Goal: Information Seeking & Learning: Learn about a topic

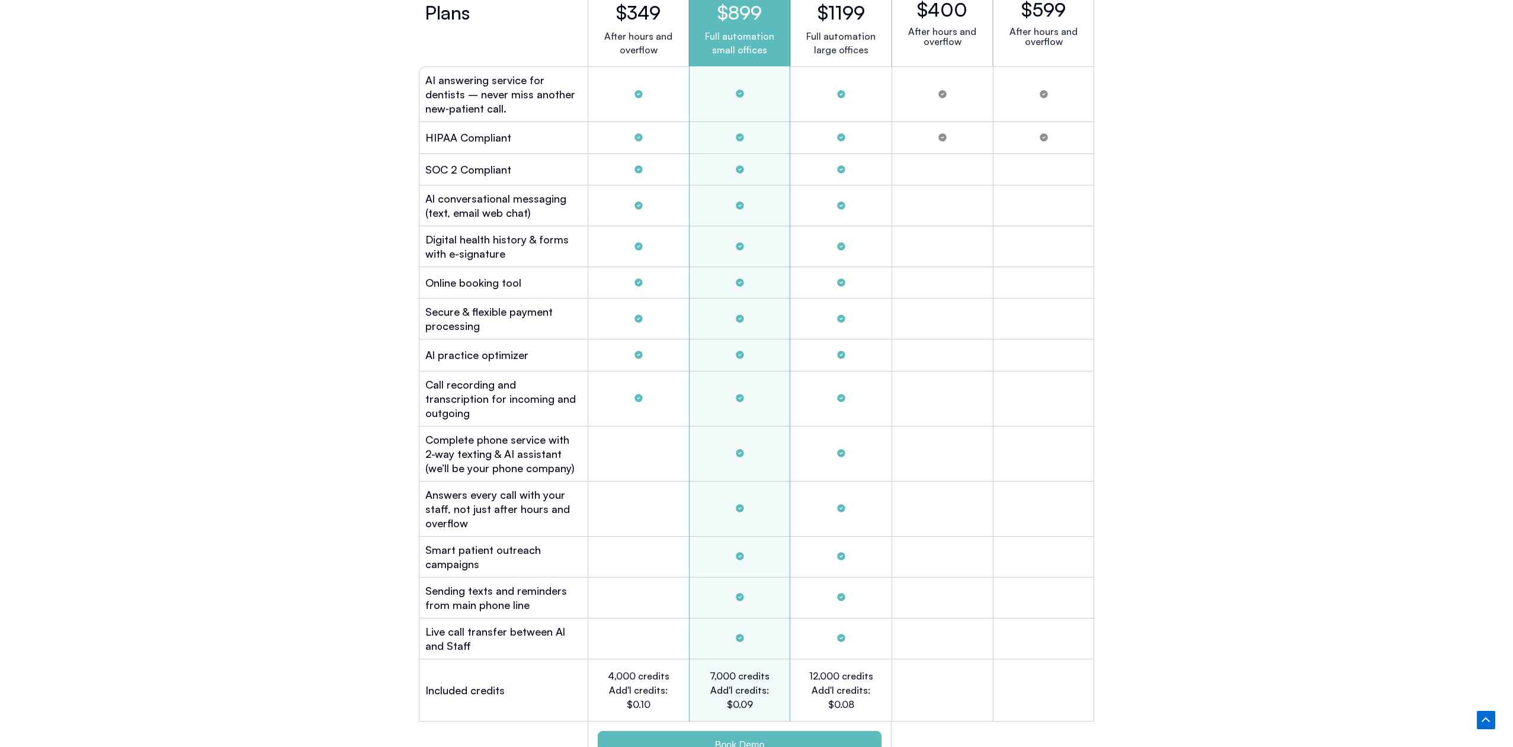
scroll to position [3211, 0]
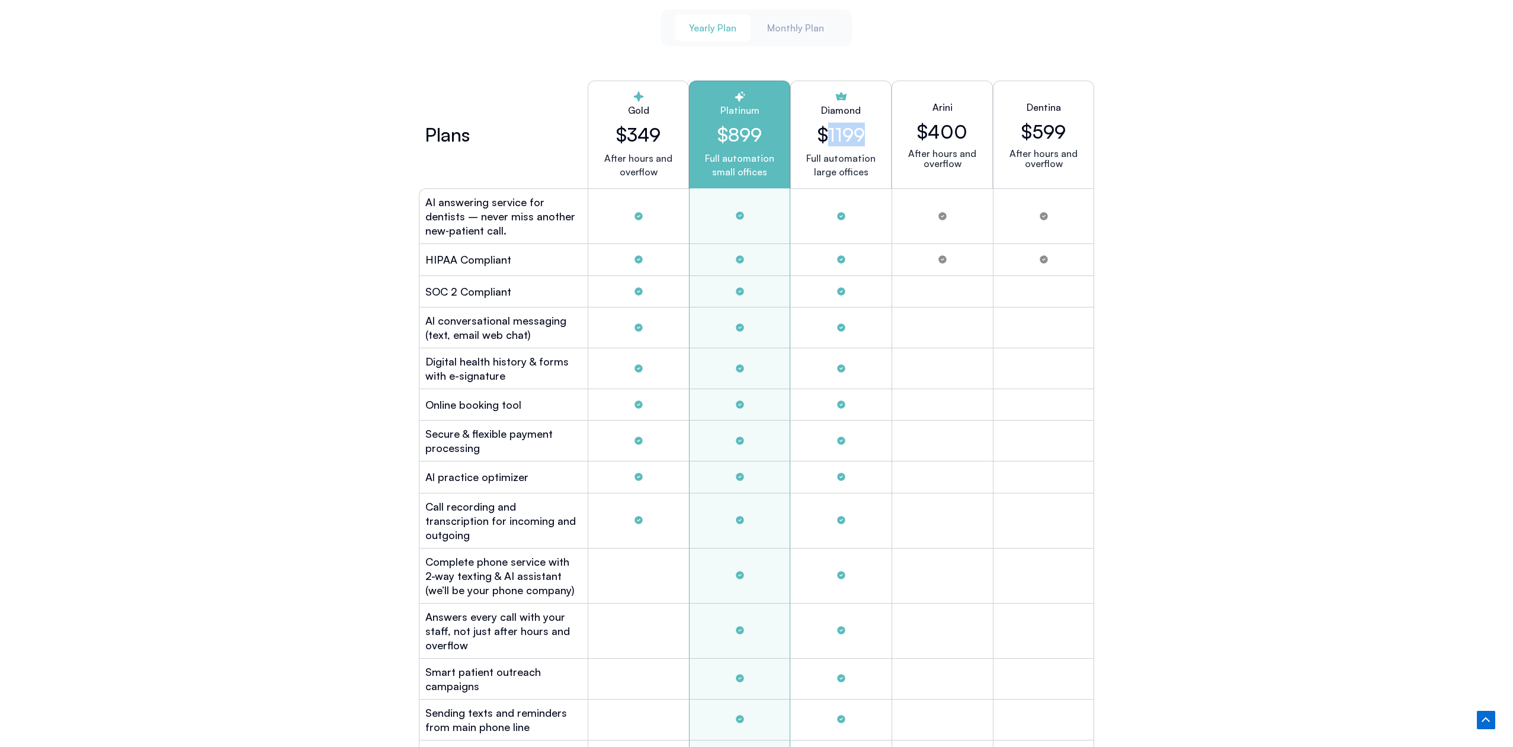
drag, startPoint x: 830, startPoint y: 129, endPoint x: 865, endPoint y: 130, distance: 35.0
click at [865, 130] on div "Diamond $1199 Full automation large offices" at bounding box center [840, 135] width 101 height 108
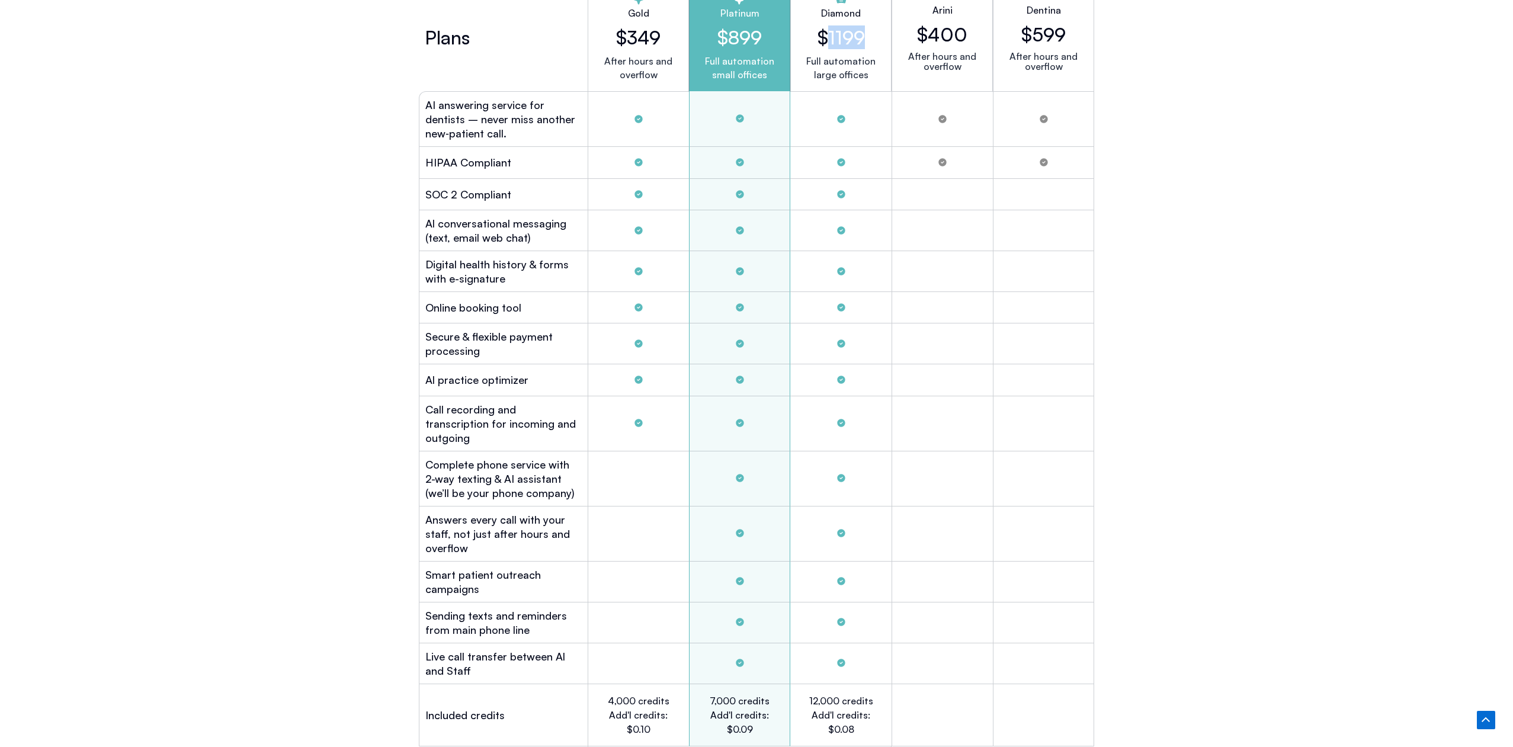
scroll to position [3308, 0]
drag, startPoint x: 499, startPoint y: 216, endPoint x: 518, endPoint y: 271, distance: 58.8
click at [518, 271] on div "Plans Gold $349 After hours and overflow Platinum $899 Full automation small of…" at bounding box center [756, 388] width 675 height 823
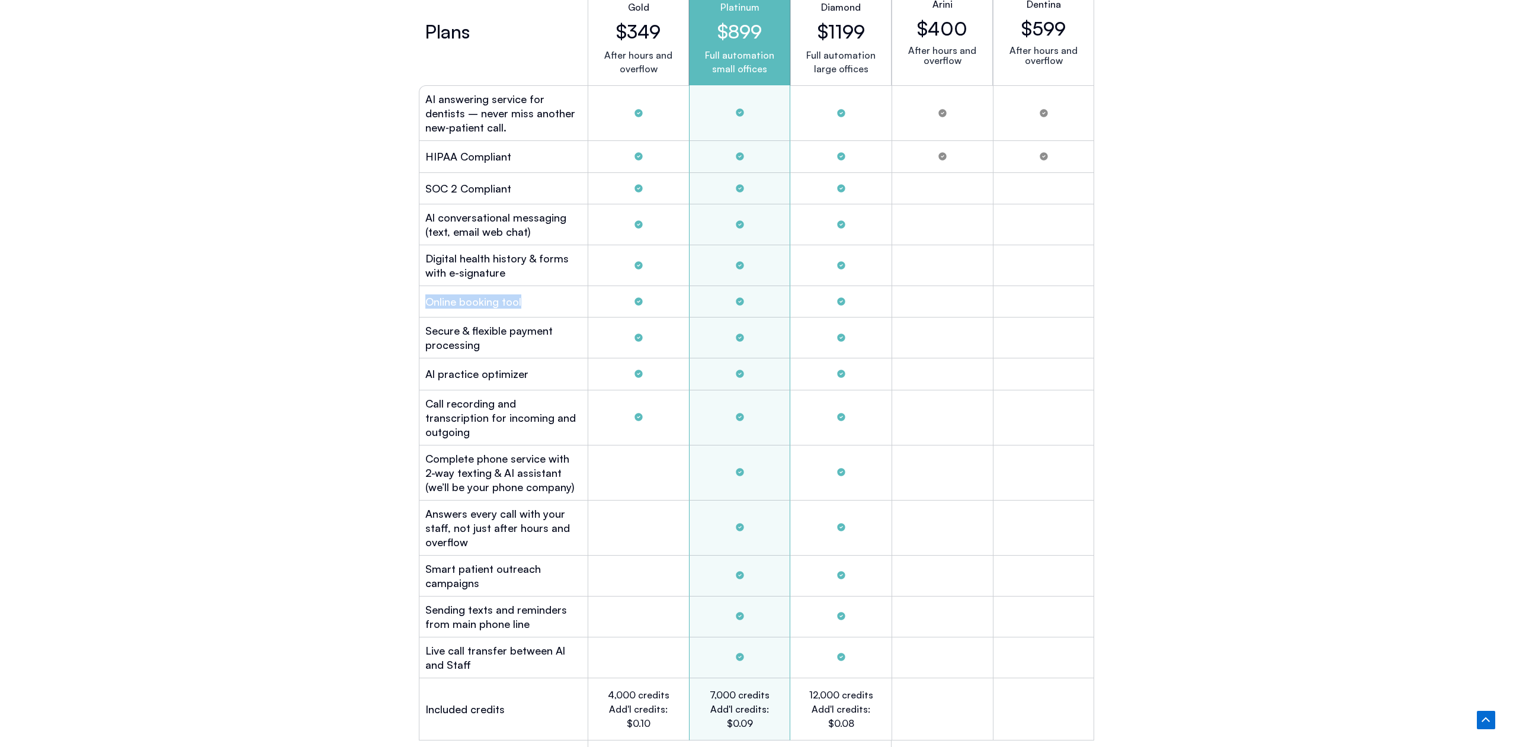
drag, startPoint x: 434, startPoint y: 301, endPoint x: 508, endPoint y: 306, distance: 74.2
click at [508, 306] on div "Online booking tool" at bounding box center [503, 301] width 169 height 31
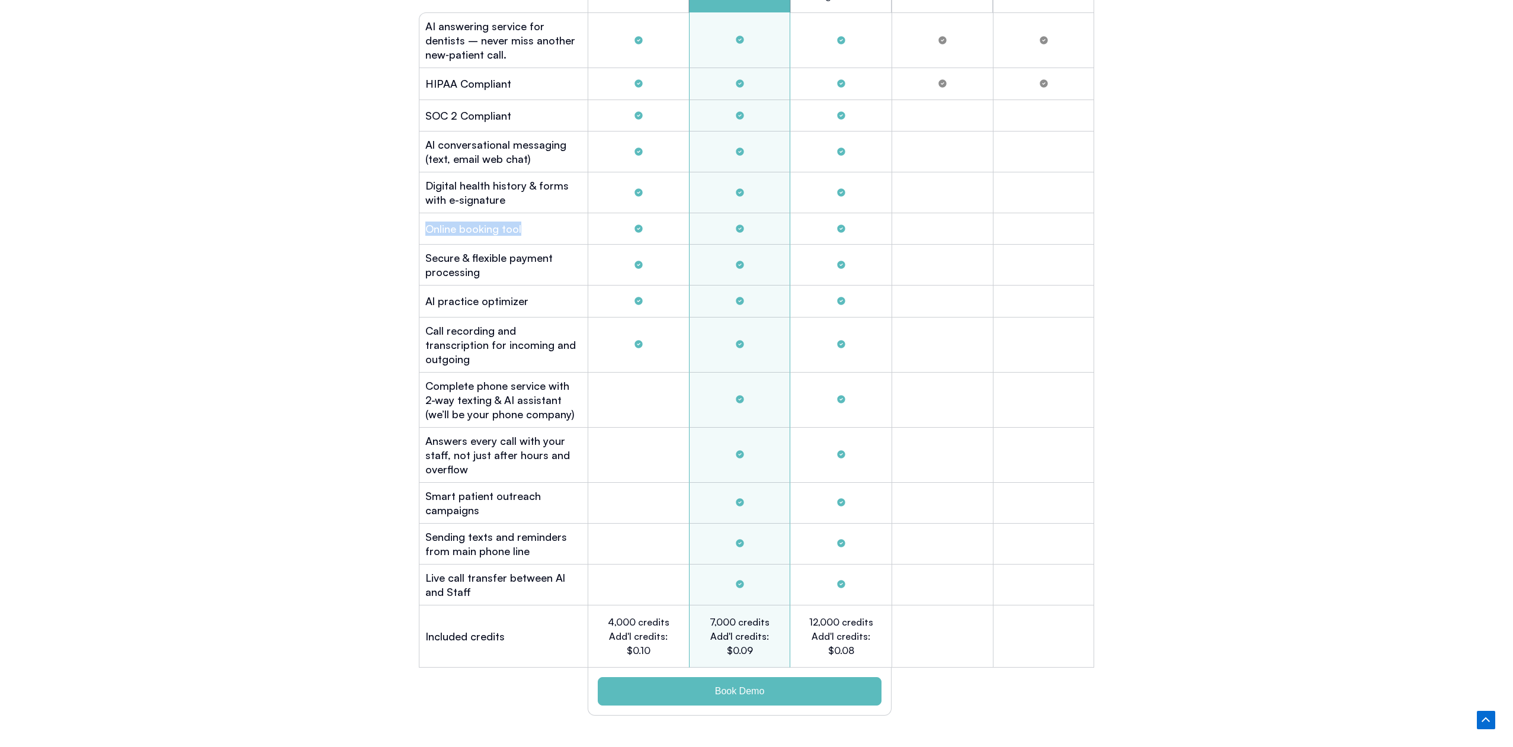
scroll to position [3389, 0]
drag, startPoint x: 438, startPoint y: 296, endPoint x: 524, endPoint y: 296, distance: 85.3
click at [524, 296] on h2 "Al practice optimizer" at bounding box center [476, 298] width 103 height 14
drag, startPoint x: 512, startPoint y: 299, endPoint x: 466, endPoint y: 301, distance: 46.2
click at [512, 299] on h2 "Al practice optimizer" at bounding box center [476, 298] width 103 height 14
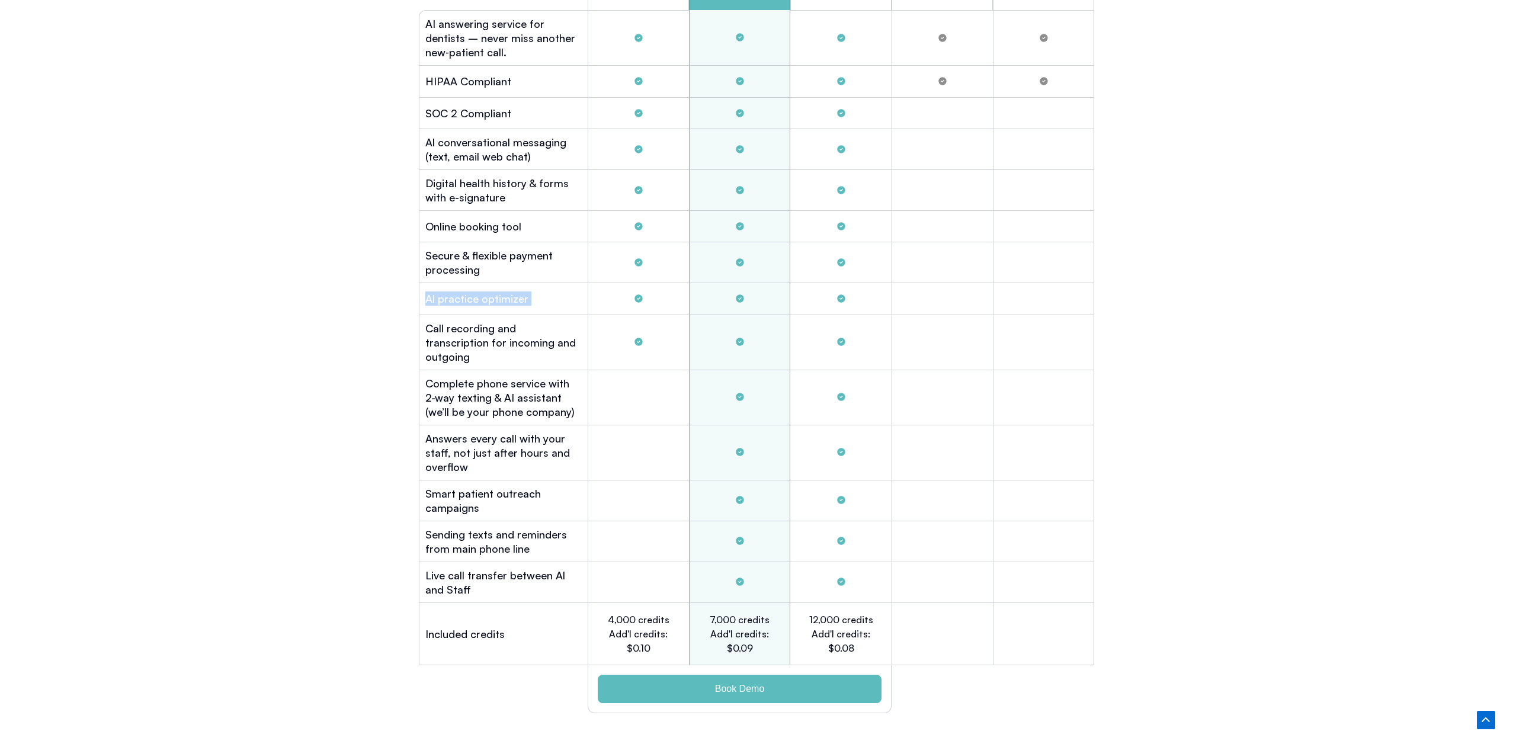
drag, startPoint x: 425, startPoint y: 299, endPoint x: 796, endPoint y: 301, distance: 370.8
click at [796, 301] on div "Al practice optimizer" at bounding box center [756, 298] width 675 height 31
drag, startPoint x: 430, startPoint y: 326, endPoint x: 562, endPoint y: 348, distance: 133.9
click at [562, 348] on div "Call recording and transcription for incoming and outgoing" at bounding box center [503, 342] width 169 height 55
drag, startPoint x: 434, startPoint y: 364, endPoint x: 572, endPoint y: 404, distance: 144.2
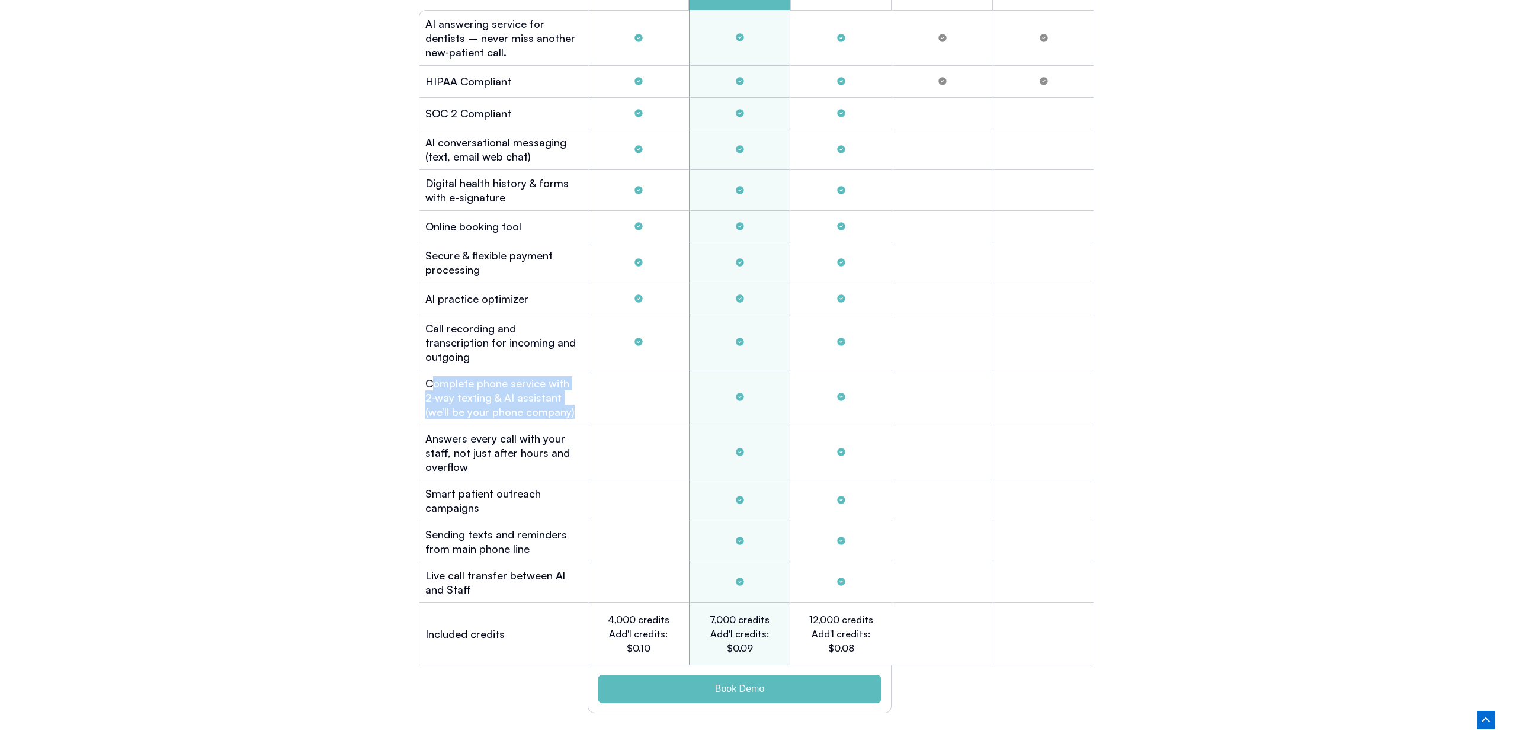
click at [570, 405] on div "Complete phone service with 2-way texting & AI assistant (we’ll be your phone c…" at bounding box center [503, 397] width 169 height 55
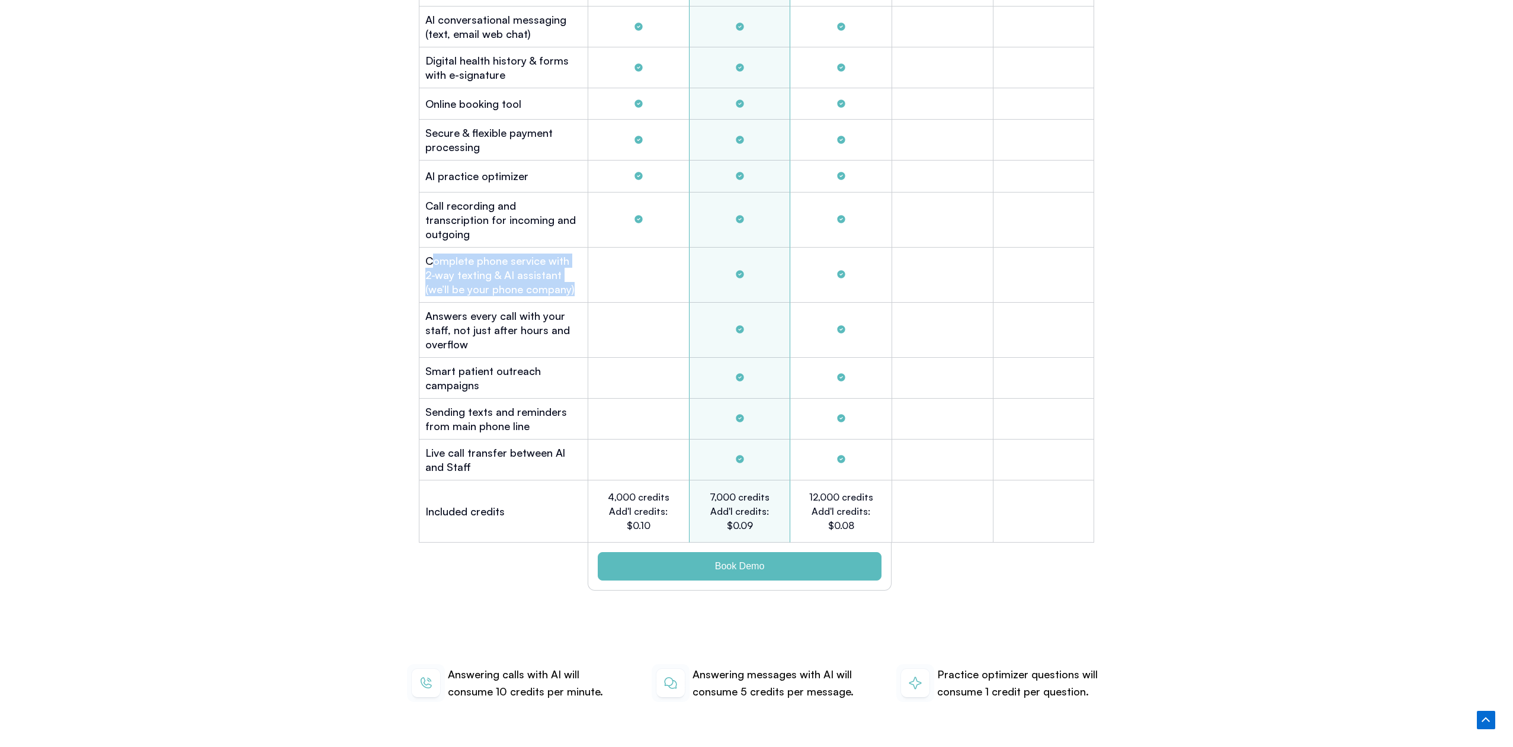
scroll to position [3528, 0]
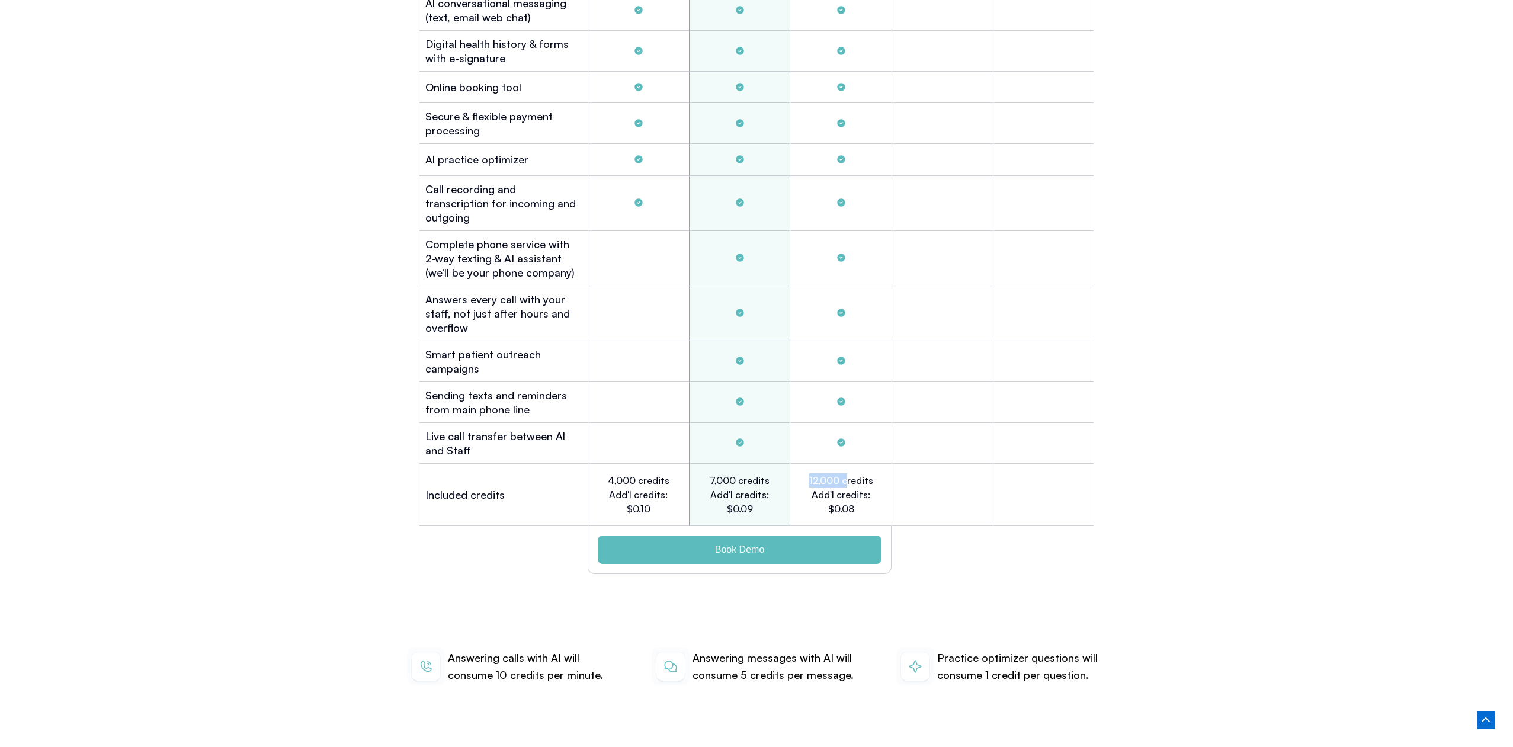
drag, startPoint x: 808, startPoint y: 464, endPoint x: 848, endPoint y: 464, distance: 40.3
click at [848, 473] on h2 "12,000 credits Add'l credits: $0.08" at bounding box center [841, 494] width 66 height 43
drag, startPoint x: 828, startPoint y: 493, endPoint x: 861, endPoint y: 493, distance: 33.2
click at [861, 493] on h2 "12,000 credits Add'l credits: $0.08" at bounding box center [841, 494] width 66 height 43
click at [817, 480] on h2 "12,000 credits Add'l credits: $0.08" at bounding box center [841, 494] width 66 height 43
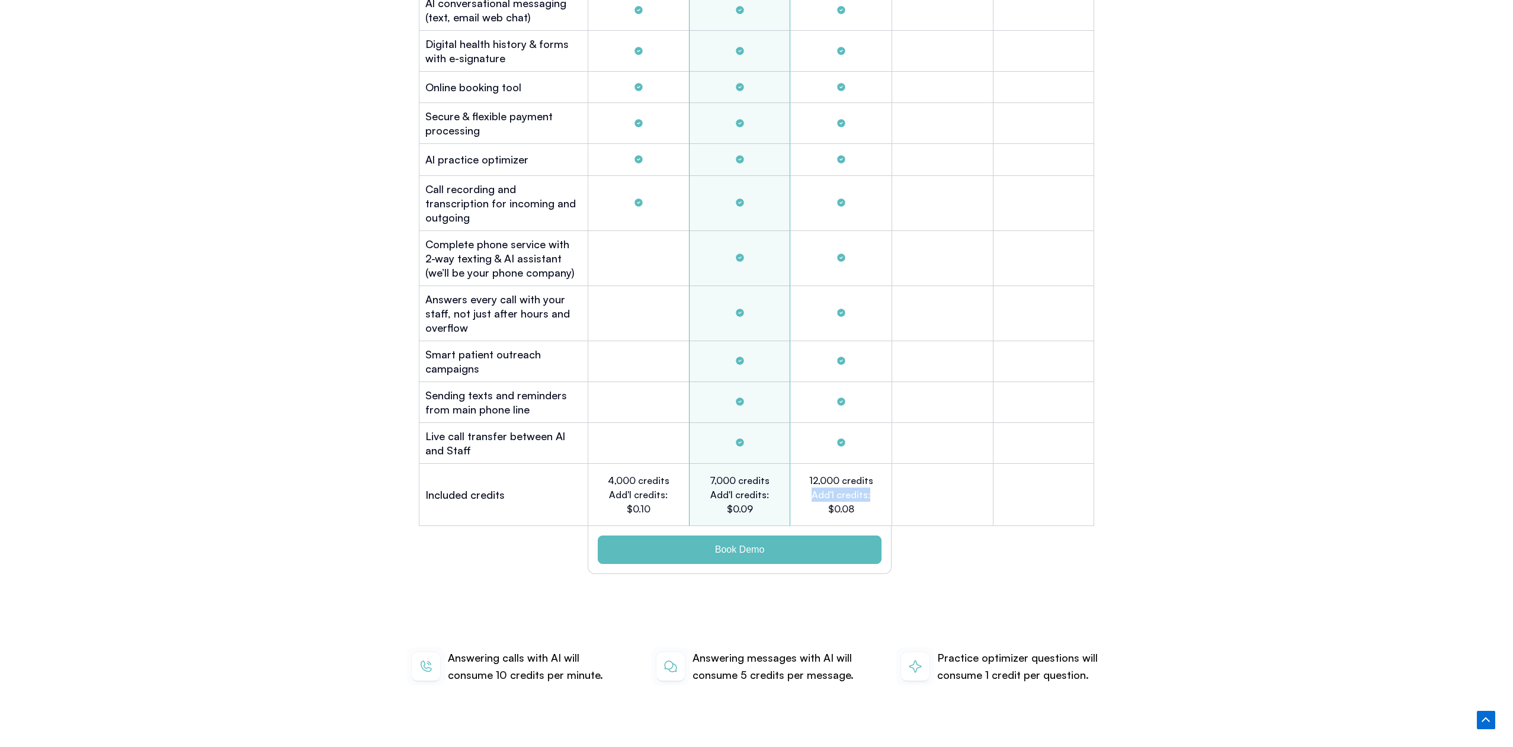
drag, startPoint x: 812, startPoint y: 479, endPoint x: 869, endPoint y: 485, distance: 57.2
click at [870, 484] on h2 "12,000 credits Add'l credits: $0.08" at bounding box center [841, 494] width 66 height 43
click at [857, 496] on h2 "12,000 credits Add'l credits: $0.08" at bounding box center [841, 494] width 66 height 43
click at [858, 493] on h2 "12,000 credits Add'l credits: $0.08" at bounding box center [841, 494] width 66 height 43
drag, startPoint x: 861, startPoint y: 493, endPoint x: 828, endPoint y: 492, distance: 33.2
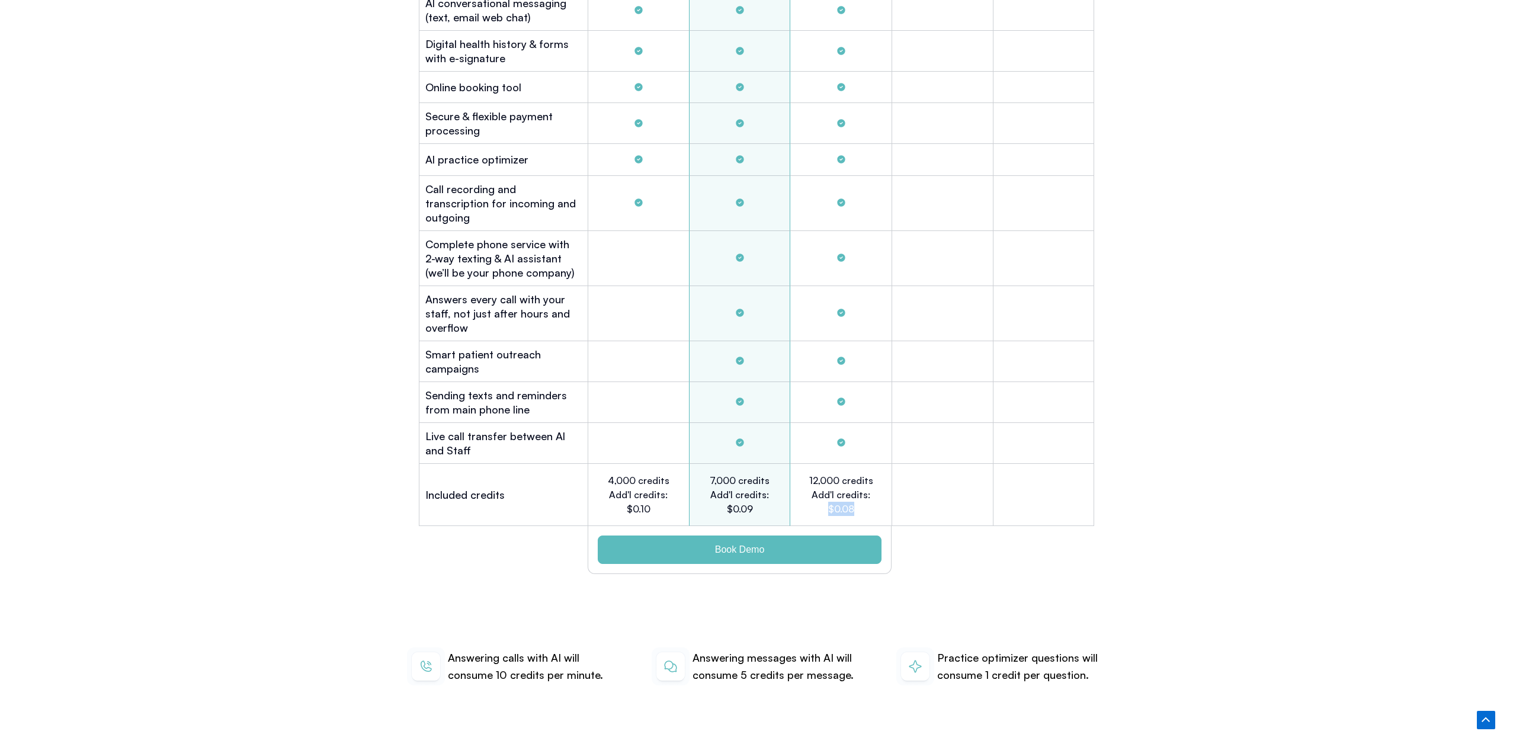
click at [828, 492] on h2 "12,000 credits Add'l credits: $0.08" at bounding box center [841, 494] width 66 height 43
drag, startPoint x: 488, startPoint y: 656, endPoint x: 592, endPoint y: 656, distance: 104.3
click at [592, 656] on p "Answering calls with AI will consume 10 credits per minute." at bounding box center [532, 666] width 169 height 35
click at [537, 650] on p "Answering calls with AI will consume 10 credits per minute." at bounding box center [532, 666] width 169 height 35
drag, startPoint x: 493, startPoint y: 658, endPoint x: 595, endPoint y: 660, distance: 102.5
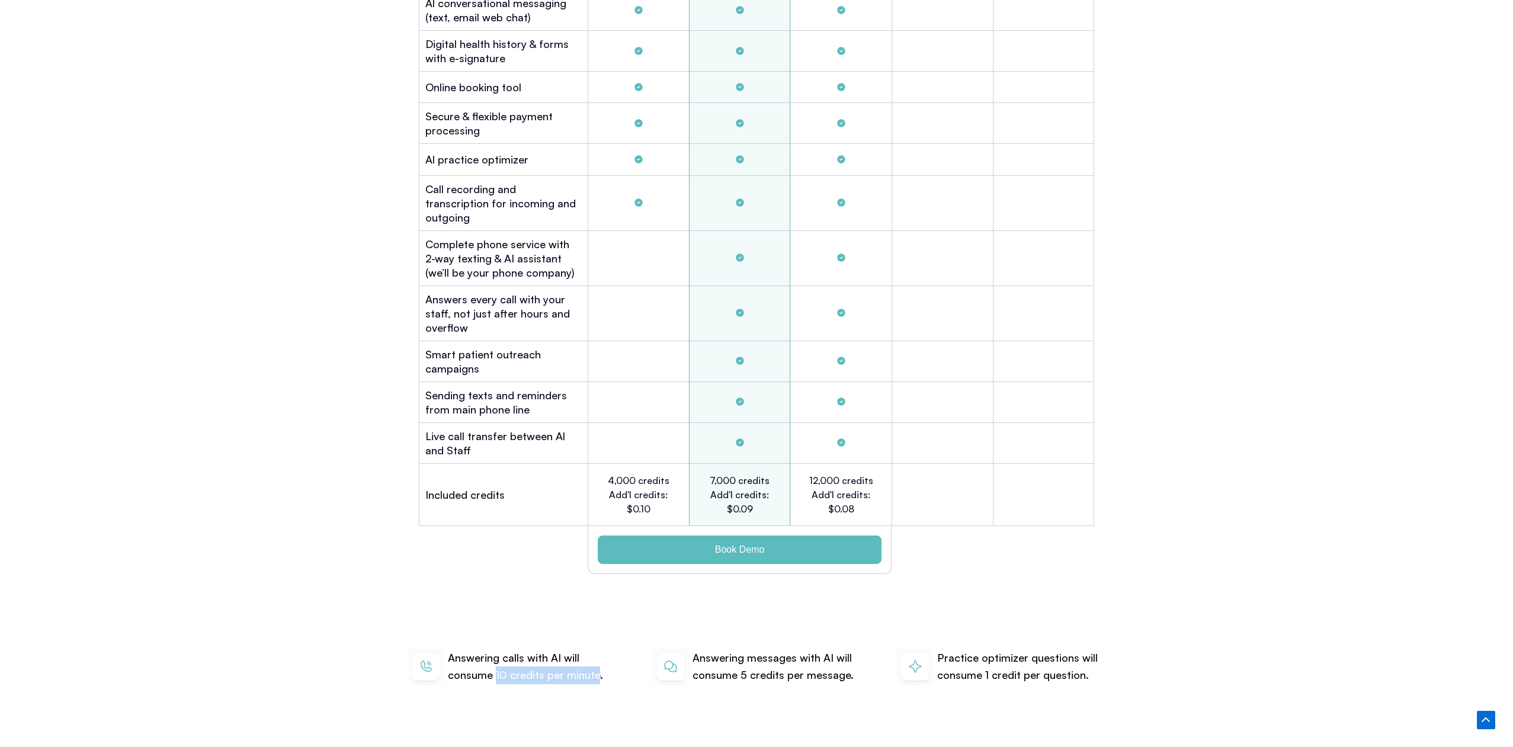
click at [595, 660] on p "Answering calls with AI will consume 10 credits per minute." at bounding box center [532, 666] width 169 height 35
click at [849, 495] on h2 "12,000 credits Add'l credits: $0.08" at bounding box center [841, 494] width 66 height 43
click at [497, 656] on p "Answering calls with AI will consume 10 credits per minute." at bounding box center [532, 666] width 169 height 35
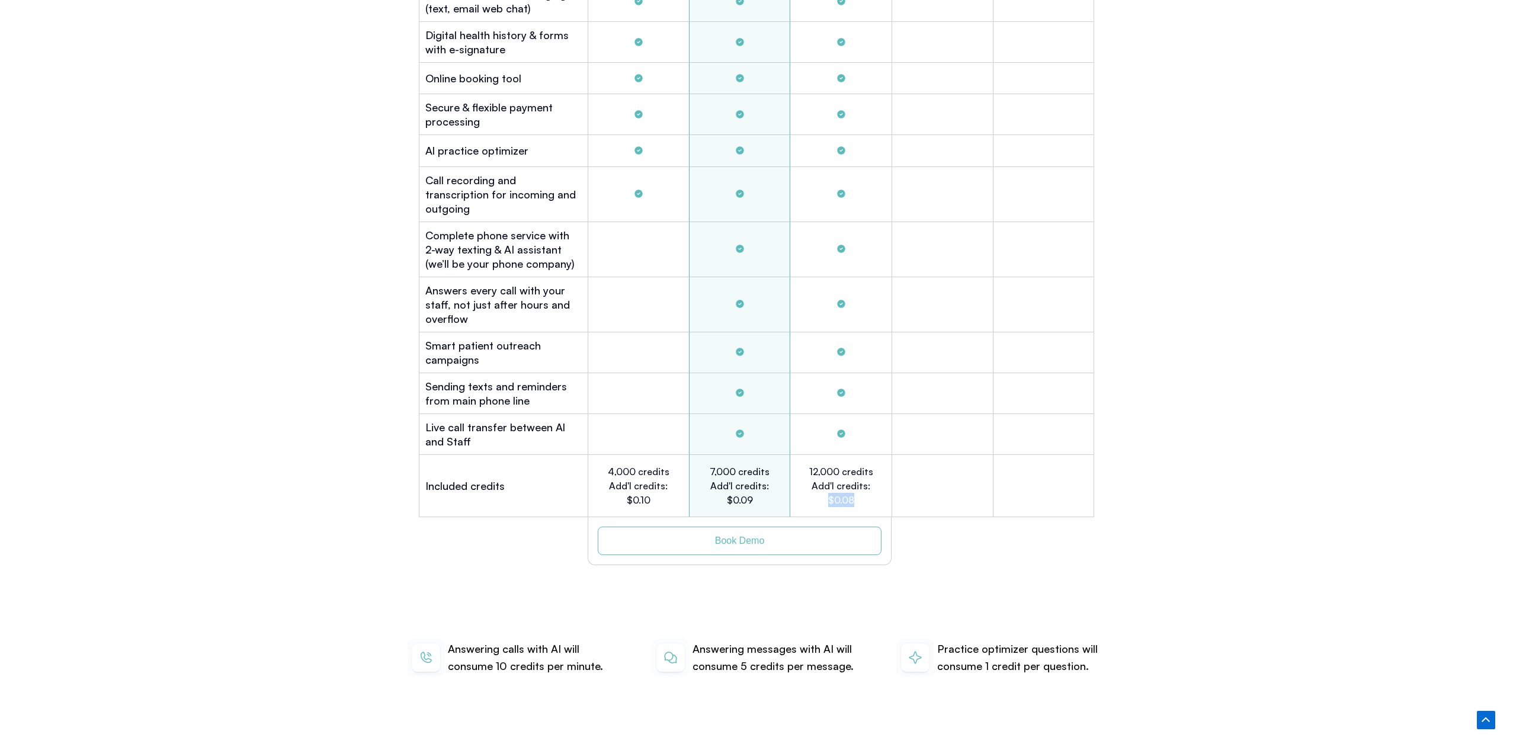
drag, startPoint x: 821, startPoint y: 482, endPoint x: 755, endPoint y: 526, distance: 79.8
click at [851, 488] on h2 "12,000 credits Add'l credits: $0.08" at bounding box center [841, 485] width 66 height 43
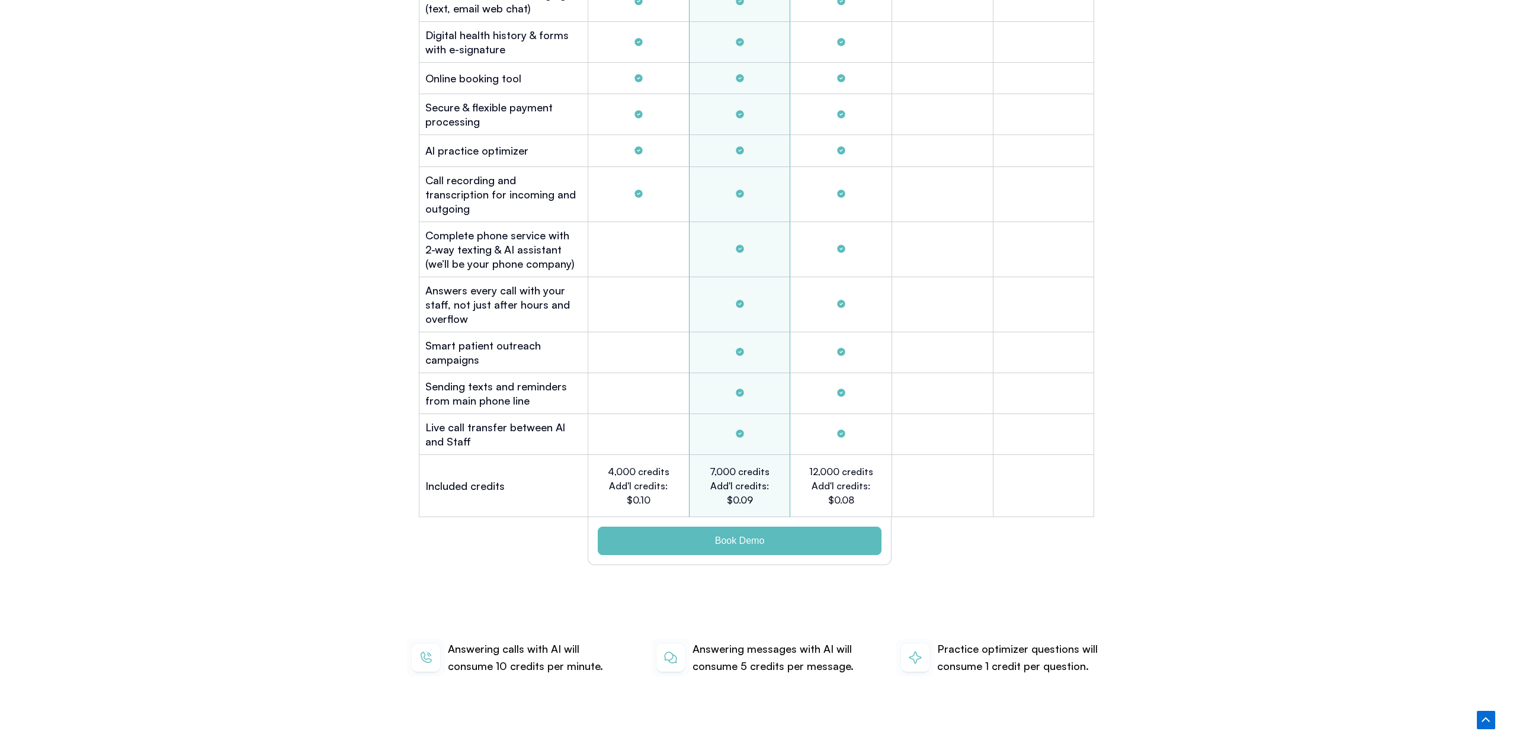
click at [497, 647] on p "Answering calls with AI will consume 10 credits per minute." at bounding box center [532, 657] width 169 height 35
drag, startPoint x: 828, startPoint y: 481, endPoint x: 874, endPoint y: 480, distance: 46.2
click at [874, 480] on div "12,000 credits Add'l credits: $0.08" at bounding box center [840, 486] width 101 height 62
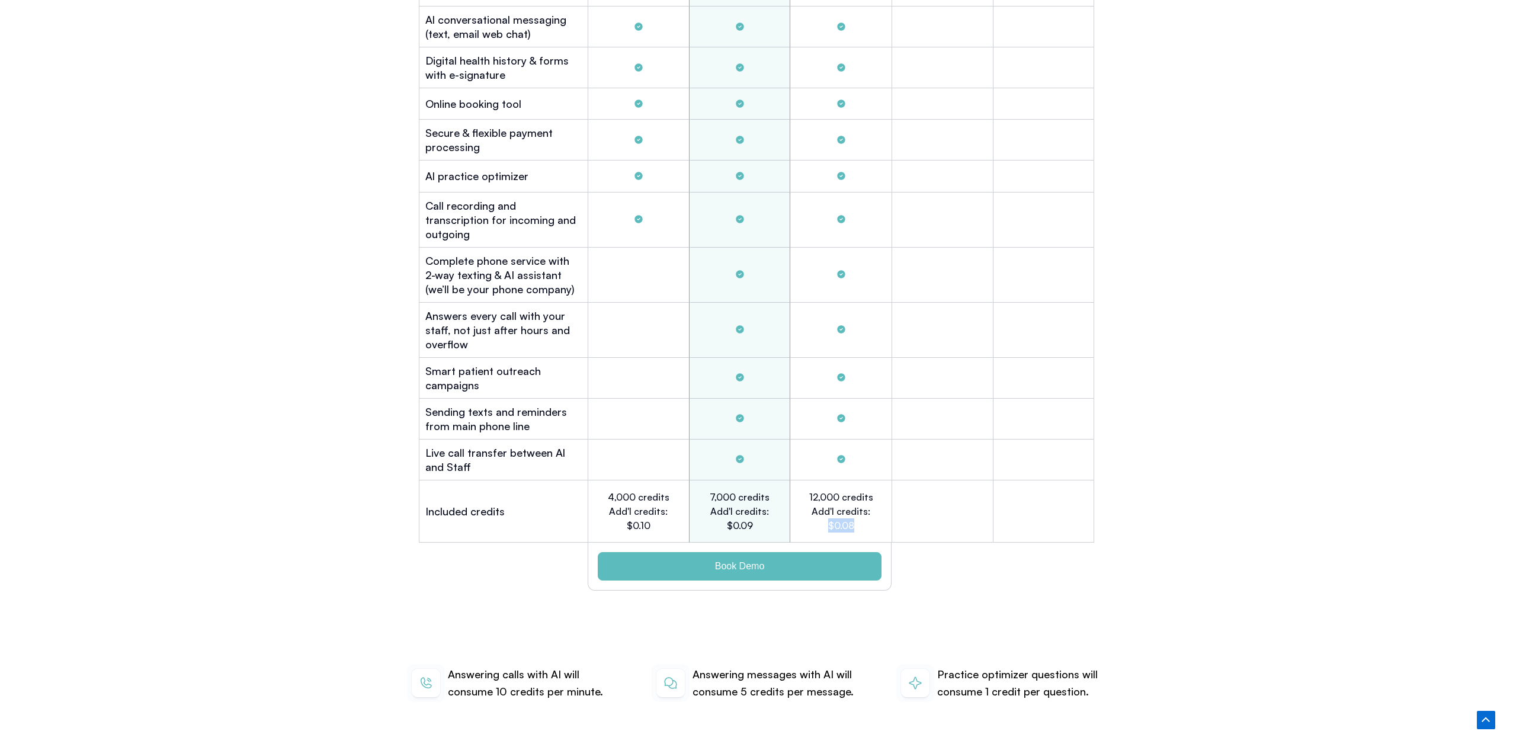
scroll to position [3513, 0]
click at [837, 504] on h2 "12,000 credits Add'l credits: $0.08" at bounding box center [841, 509] width 66 height 43
drag, startPoint x: 822, startPoint y: 506, endPoint x: 865, endPoint y: 506, distance: 43.2
click at [865, 506] on h2 "12,000 credits Add'l credits: $0.08" at bounding box center [841, 509] width 66 height 43
drag, startPoint x: 810, startPoint y: 477, endPoint x: 876, endPoint y: 521, distance: 79.4
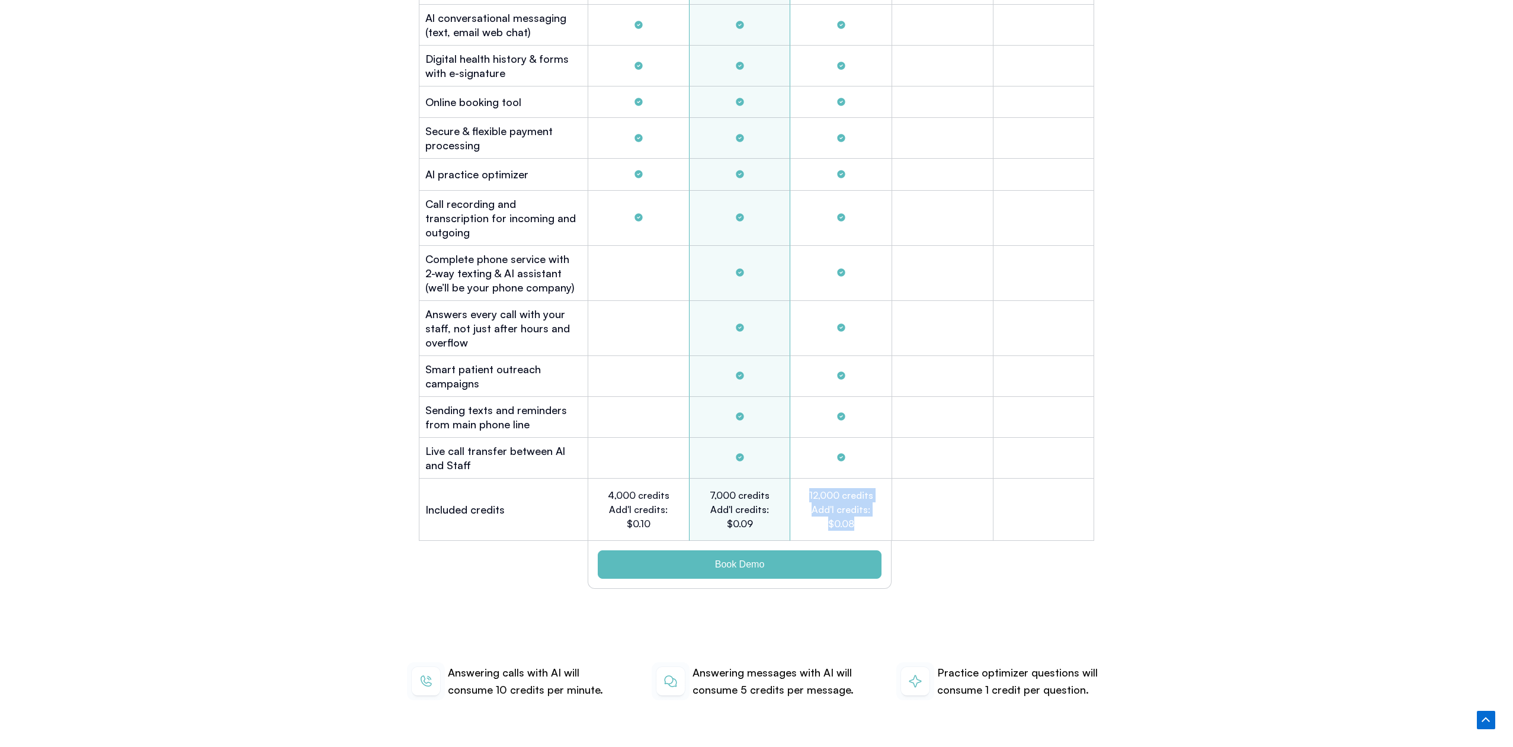
click at [876, 521] on div "12,000 credits Add'l credits: $0.08" at bounding box center [840, 510] width 101 height 62
click at [841, 509] on h2 "12,000 credits Add'l credits: $0.08" at bounding box center [841, 509] width 66 height 43
drag, startPoint x: 866, startPoint y: 509, endPoint x: 820, endPoint y: 506, distance: 45.8
click at [820, 506] on h2 "12,000 credits Add'l credits: $0.08" at bounding box center [841, 509] width 66 height 43
drag, startPoint x: 496, startPoint y: 673, endPoint x: 595, endPoint y: 676, distance: 99.0
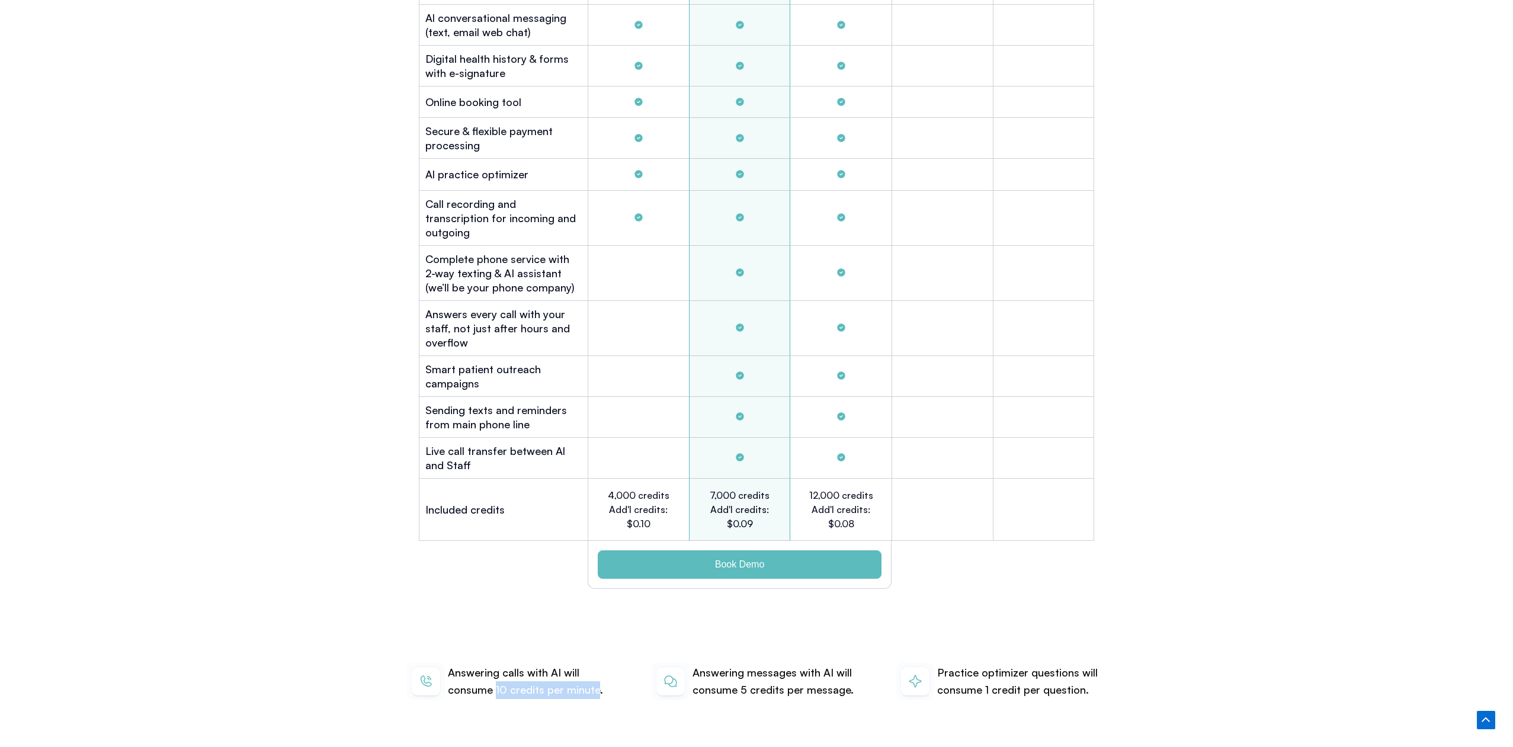
click at [595, 676] on p "Answering calls with AI will consume 10 credits per minute." at bounding box center [532, 681] width 169 height 35
drag, startPoint x: 861, startPoint y: 508, endPoint x: 822, endPoint y: 508, distance: 39.1
click at [822, 508] on h2 "12,000 credits Add'l credits: $0.08" at bounding box center [841, 509] width 66 height 43
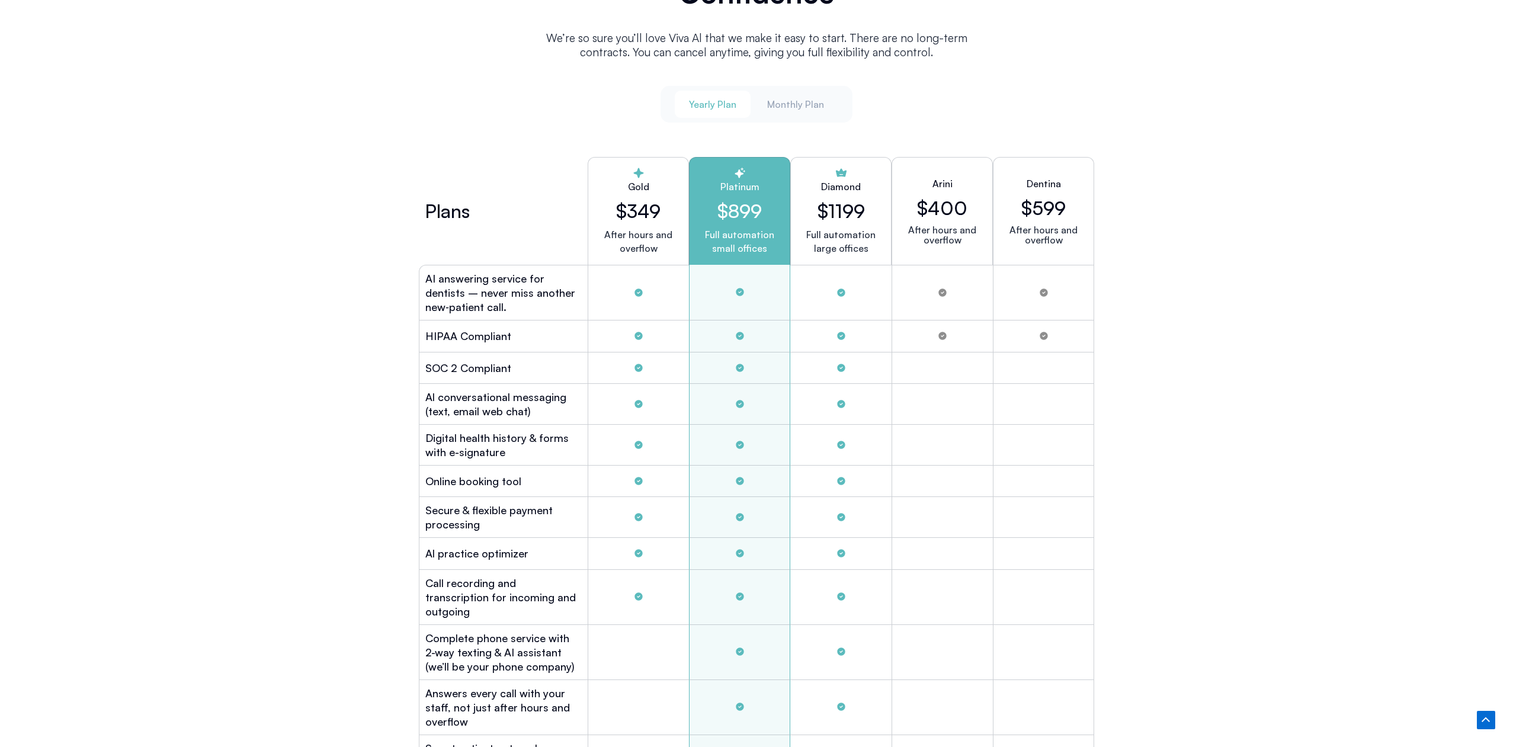
scroll to position [3131, 0]
drag, startPoint x: 834, startPoint y: 216, endPoint x: 867, endPoint y: 219, distance: 33.3
click at [867, 217] on div "Diamond $1199 Full automation large offices" at bounding box center [840, 214] width 101 height 108
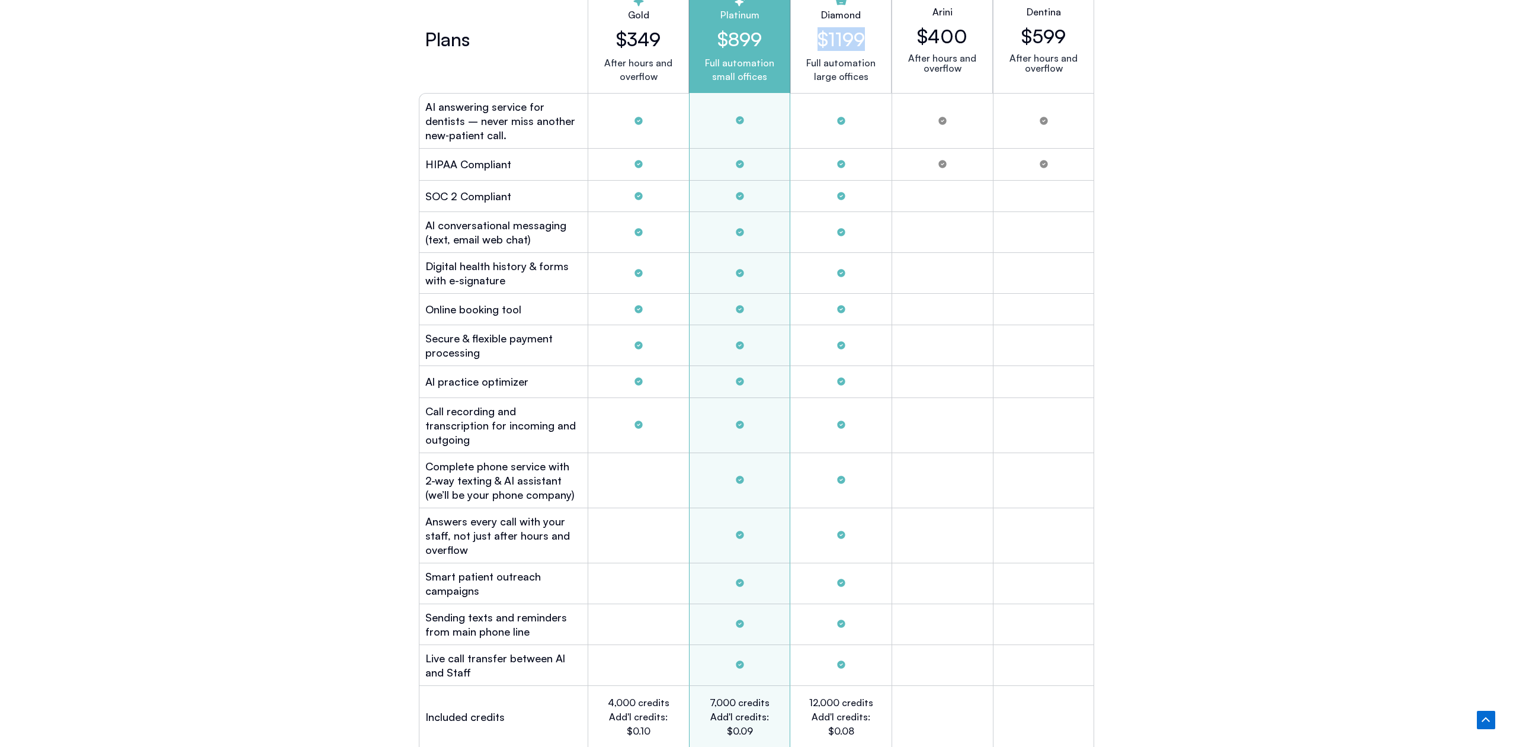
scroll to position [3484, 0]
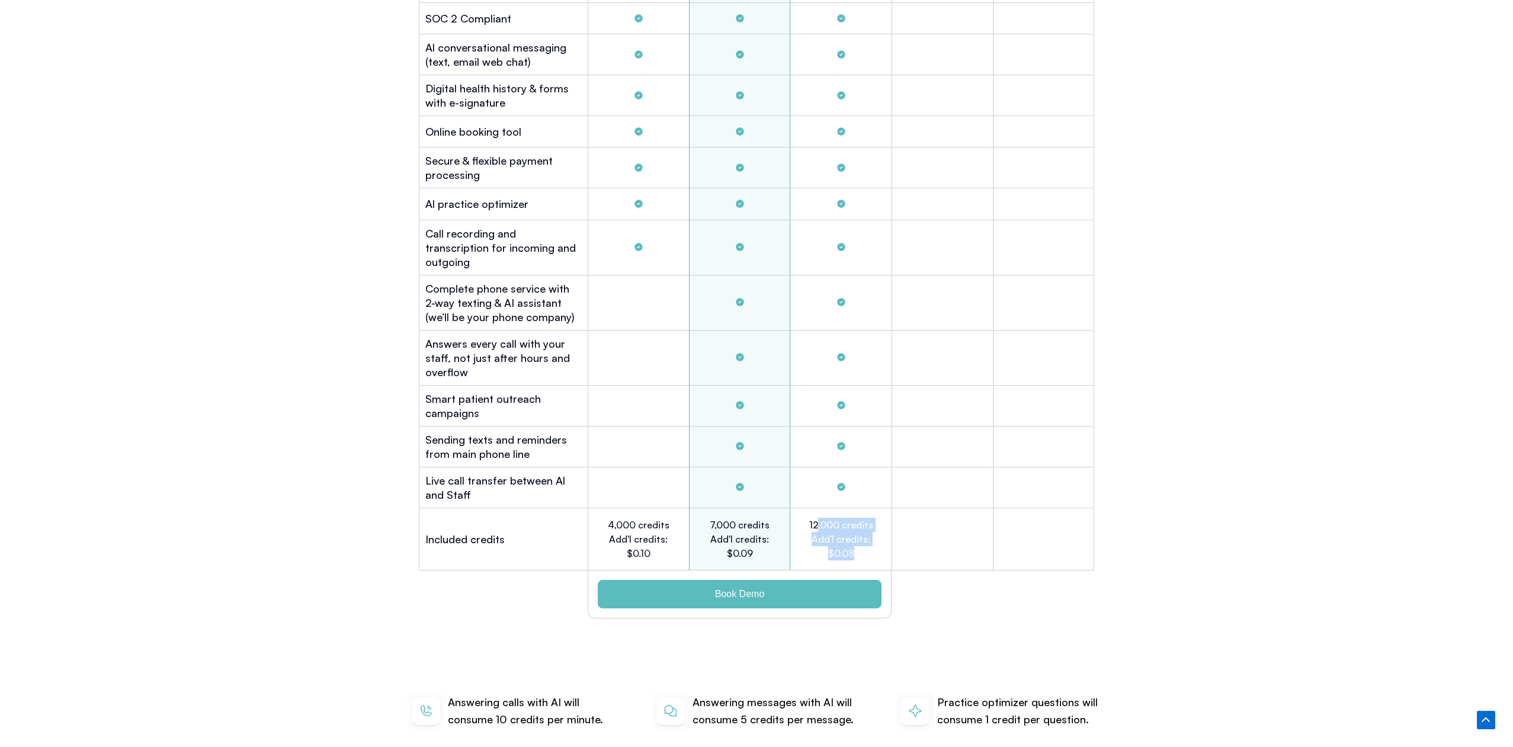
drag, startPoint x: 817, startPoint y: 509, endPoint x: 861, endPoint y: 540, distance: 53.6
click at [861, 540] on h2 "12,000 credits Add'l credits: $0.08" at bounding box center [841, 539] width 66 height 43
click at [861, 540] on h2 "12,000 credits Add'l credits: $0.08" at bounding box center [841, 538] width 66 height 43
drag, startPoint x: 866, startPoint y: 540, endPoint x: 807, endPoint y: 504, distance: 68.9
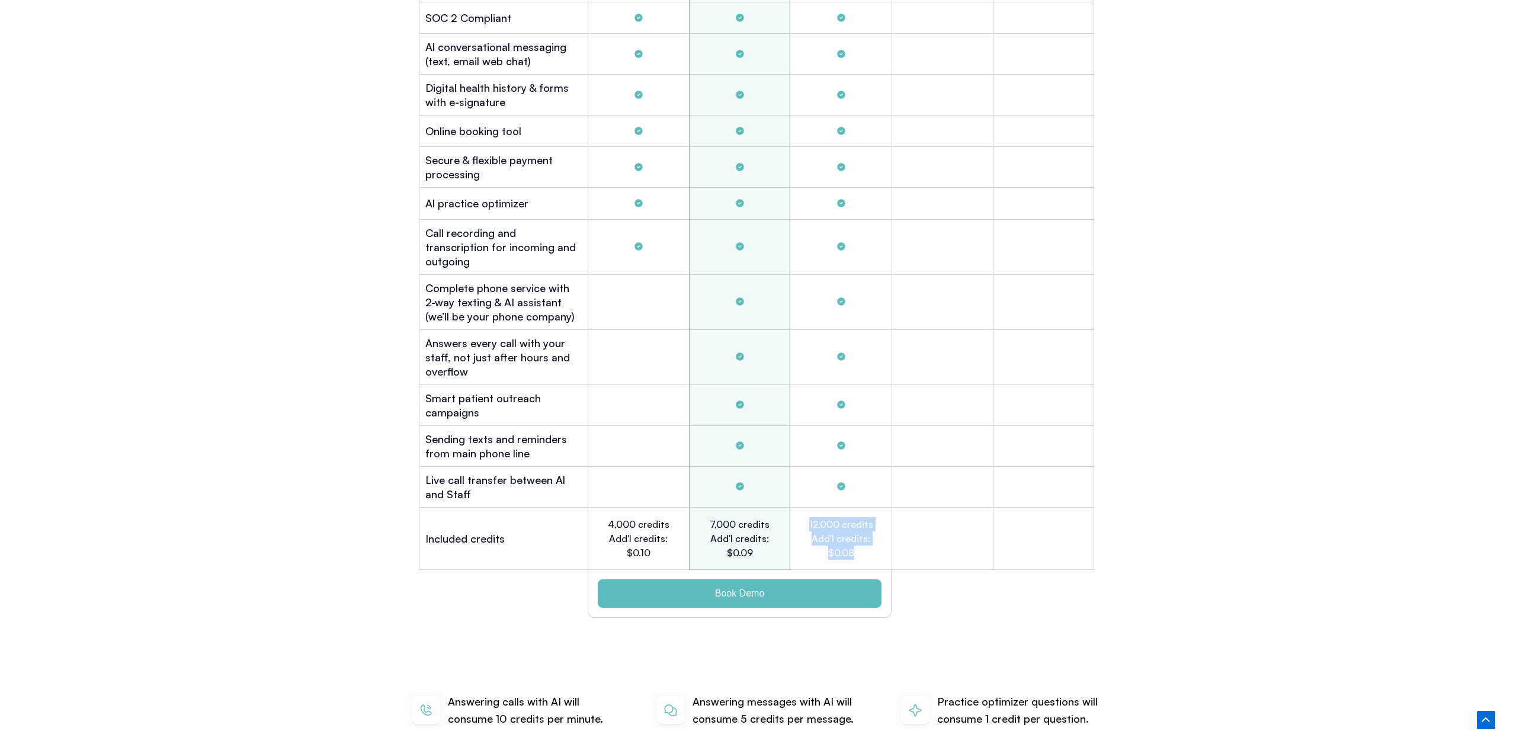
click at [808, 517] on h2 "12,000 credits Add'l credits: $0.08" at bounding box center [841, 538] width 66 height 43
click at [852, 534] on h2 "12,000 credits Add'l credits: $0.08" at bounding box center [841, 538] width 66 height 43
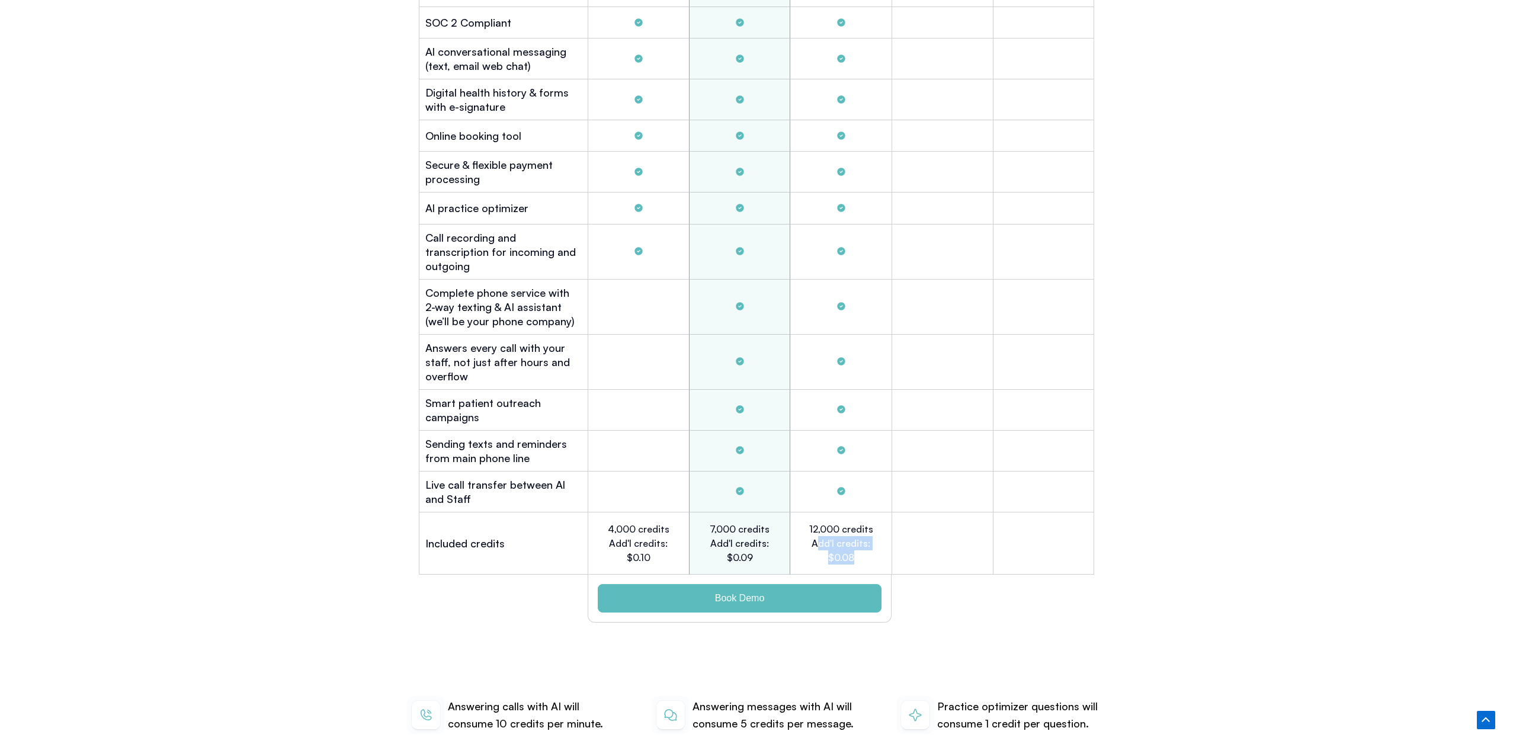
drag, startPoint x: 855, startPoint y: 538, endPoint x: 817, endPoint y: 532, distance: 39.0
click at [817, 532] on h2 "12,000 credits Add'l credits: $0.08" at bounding box center [841, 543] width 66 height 43
click at [847, 534] on h2 "12,000 credits Add'l credits: $0.08" at bounding box center [841, 543] width 66 height 43
click at [844, 524] on h2 "12,000 credits Add'l credits: $0.08" at bounding box center [841, 543] width 66 height 43
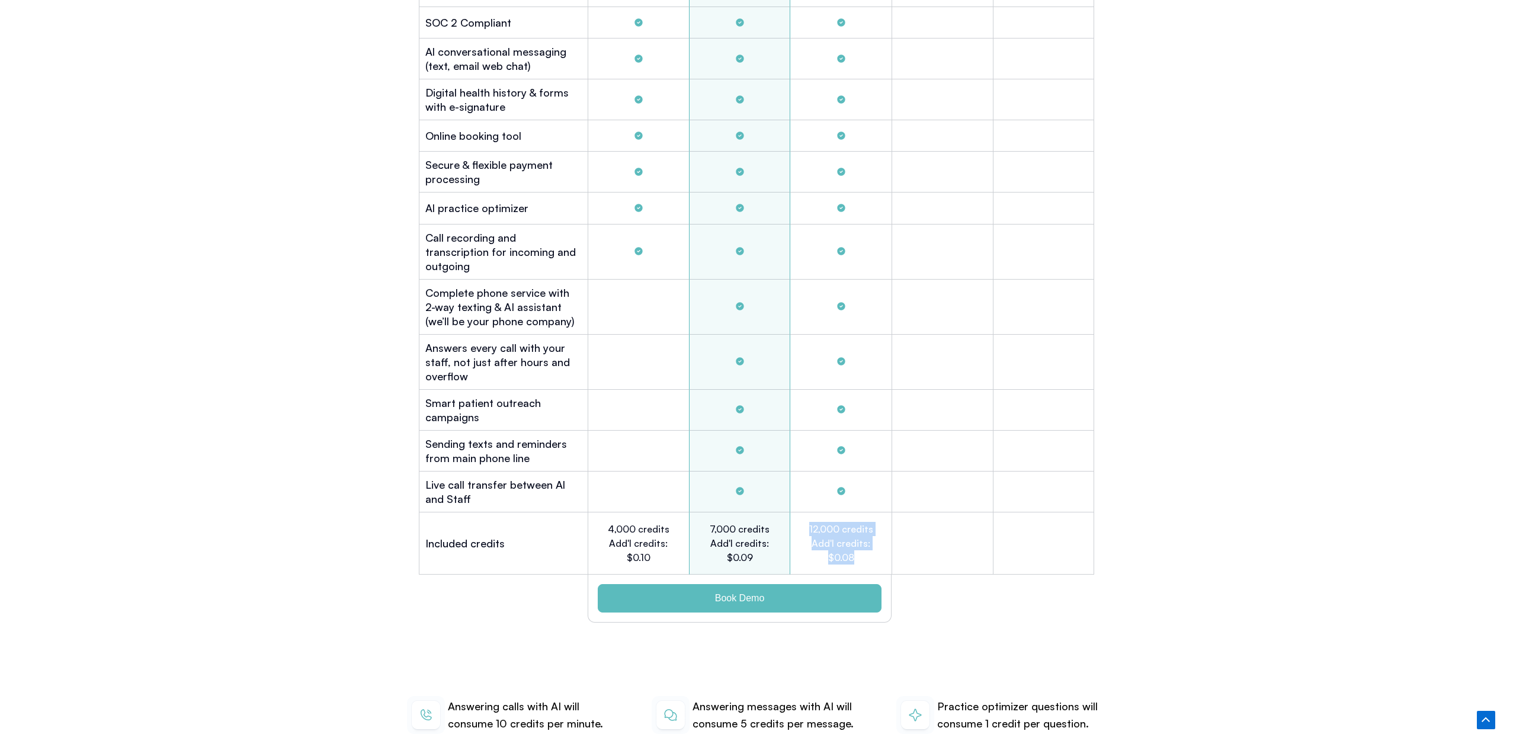
click at [844, 524] on h2 "12,000 credits Add'l credits: $0.08" at bounding box center [841, 543] width 66 height 43
click at [823, 522] on h2 "12,000 credits Add'l credits: $0.08" at bounding box center [841, 543] width 66 height 43
drag, startPoint x: 812, startPoint y: 509, endPoint x: 864, endPoint y: 509, distance: 52.7
click at [864, 522] on h2 "12,000 credits Add'l credits: $0.08" at bounding box center [841, 543] width 66 height 43
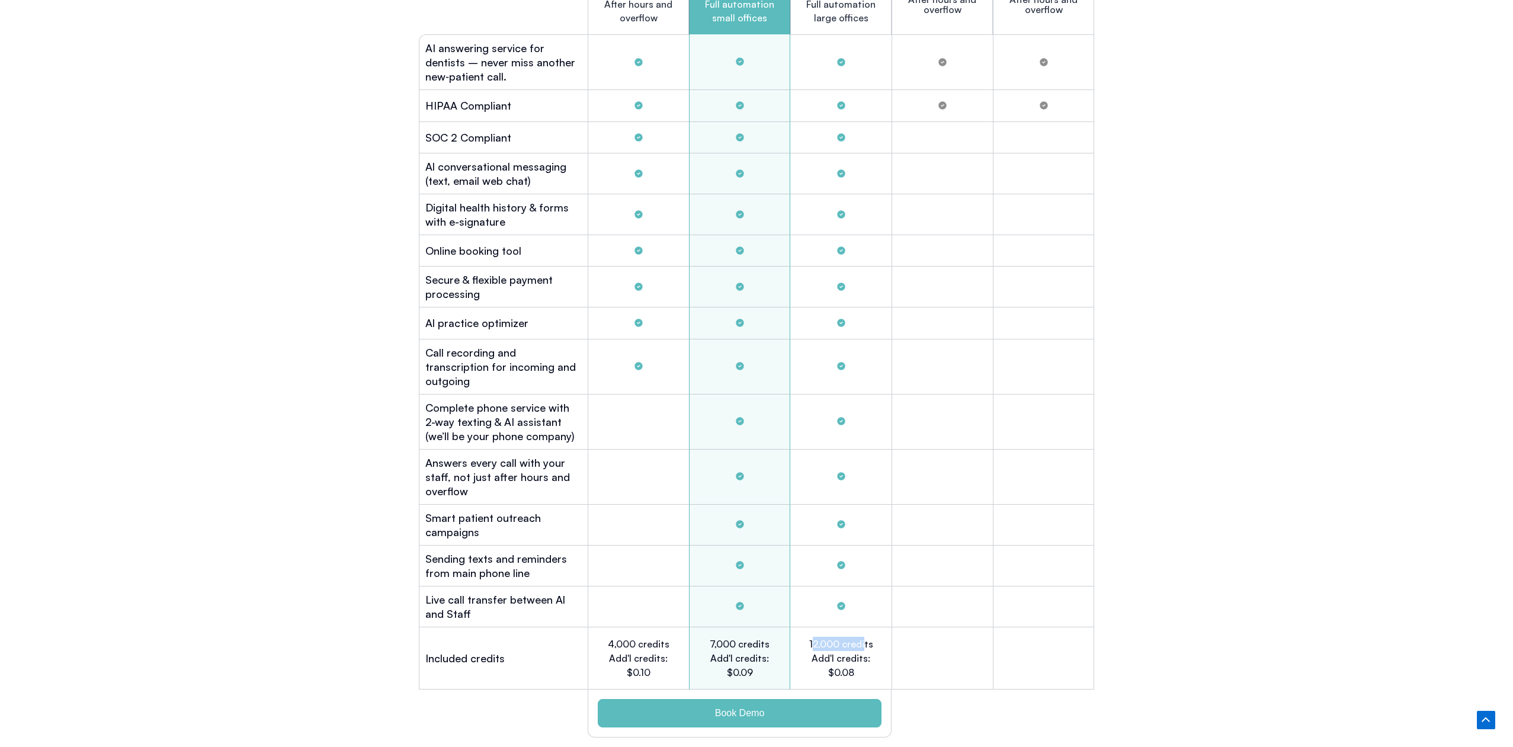
scroll to position [3230, 0]
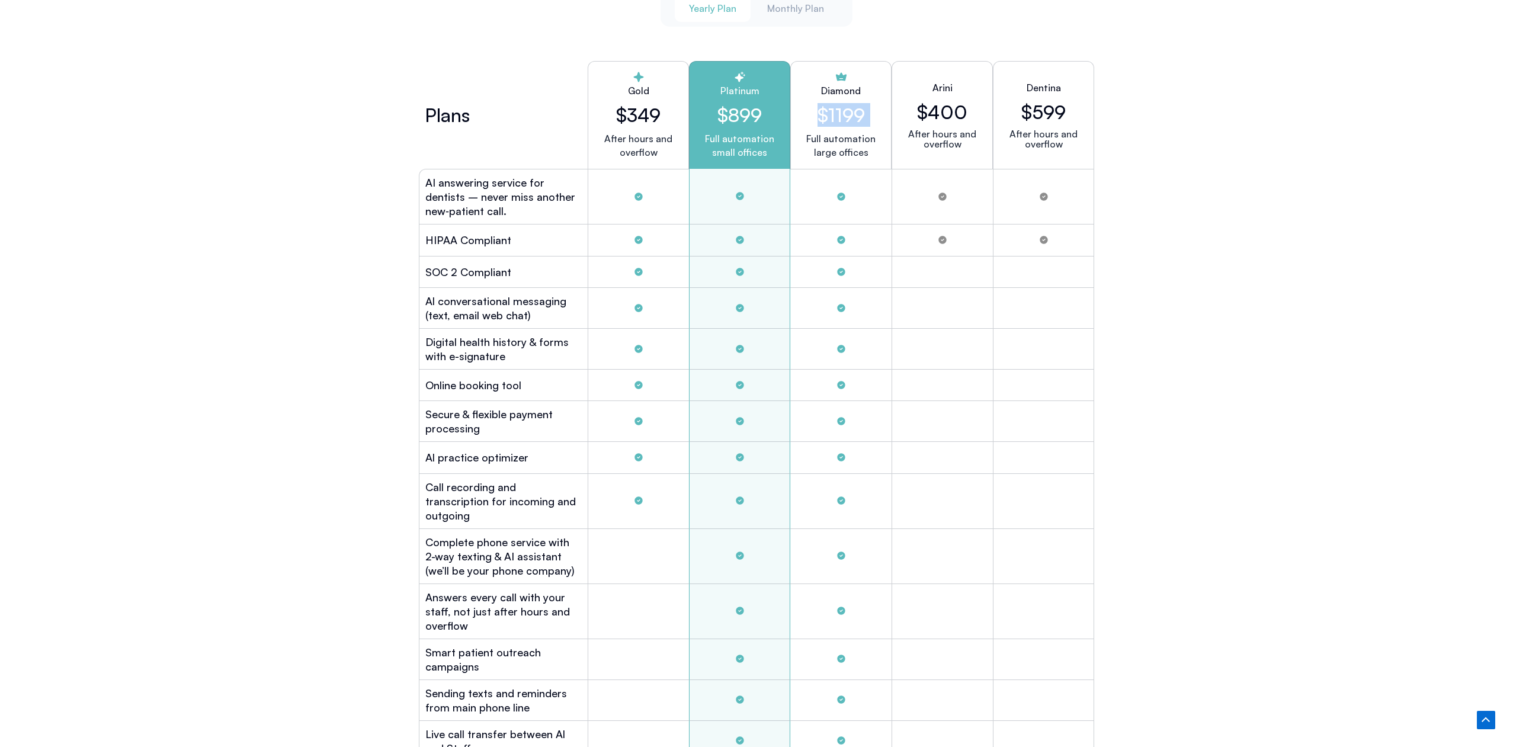
drag, startPoint x: 814, startPoint y: 109, endPoint x: 887, endPoint y: 120, distance: 73.6
click at [887, 120] on div "Diamond $1199 Full automation large offices" at bounding box center [840, 115] width 101 height 108
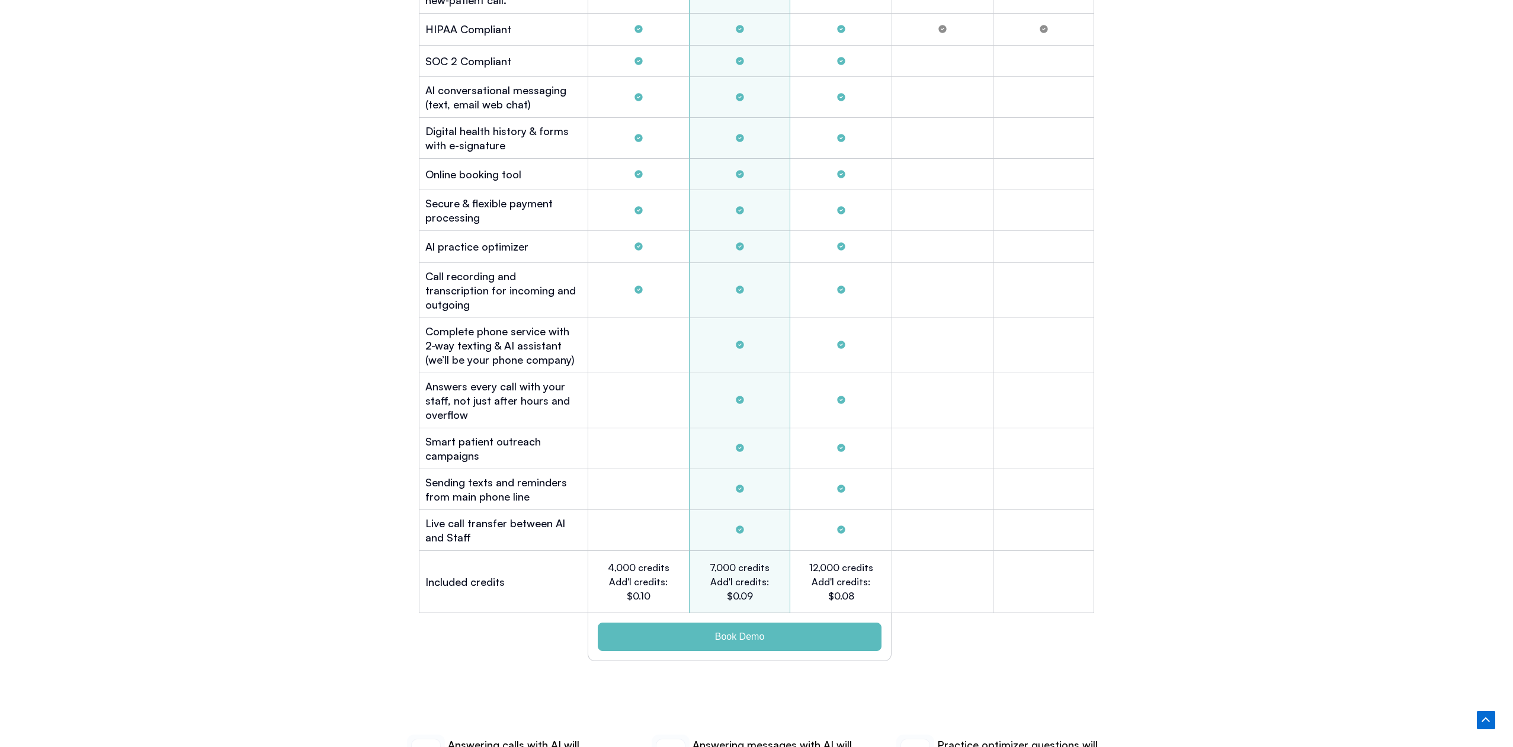
scroll to position [3443, 0]
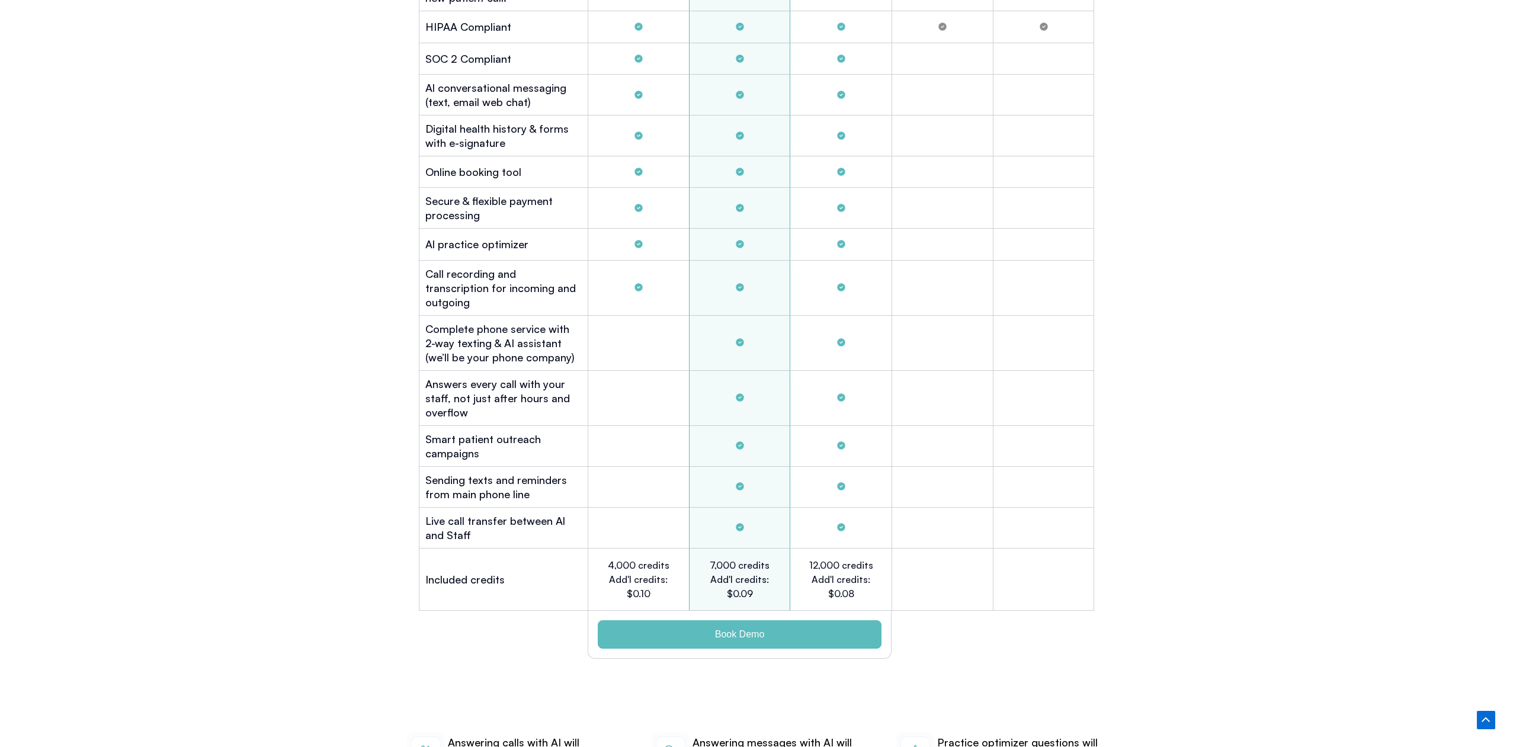
click at [857, 575] on h2 "12,000 credits Add'l credits: $0.08" at bounding box center [841, 579] width 66 height 43
click at [874, 575] on div "12,000 credits Add'l credits: $0.08" at bounding box center [840, 580] width 101 height 62
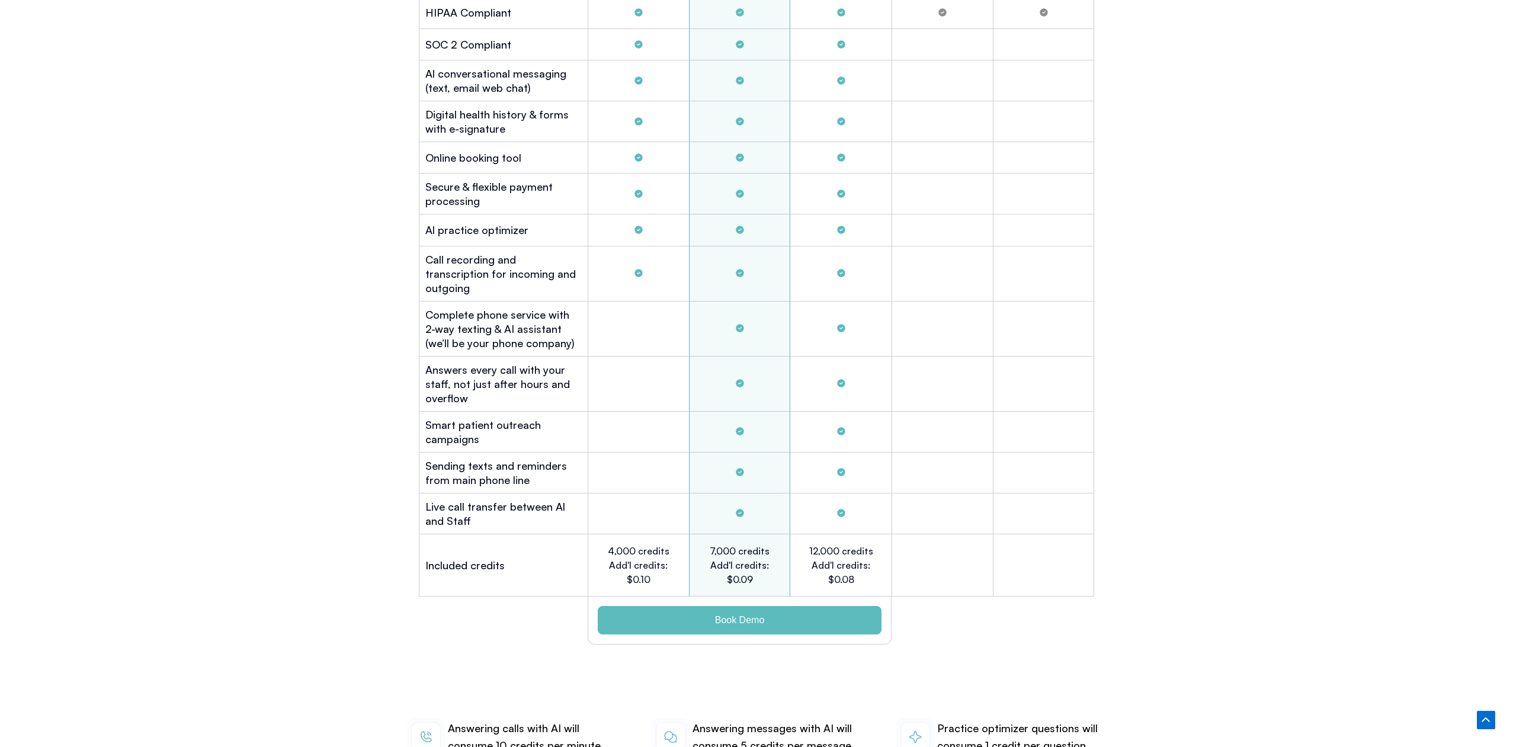
scroll to position [3465, 0]
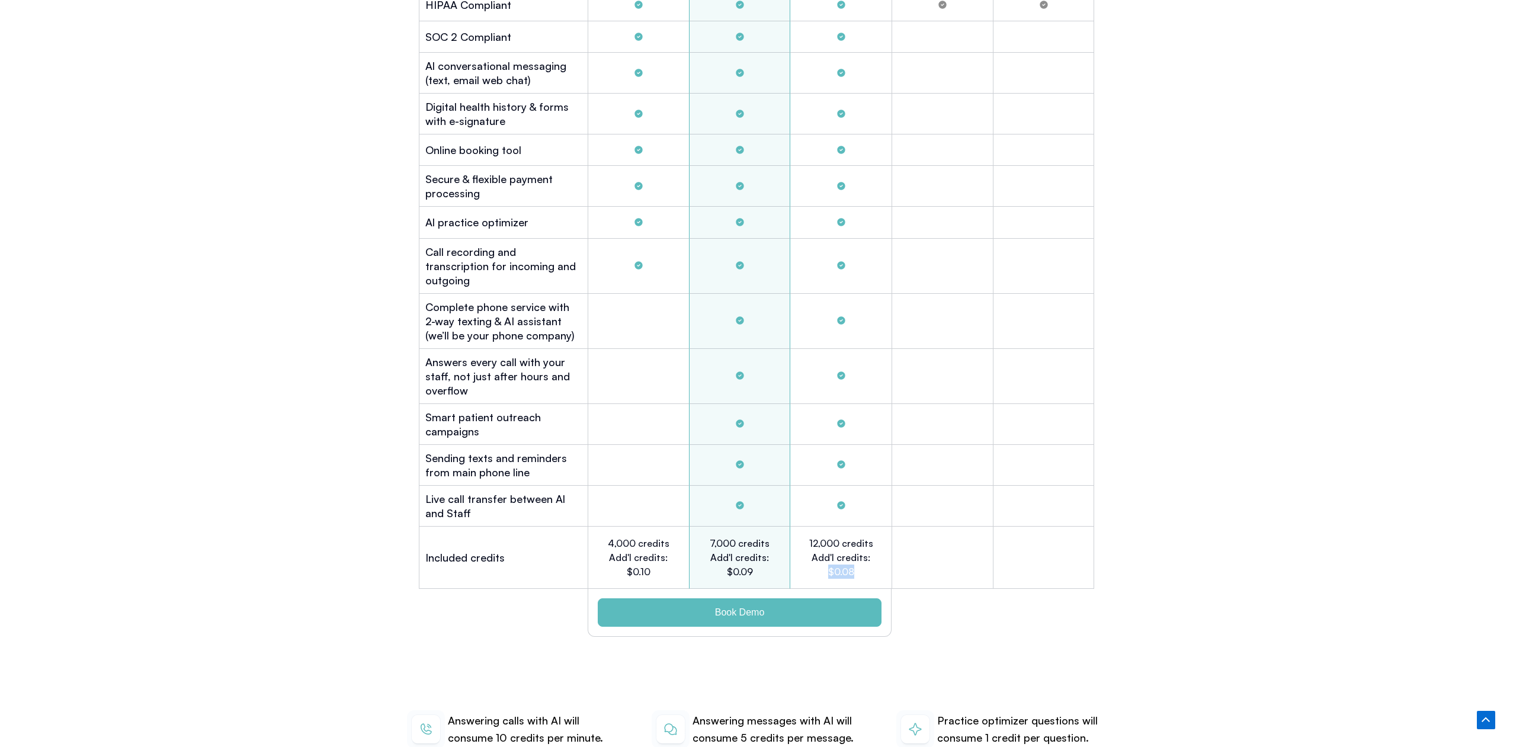
drag, startPoint x: 861, startPoint y: 552, endPoint x: 819, endPoint y: 551, distance: 42.1
click at [819, 551] on h2 "12,000 credits Add'l credits: $0.08" at bounding box center [841, 557] width 66 height 43
drag, startPoint x: 511, startPoint y: 722, endPoint x: 594, endPoint y: 719, distance: 83.0
click at [594, 719] on p "Answering calls with AI will consume 10 credits per minute." at bounding box center [532, 729] width 169 height 35
drag, startPoint x: 807, startPoint y: 520, endPoint x: 862, endPoint y: 525, distance: 54.7
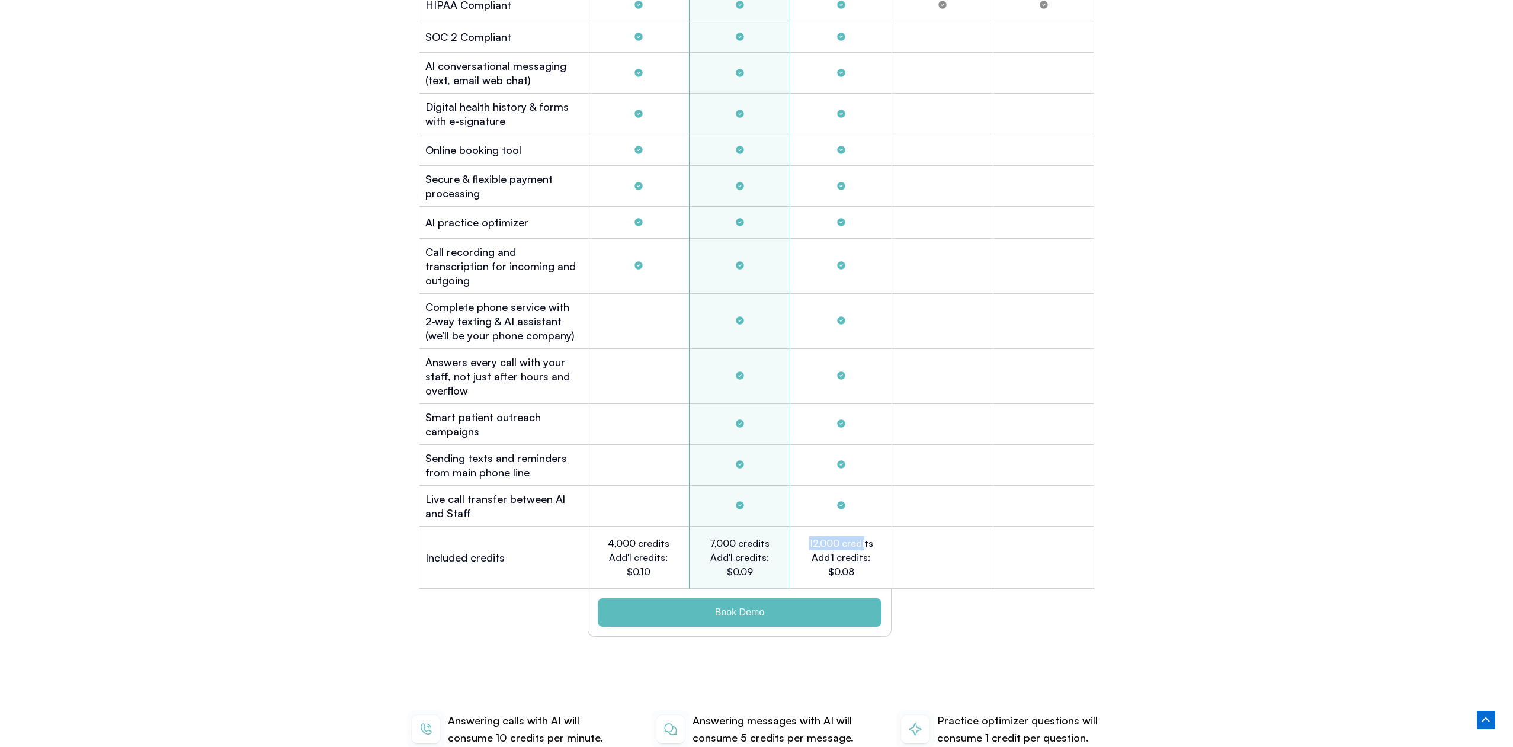
click at [865, 536] on h2 "12,000 credits Add'l credits: $0.08" at bounding box center [841, 557] width 66 height 43
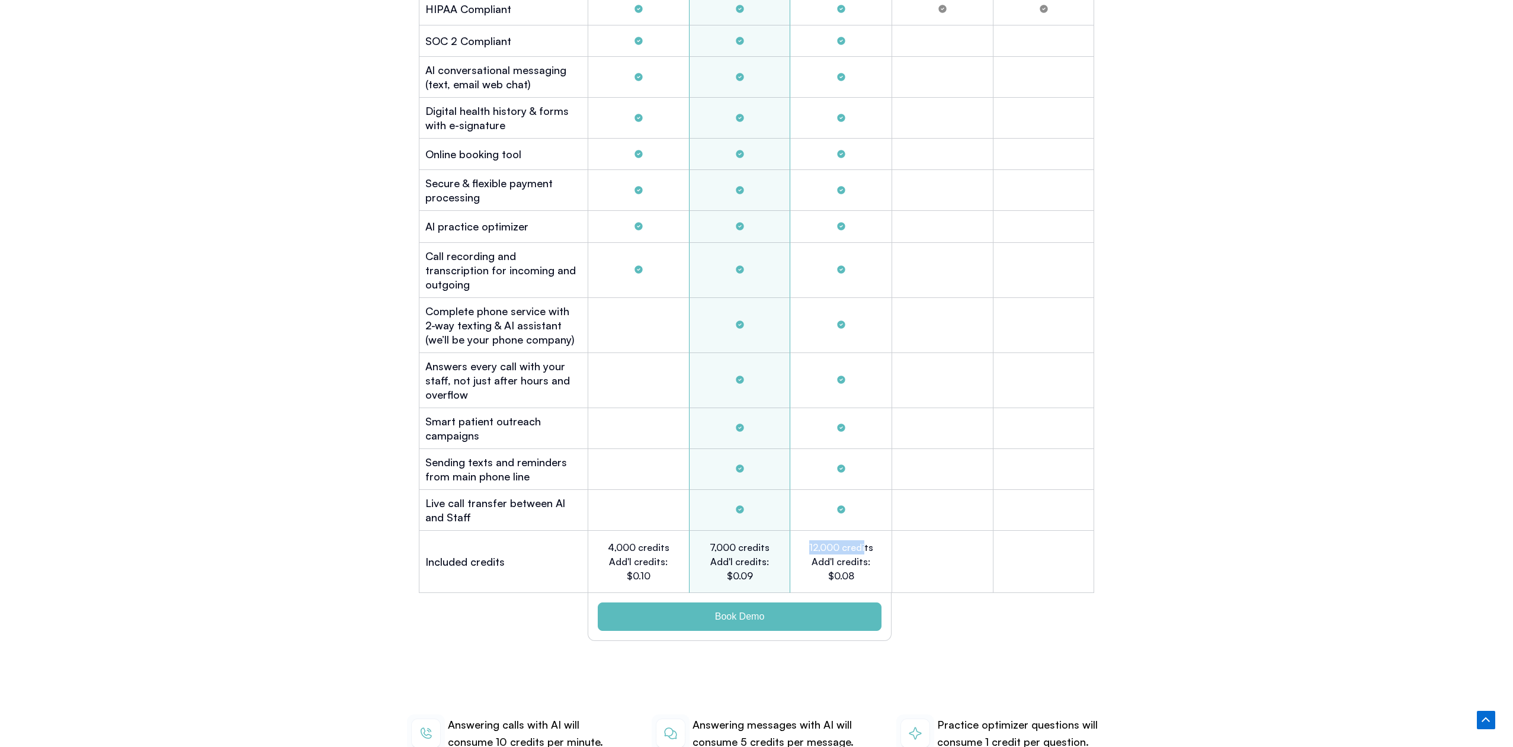
scroll to position [3466, 0]
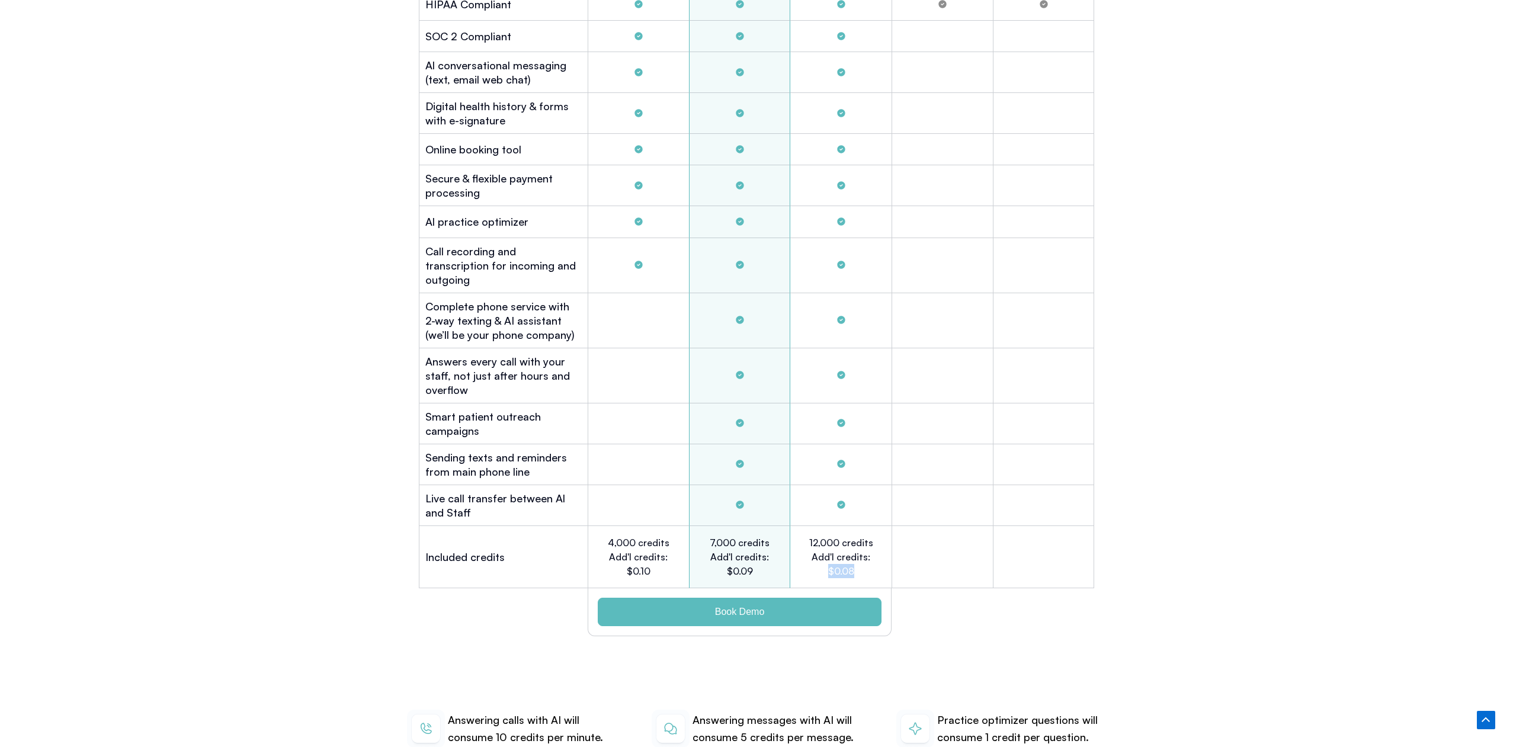
drag, startPoint x: 820, startPoint y: 554, endPoint x: 886, endPoint y: 555, distance: 65.2
click at [886, 555] on div "12,000 credits Add'l credits: $0.08" at bounding box center [840, 557] width 101 height 62
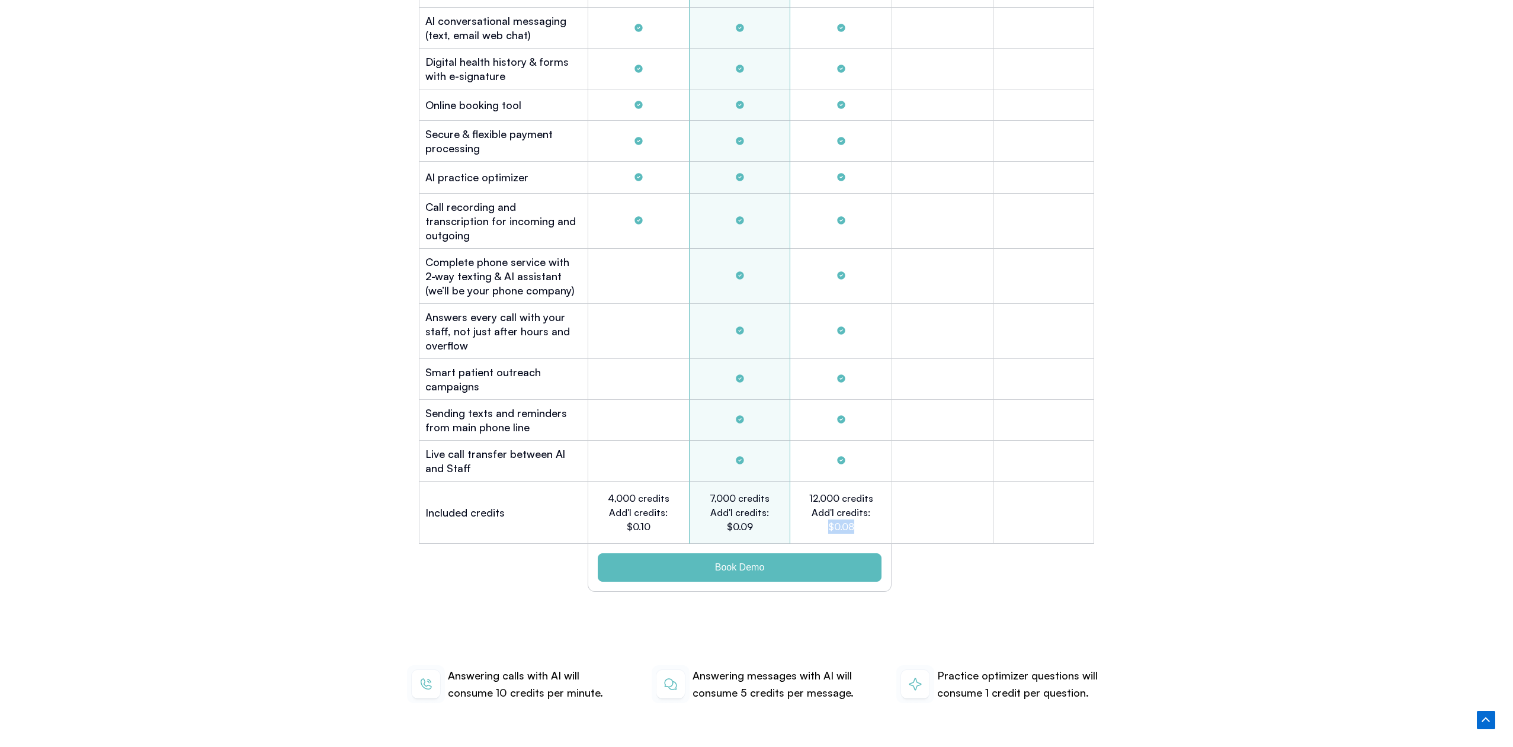
scroll to position [3511, 0]
drag, startPoint x: 642, startPoint y: 510, endPoint x: 654, endPoint y: 511, distance: 12.5
click at [654, 511] on h2 "4,000 credits Add'l credits: $0.10" at bounding box center [638, 511] width 65 height 43
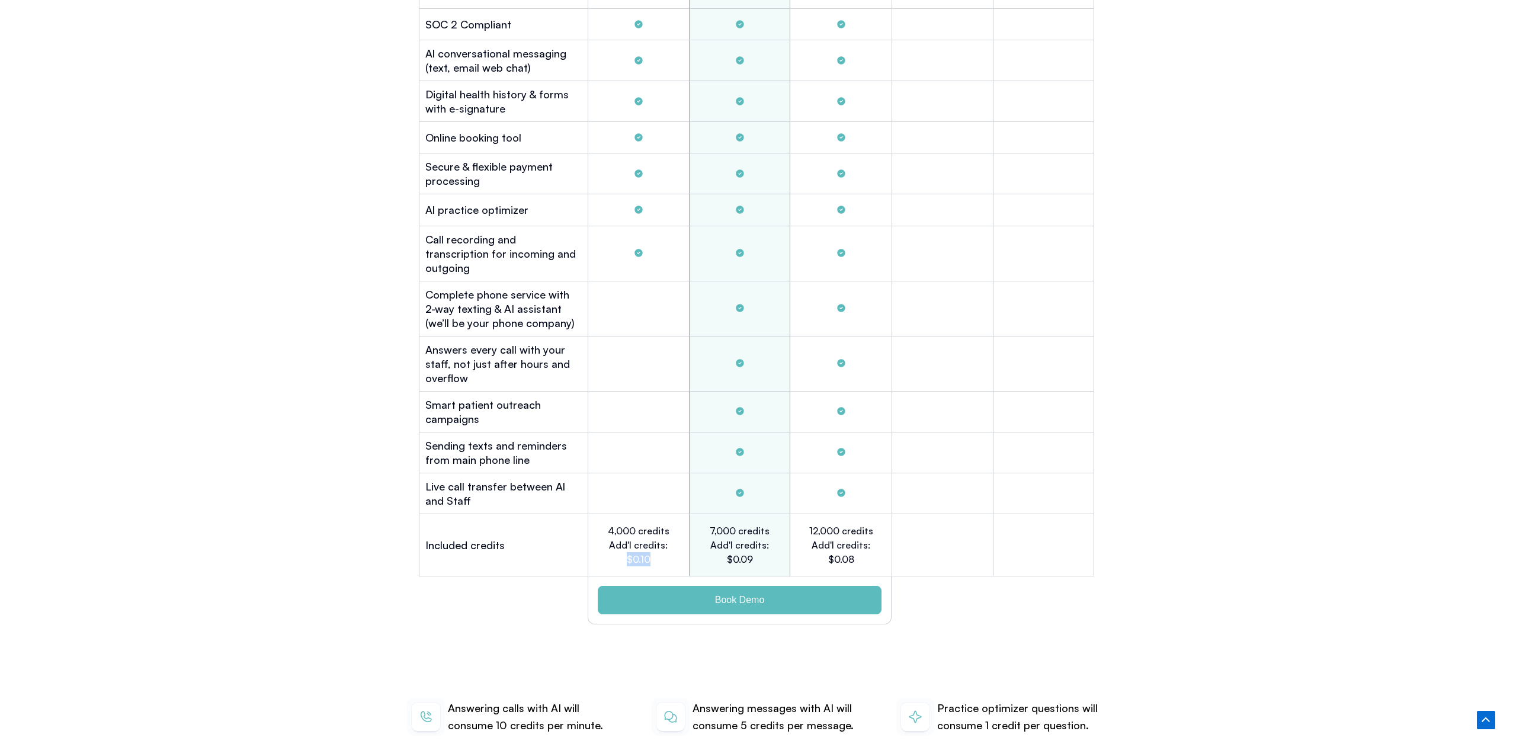
scroll to position [3474, 0]
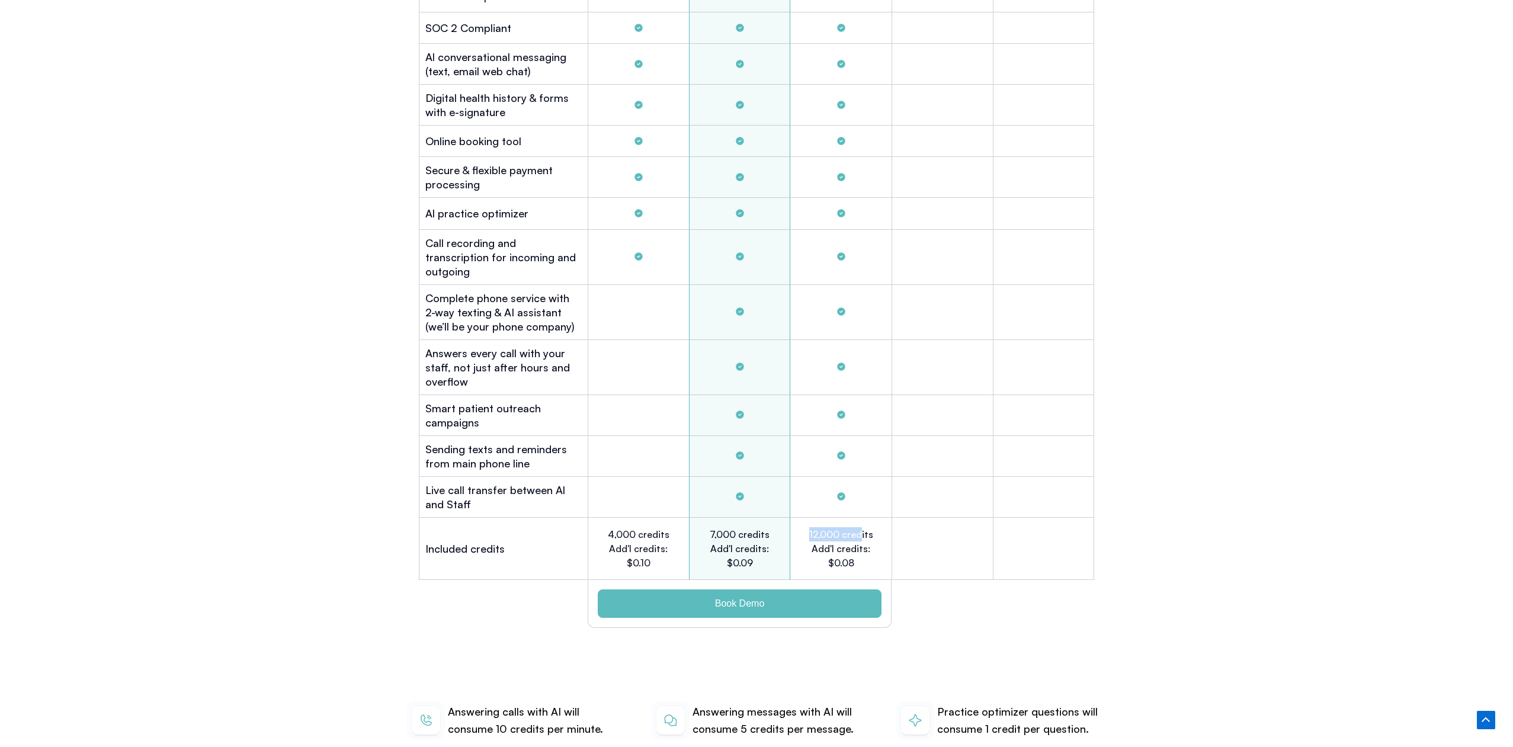
drag, startPoint x: 808, startPoint y: 516, endPoint x: 861, endPoint y: 518, distance: 52.8
click at [861, 527] on h2 "12,000 credits Add'l credits: $0.08" at bounding box center [841, 548] width 66 height 43
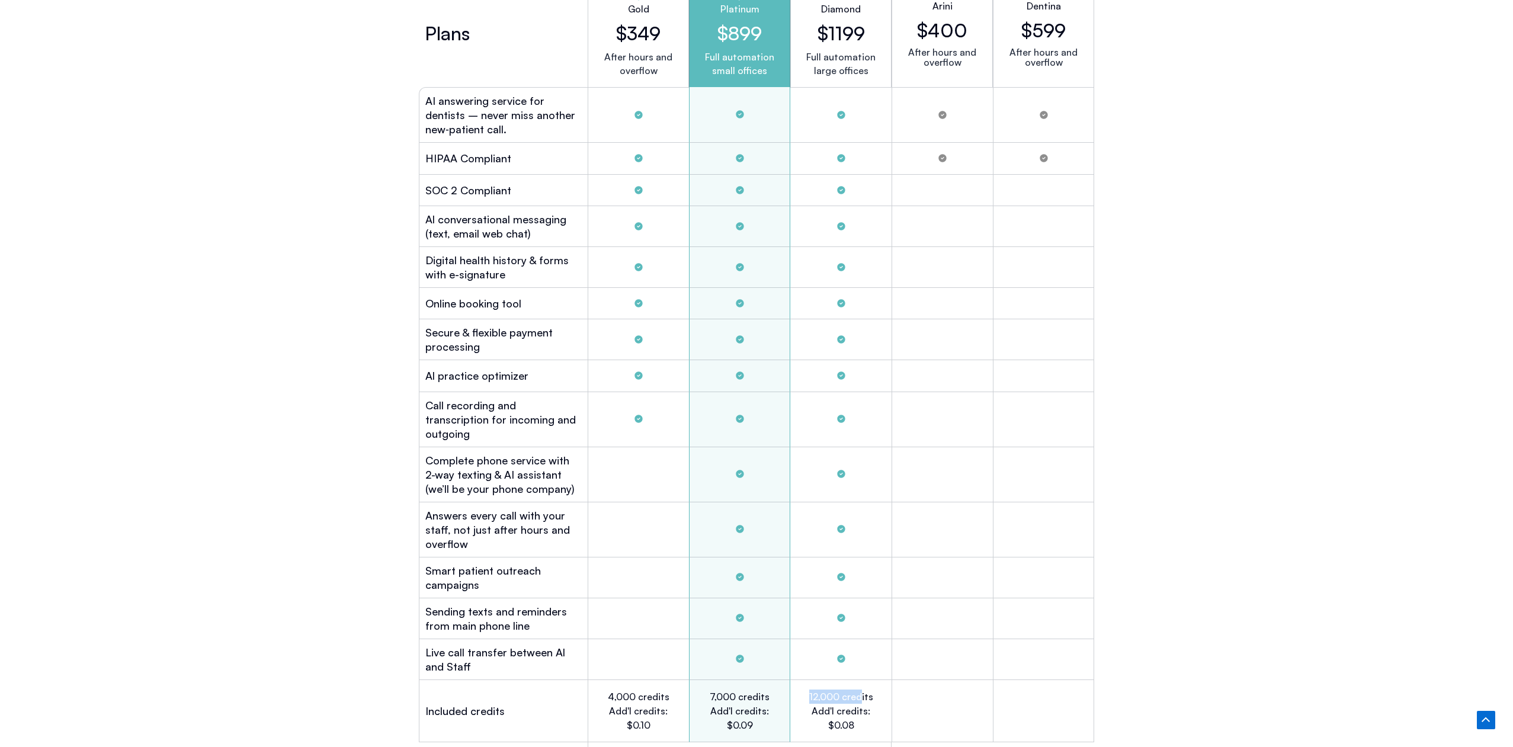
scroll to position [3310, 0]
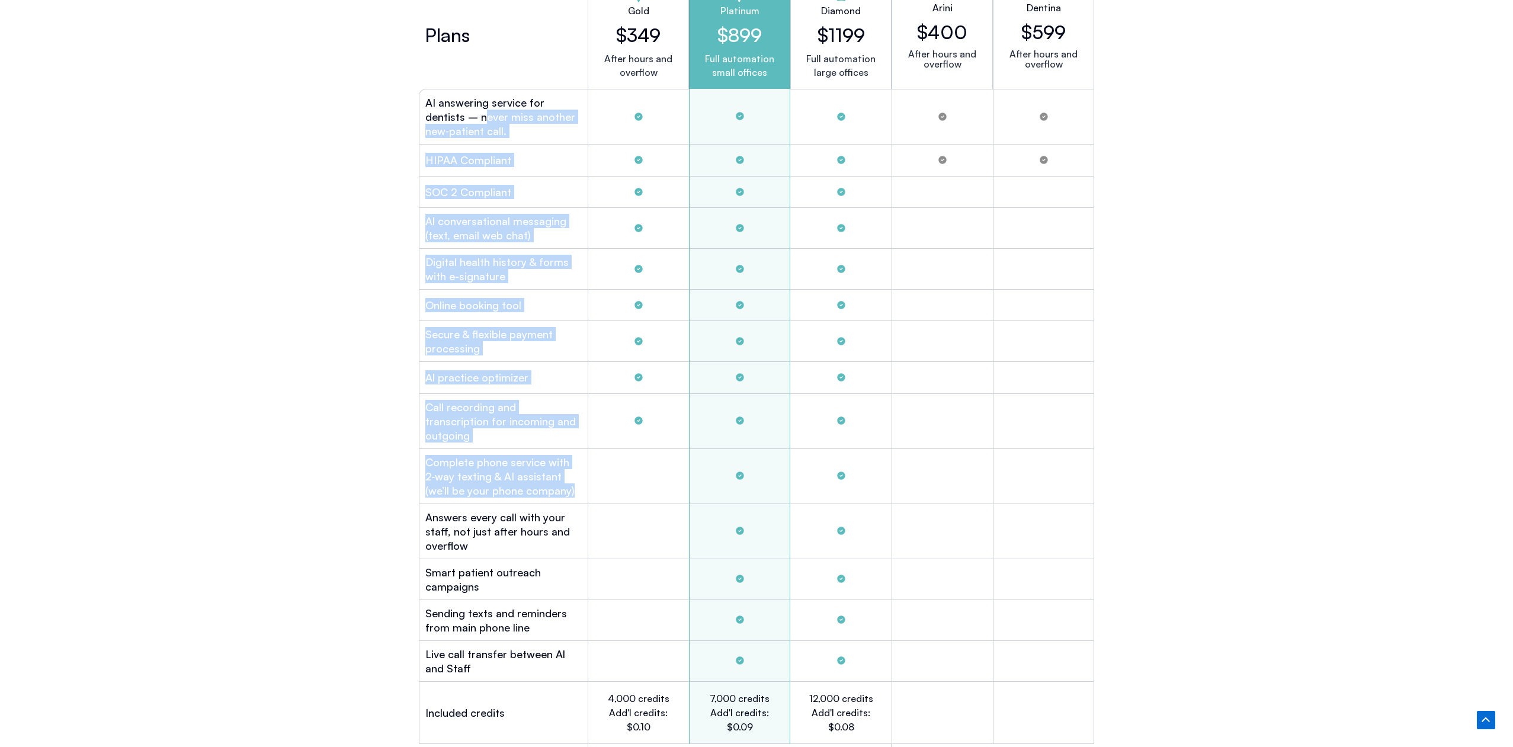
drag, startPoint x: 445, startPoint y: 108, endPoint x: 566, endPoint y: 466, distance: 377.6
click at [566, 470] on div "Plans Gold $349 After hours and overflow Platinum $899 Full automation small of…" at bounding box center [756, 386] width 675 height 823
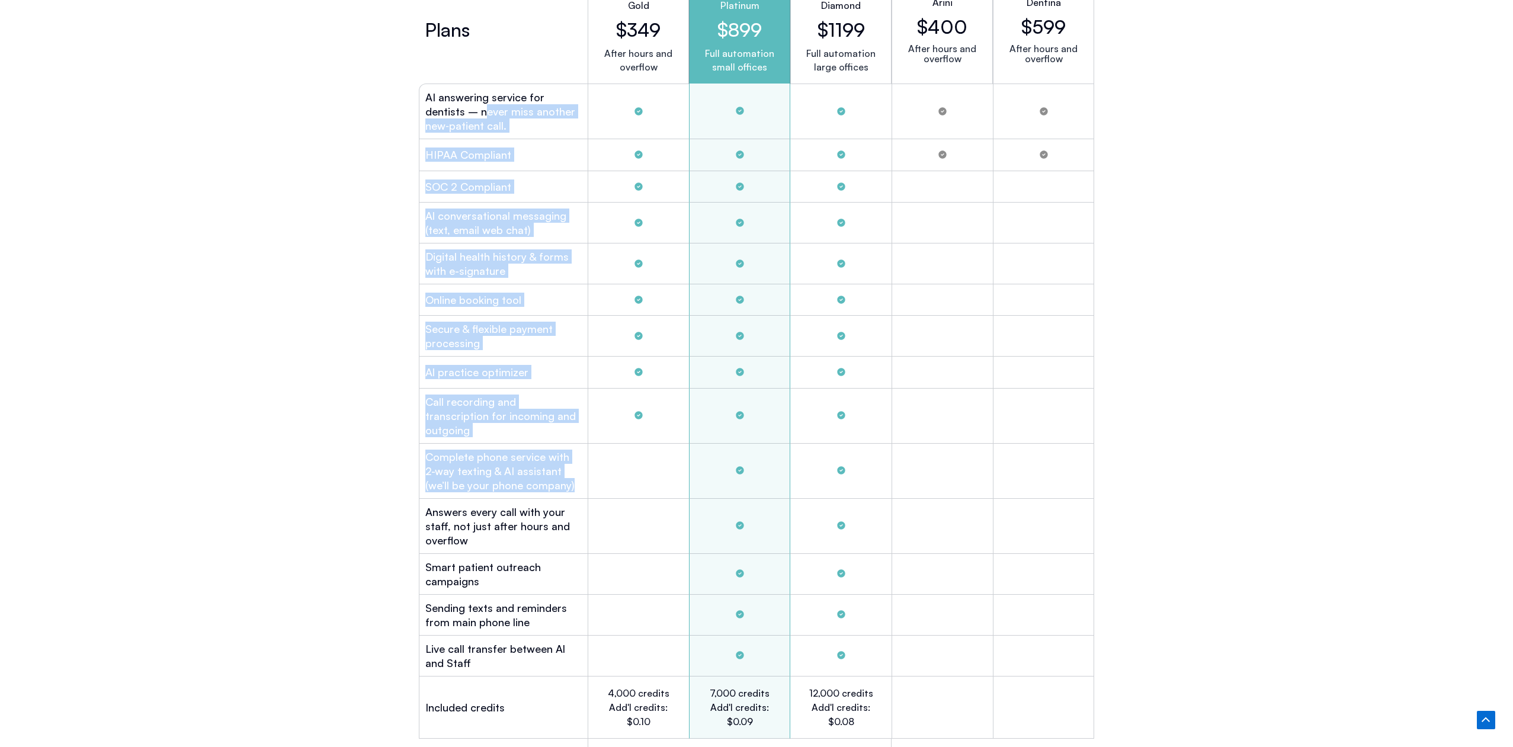
click at [473, 147] on h2 "HIPAA Compliant" at bounding box center [468, 154] width 86 height 14
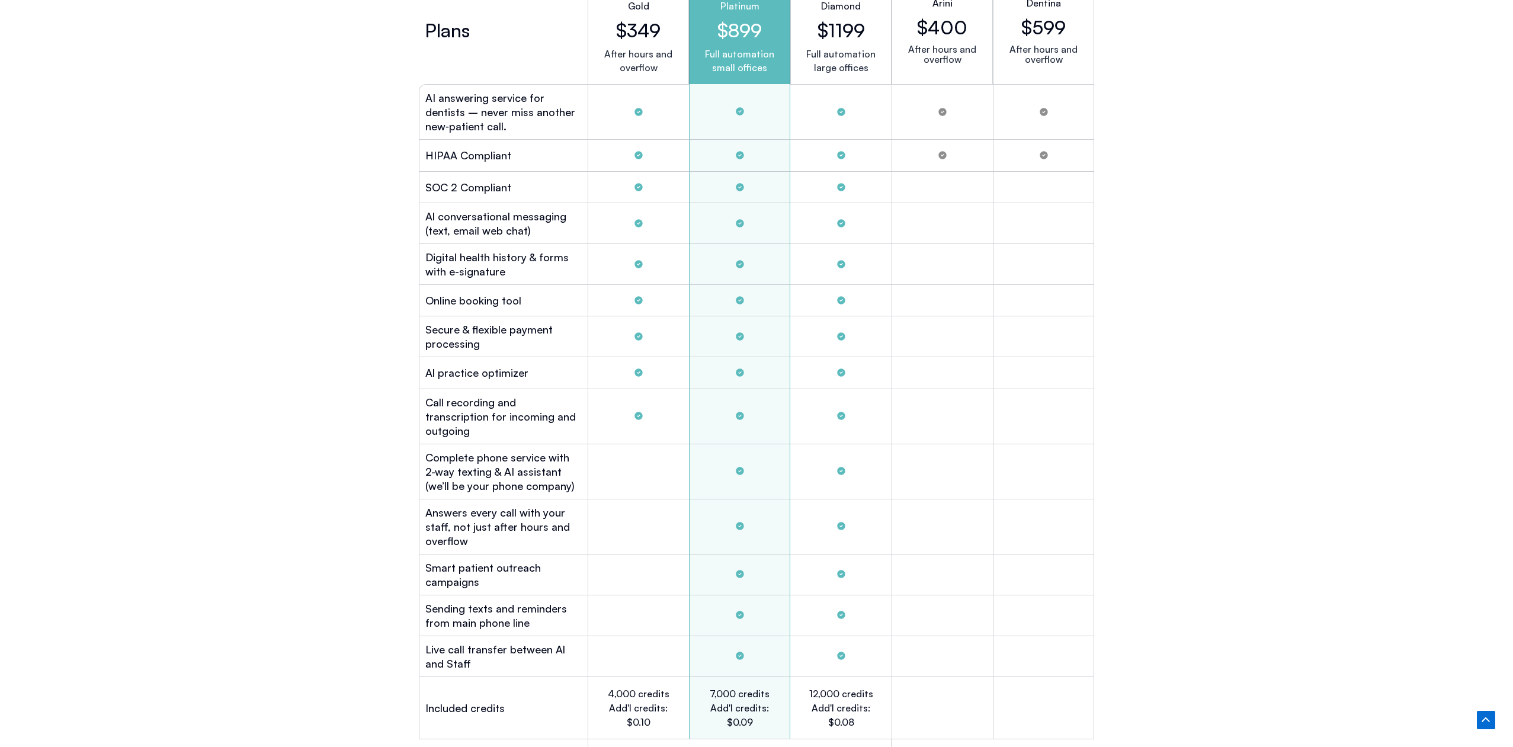
scroll to position [3317, 0]
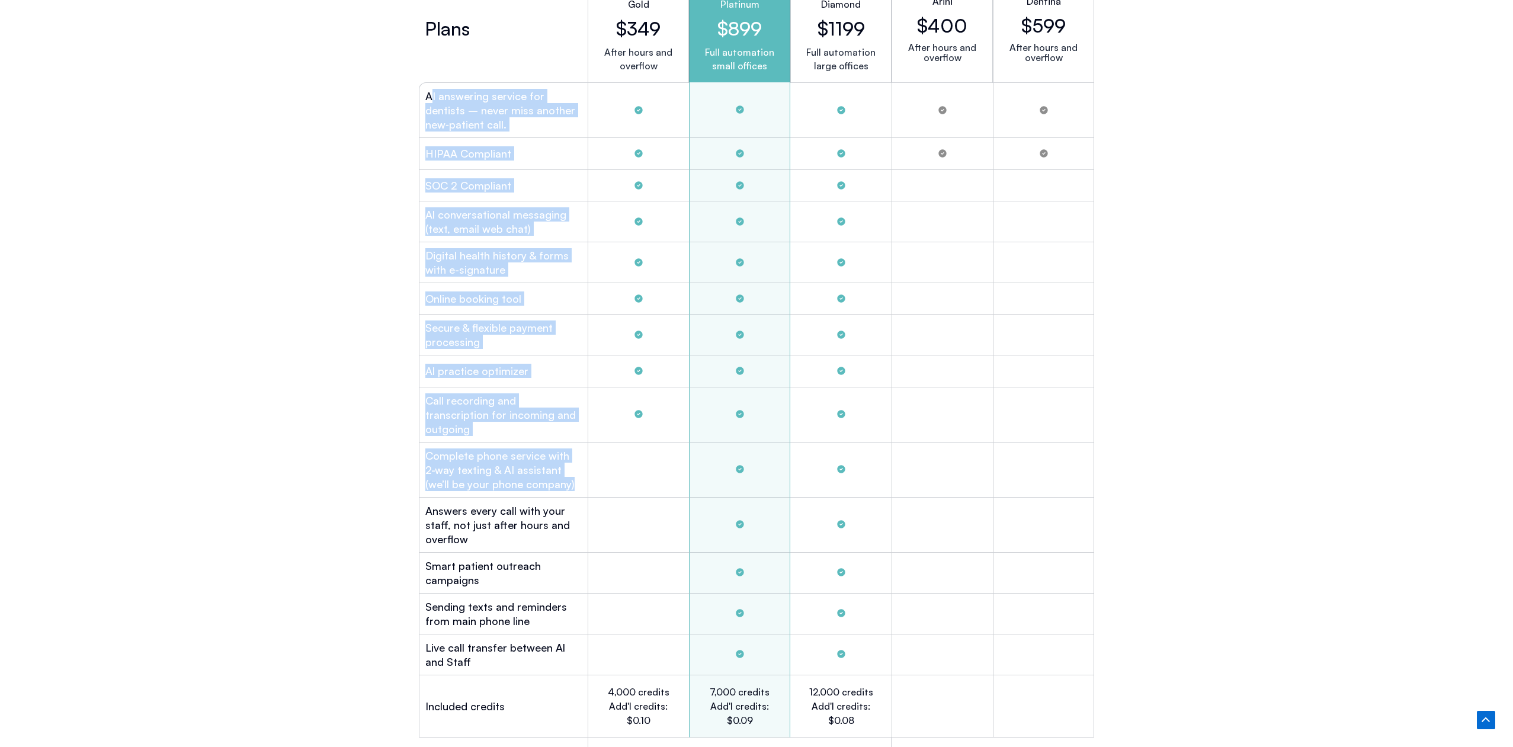
drag, startPoint x: 430, startPoint y: 99, endPoint x: 573, endPoint y: 475, distance: 402.5
click at [573, 475] on div "Plans Gold $349 After hours and overflow Platinum $899 Full automation small of…" at bounding box center [756, 380] width 675 height 823
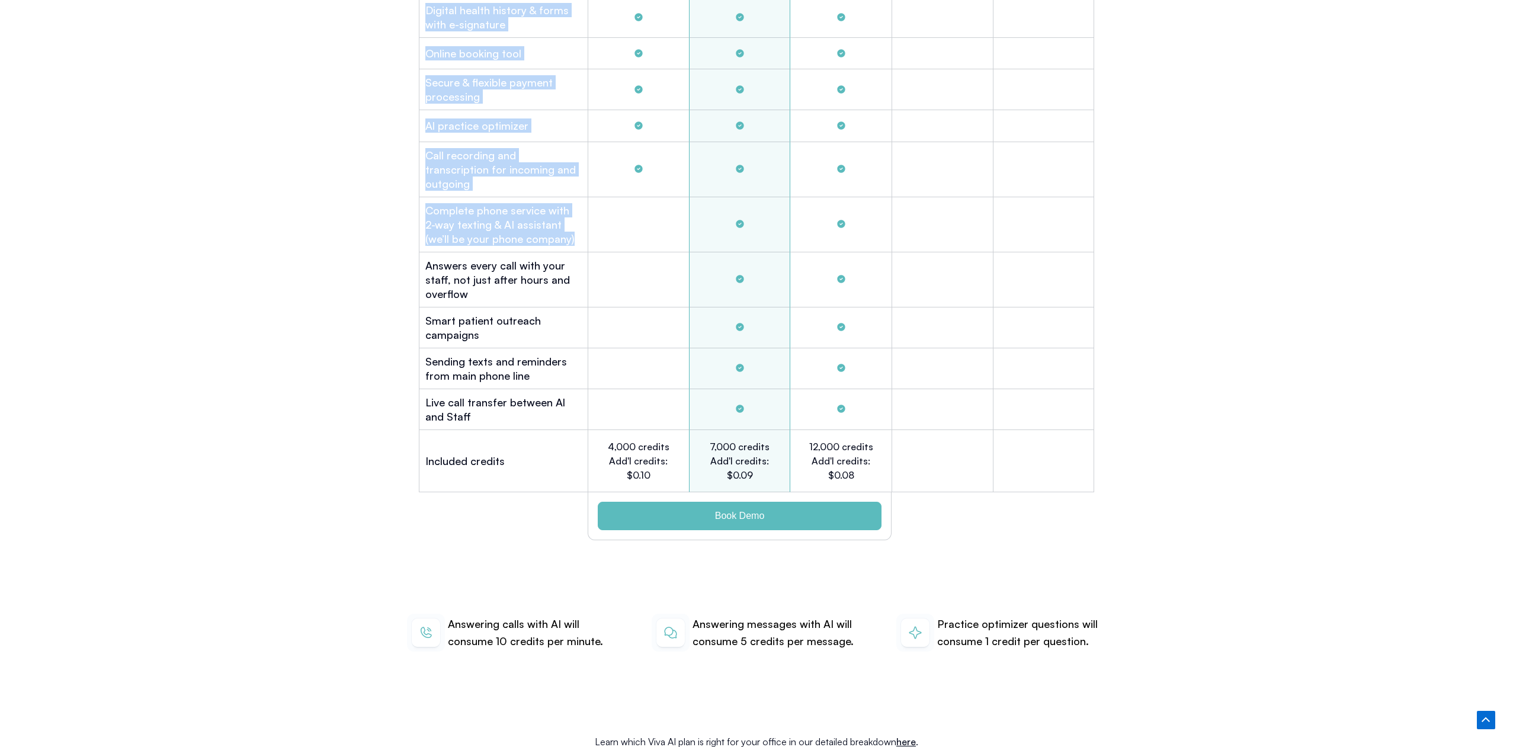
scroll to position [3562, 0]
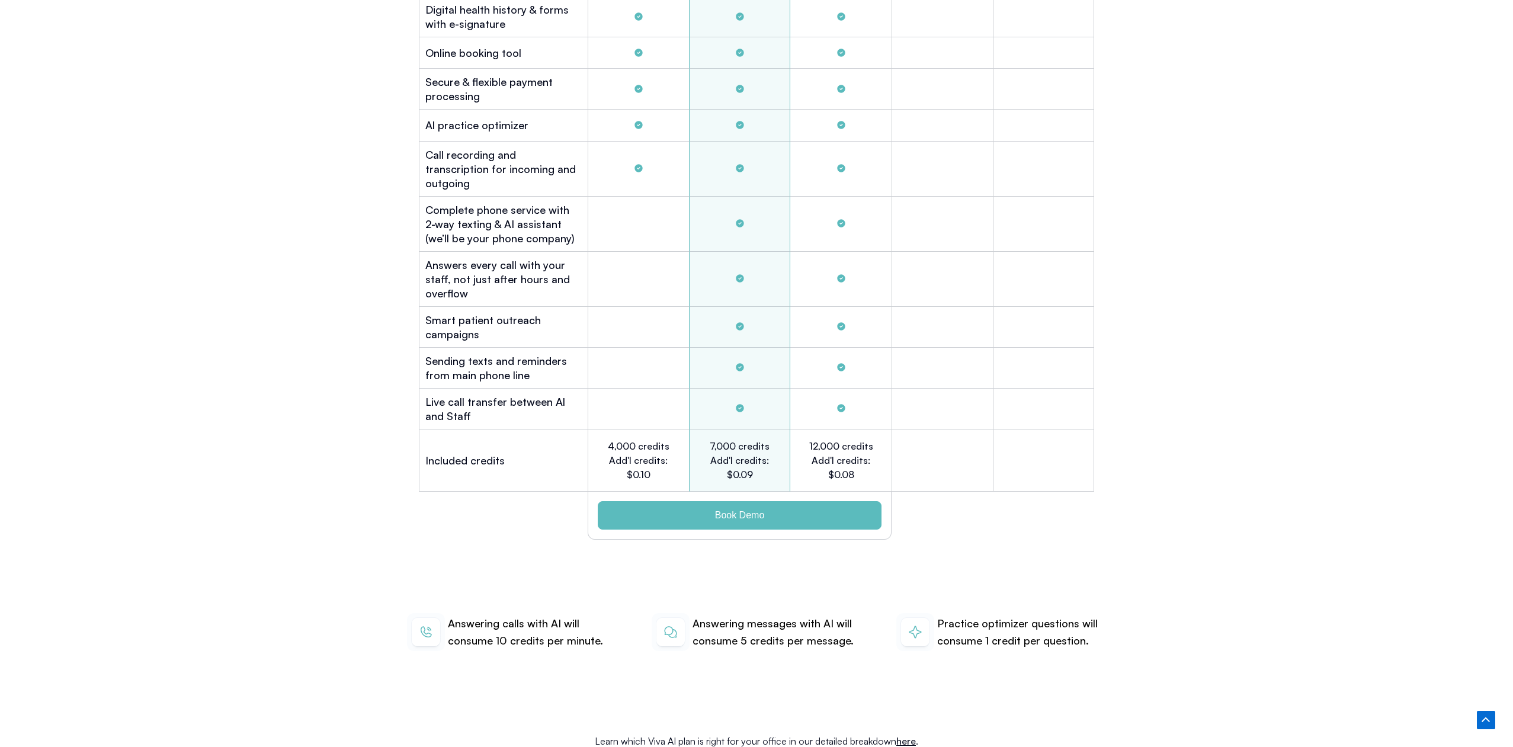
click at [815, 457] on h2 "12,000 credits Add'l credits: $0.08" at bounding box center [841, 460] width 66 height 43
drag, startPoint x: 812, startPoint y: 454, endPoint x: 864, endPoint y: 457, distance: 52.2
click at [864, 457] on h2 "12,000 credits Add'l credits: $0.08" at bounding box center [841, 460] width 66 height 43
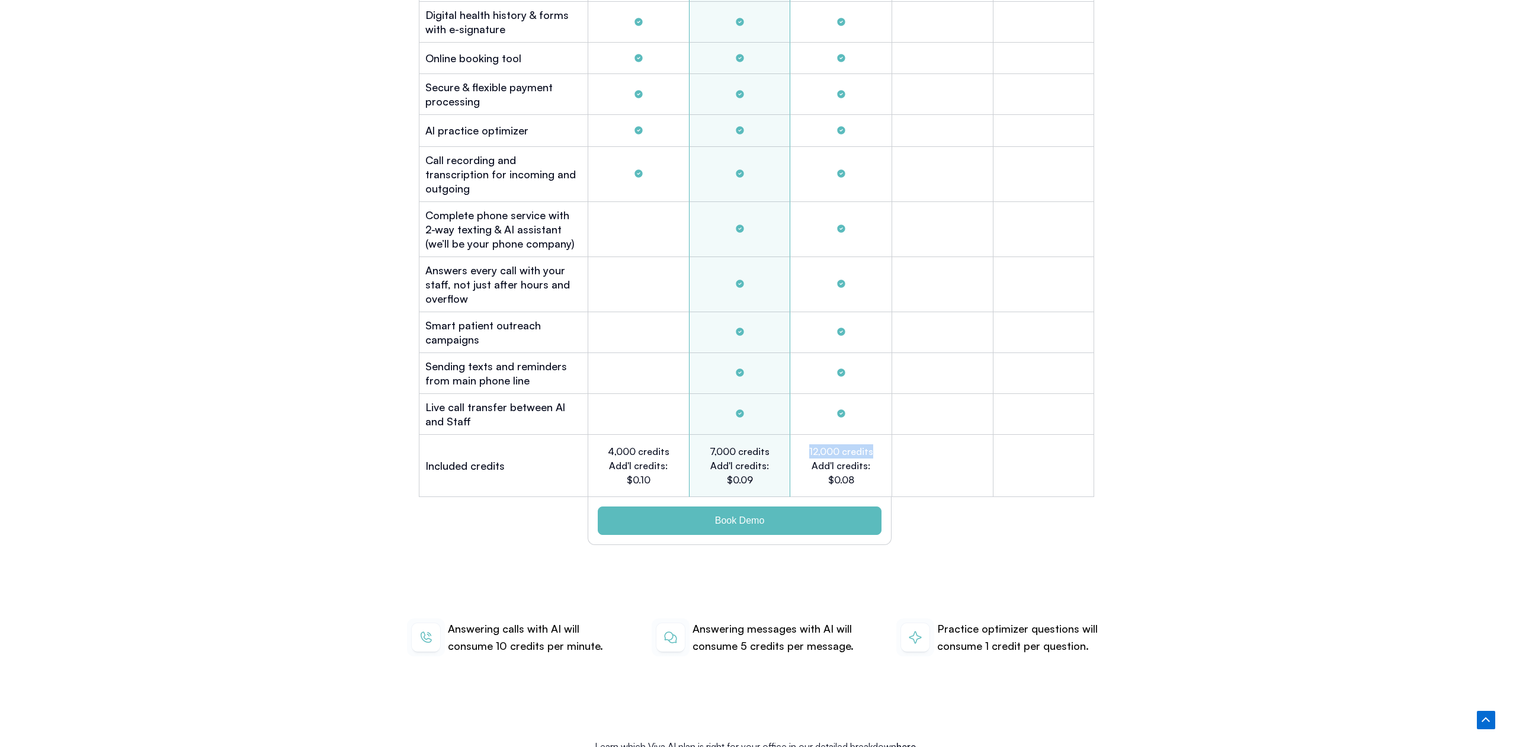
drag, startPoint x: 841, startPoint y: 428, endPoint x: 873, endPoint y: 428, distance: 32.0
click at [873, 435] on div "12,000 credits Add'l credits: $0.08" at bounding box center [840, 466] width 101 height 62
drag, startPoint x: 814, startPoint y: 464, endPoint x: 868, endPoint y: 461, distance: 54.6
click at [868, 461] on h2 "12,000 credits Add'l credits: $0.08" at bounding box center [841, 465] width 66 height 43
click at [816, 457] on h2 "12,000 credits Add'l credits: $0.08" at bounding box center [841, 465] width 66 height 43
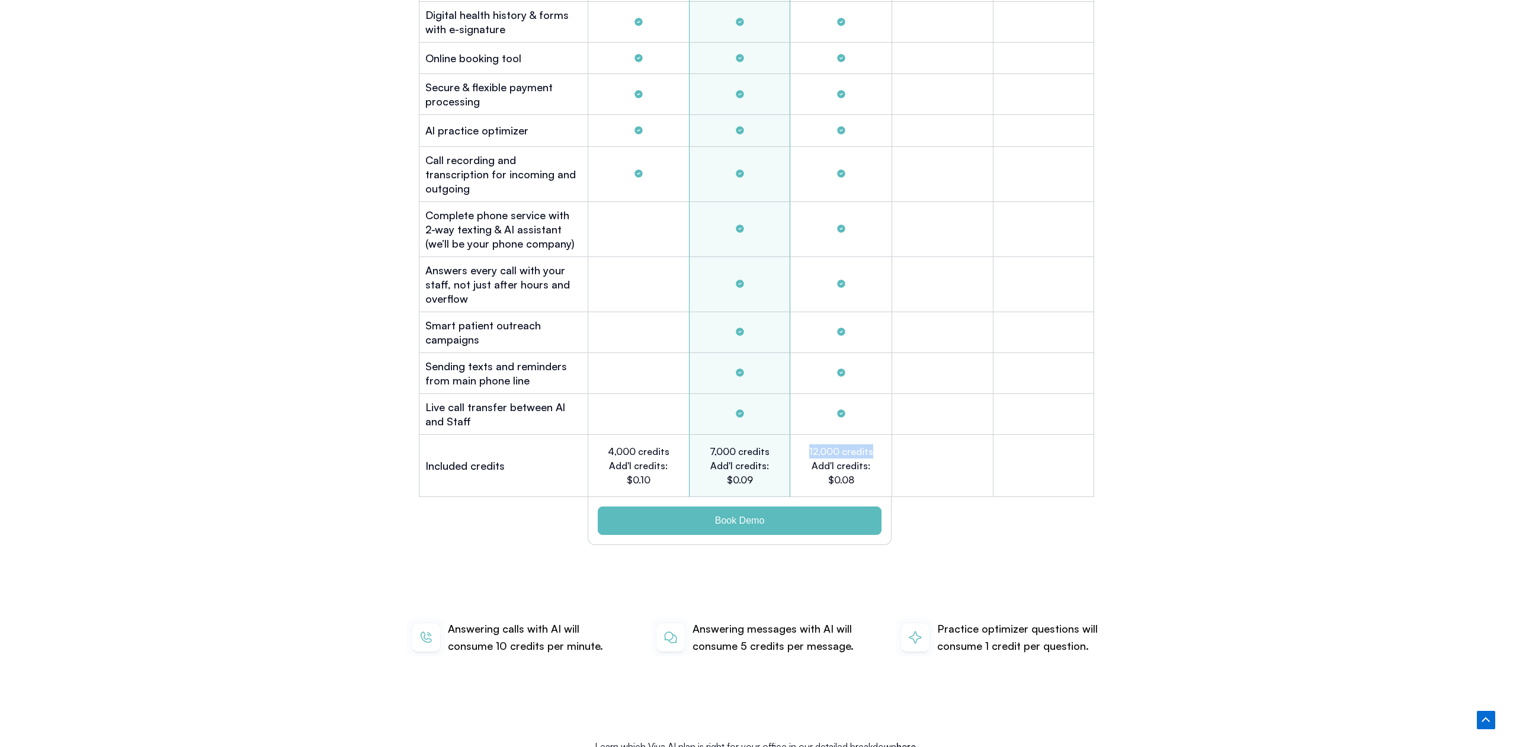
drag, startPoint x: 810, startPoint y: 431, endPoint x: 873, endPoint y: 434, distance: 62.9
click at [873, 435] on div "12,000 credits Add'l credits: $0.08" at bounding box center [840, 466] width 101 height 62
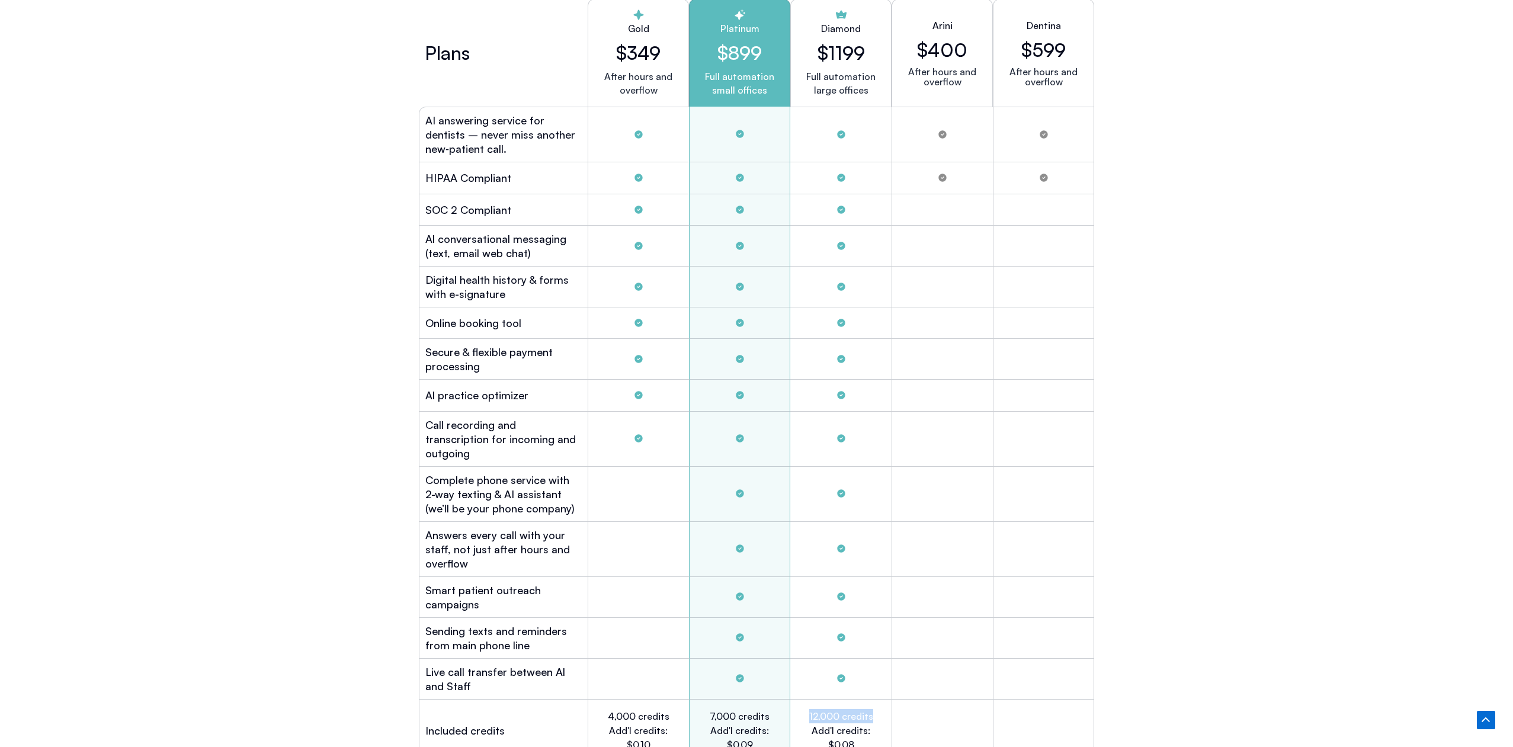
scroll to position [3304, 0]
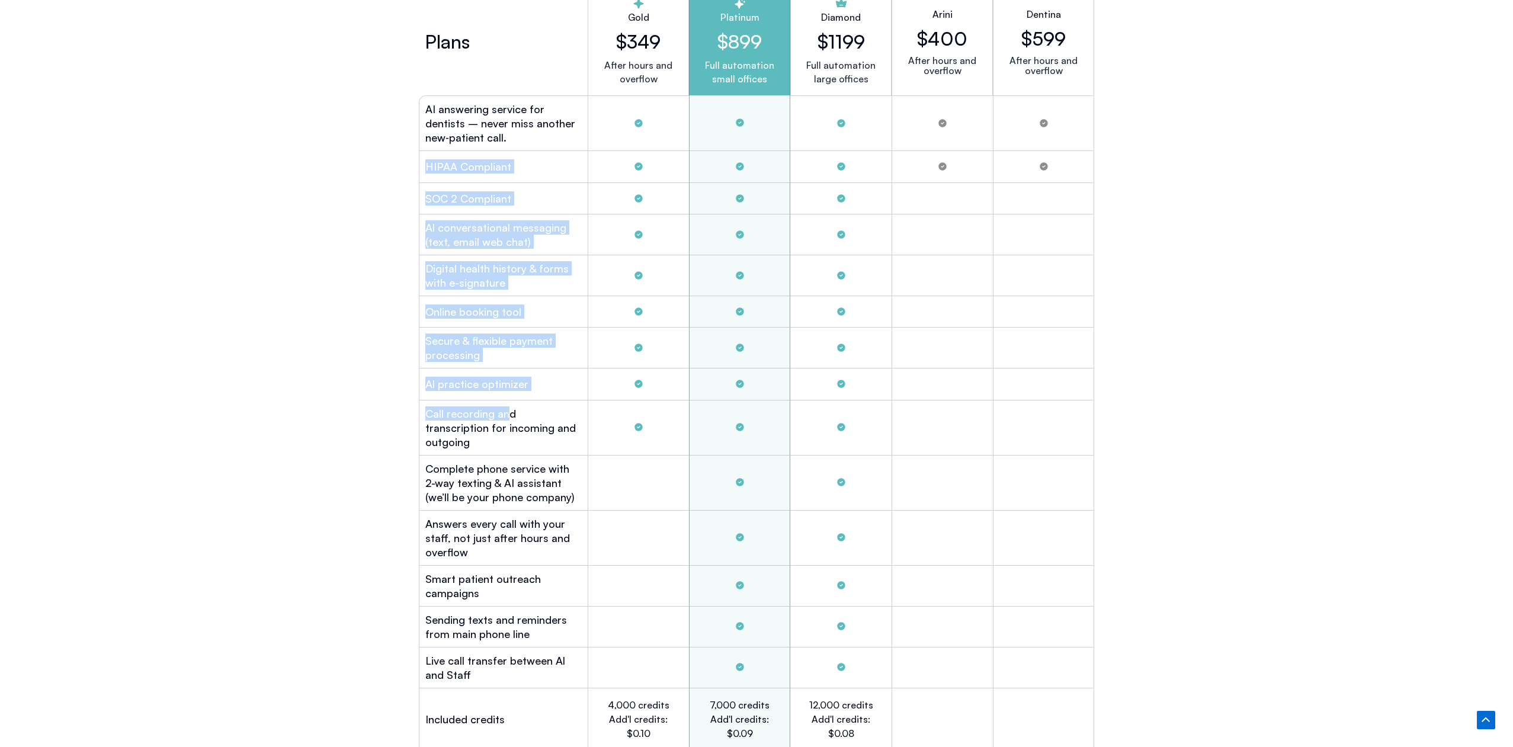
drag, startPoint x: 460, startPoint y: 158, endPoint x: 508, endPoint y: 411, distance: 257.3
click at [508, 411] on div "Plans Gold $349 After hours and overflow Platinum $899 Full automation small of…" at bounding box center [756, 393] width 675 height 823
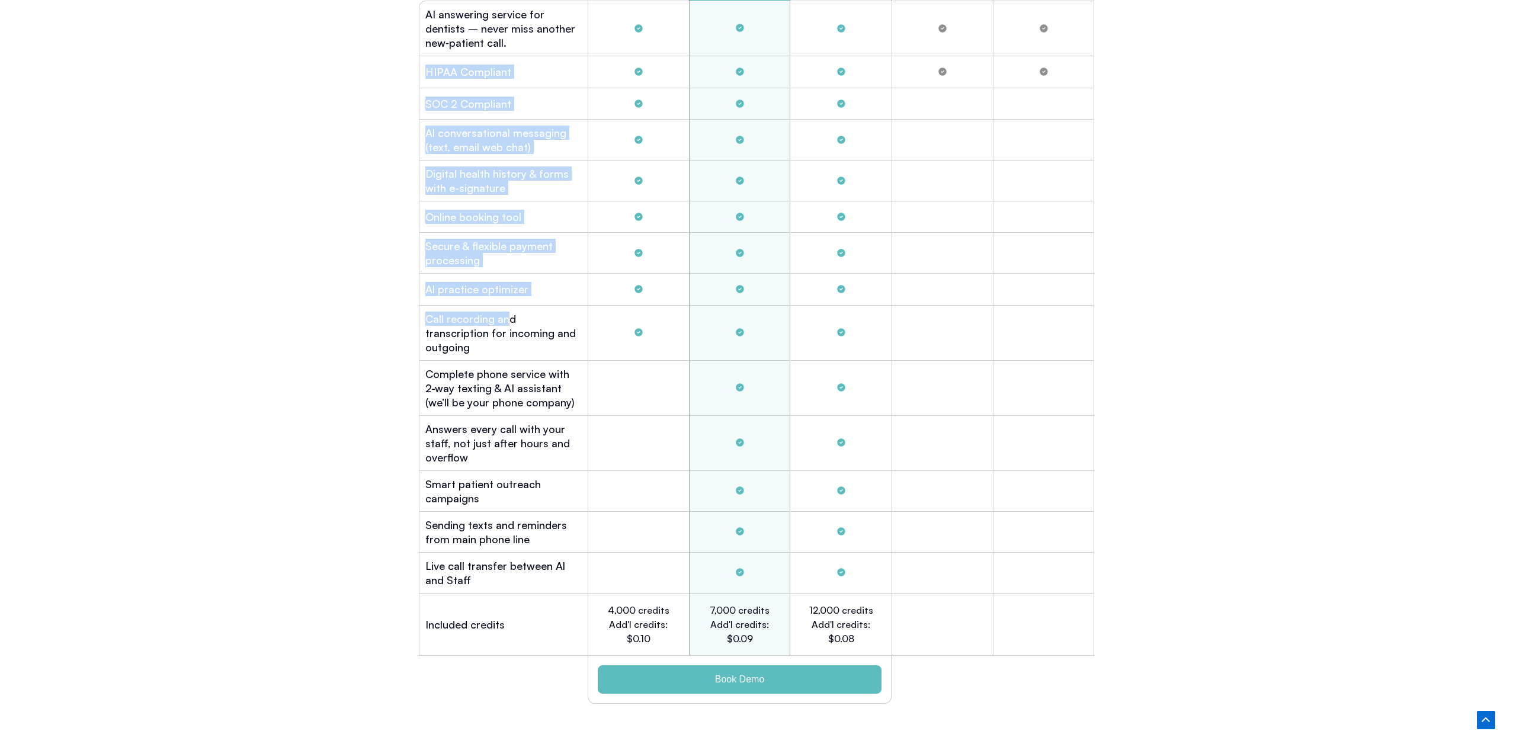
scroll to position [3400, 0]
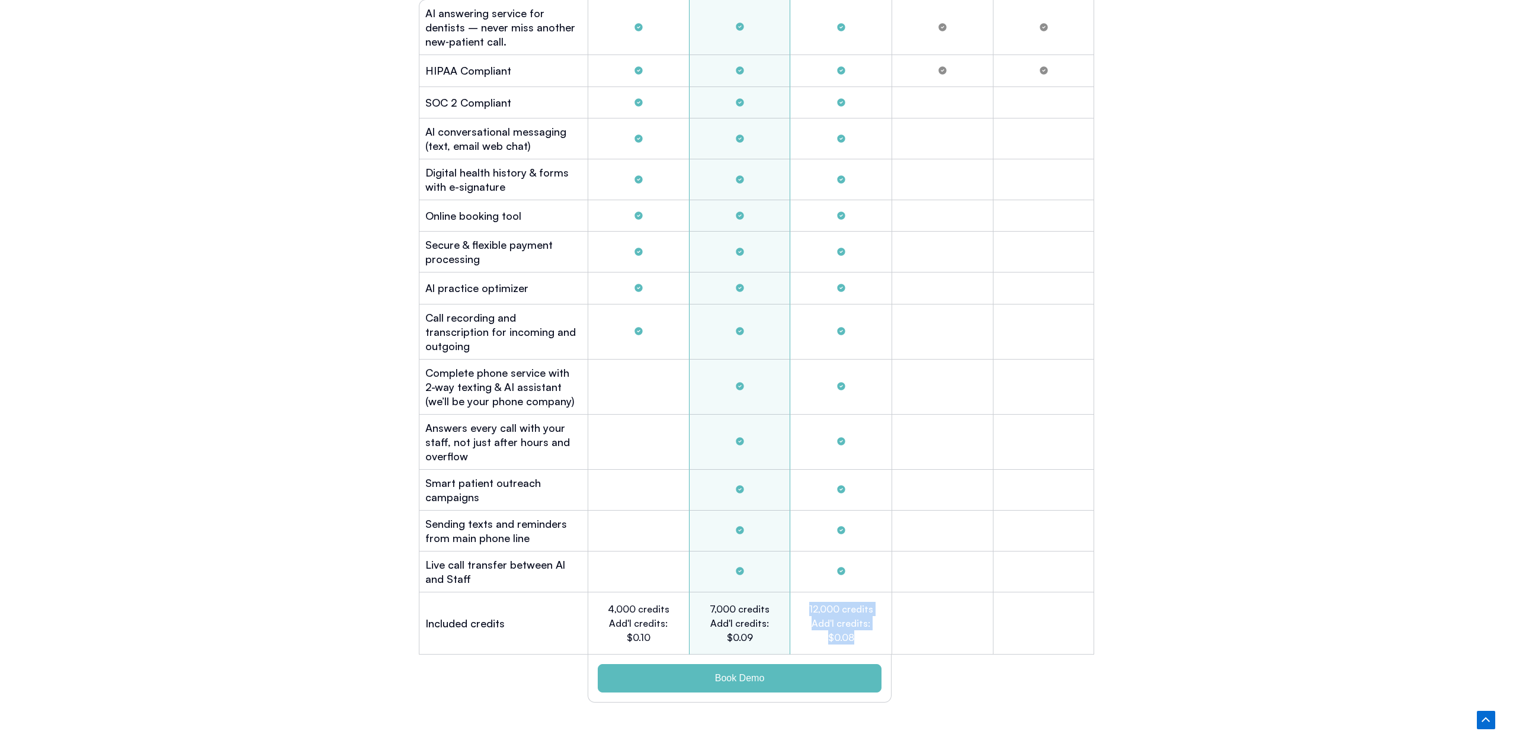
drag, startPoint x: 805, startPoint y: 588, endPoint x: 865, endPoint y: 627, distance: 72.0
click at [865, 627] on div "12,000 credits Add'l credits: $0.08" at bounding box center [840, 623] width 101 height 62
click at [839, 617] on h2 "12,000 credits Add'l credits: $0.08" at bounding box center [841, 623] width 66 height 43
drag, startPoint x: 860, startPoint y: 621, endPoint x: 828, endPoint y: 621, distance: 32.0
click at [828, 621] on h2 "12,000 credits Add'l credits: $0.08" at bounding box center [841, 623] width 66 height 43
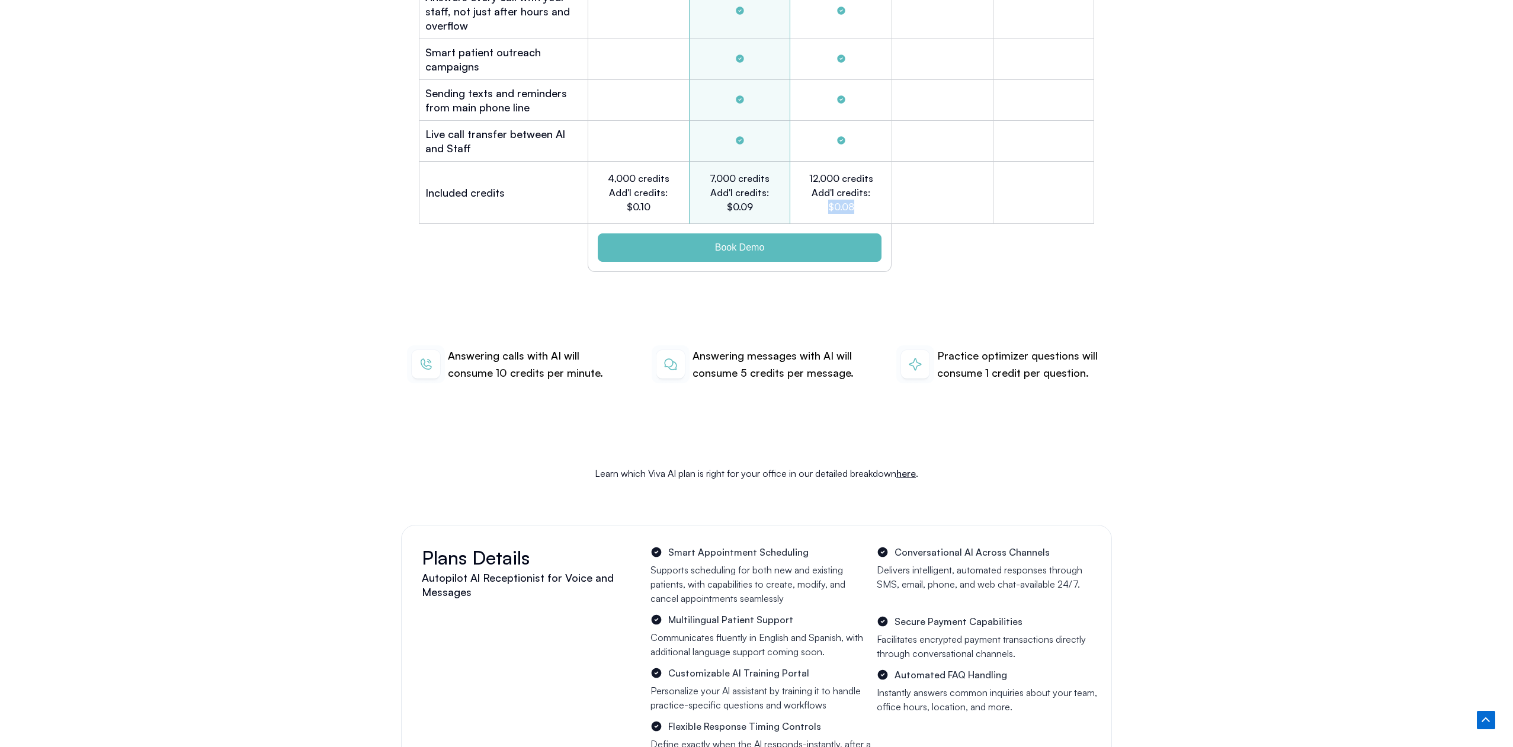
scroll to position [3833, 0]
drag, startPoint x: 948, startPoint y: 356, endPoint x: 1078, endPoint y: 356, distance: 129.1
click at [1078, 356] on p "Practice optimizer questions will consume 1 credit per question." at bounding box center [1021, 362] width 169 height 35
drag, startPoint x: 830, startPoint y: 187, endPoint x: 955, endPoint y: 302, distance: 169.8
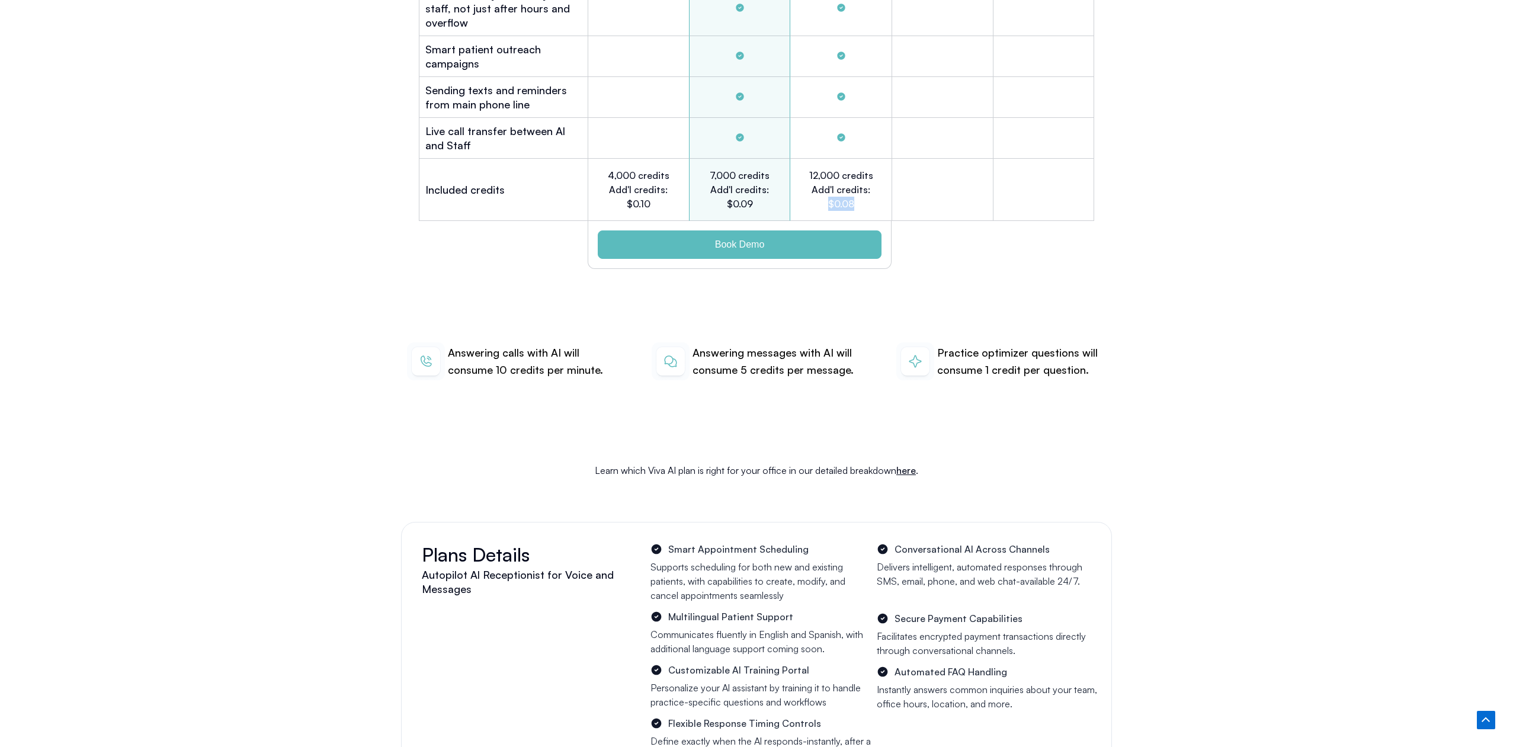
click at [863, 188] on h2 "12,000 credits Add'l credits: $0.08" at bounding box center [841, 189] width 66 height 43
drag, startPoint x: 992, startPoint y: 351, endPoint x: 1064, endPoint y: 352, distance: 72.3
click at [1064, 352] on p "Practice optimizer questions will consume 1 credit per question." at bounding box center [1021, 361] width 169 height 35
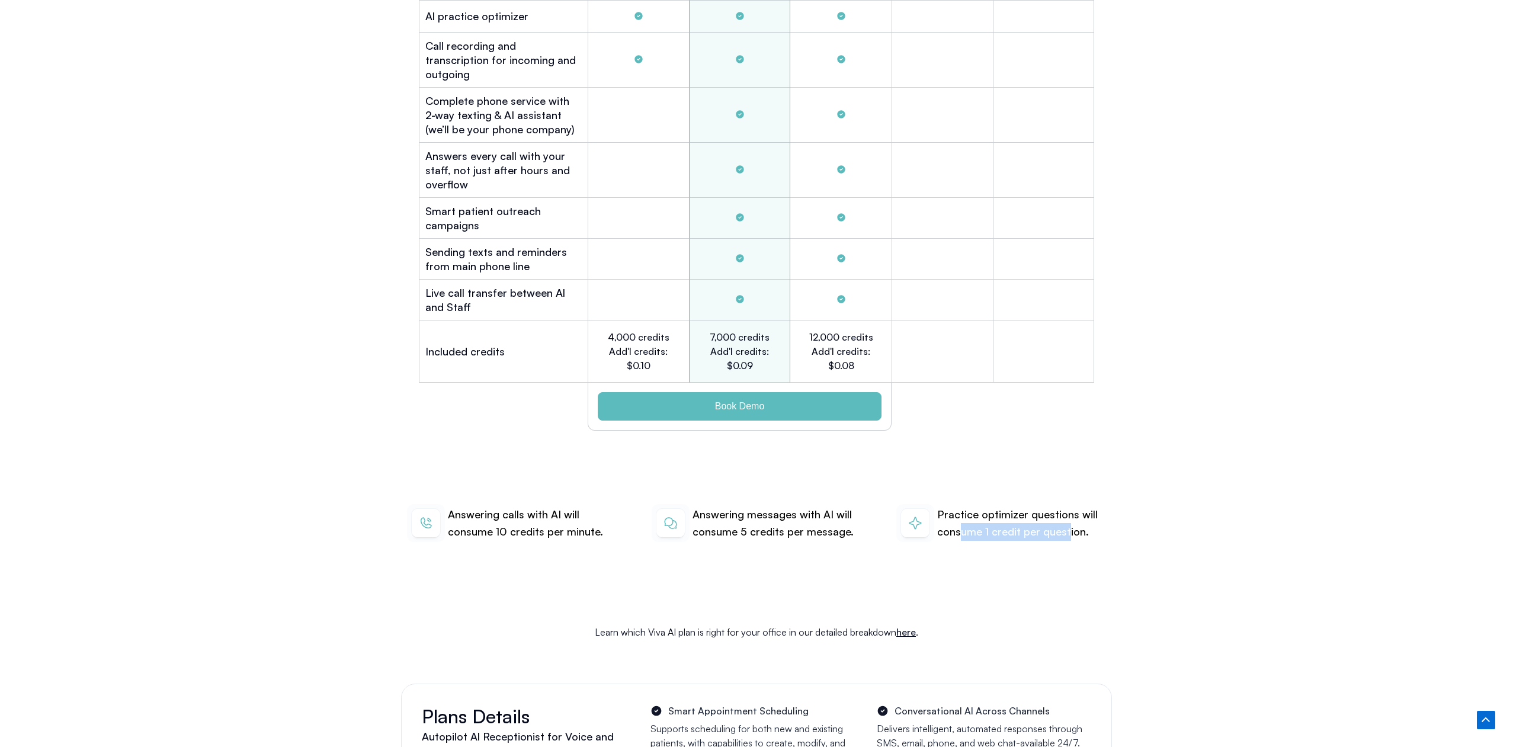
scroll to position [3669, 0]
drag, startPoint x: 820, startPoint y: 354, endPoint x: 874, endPoint y: 354, distance: 53.3
click at [874, 354] on h2 "12,000 credits Add'l credits: $0.08" at bounding box center [841, 353] width 66 height 43
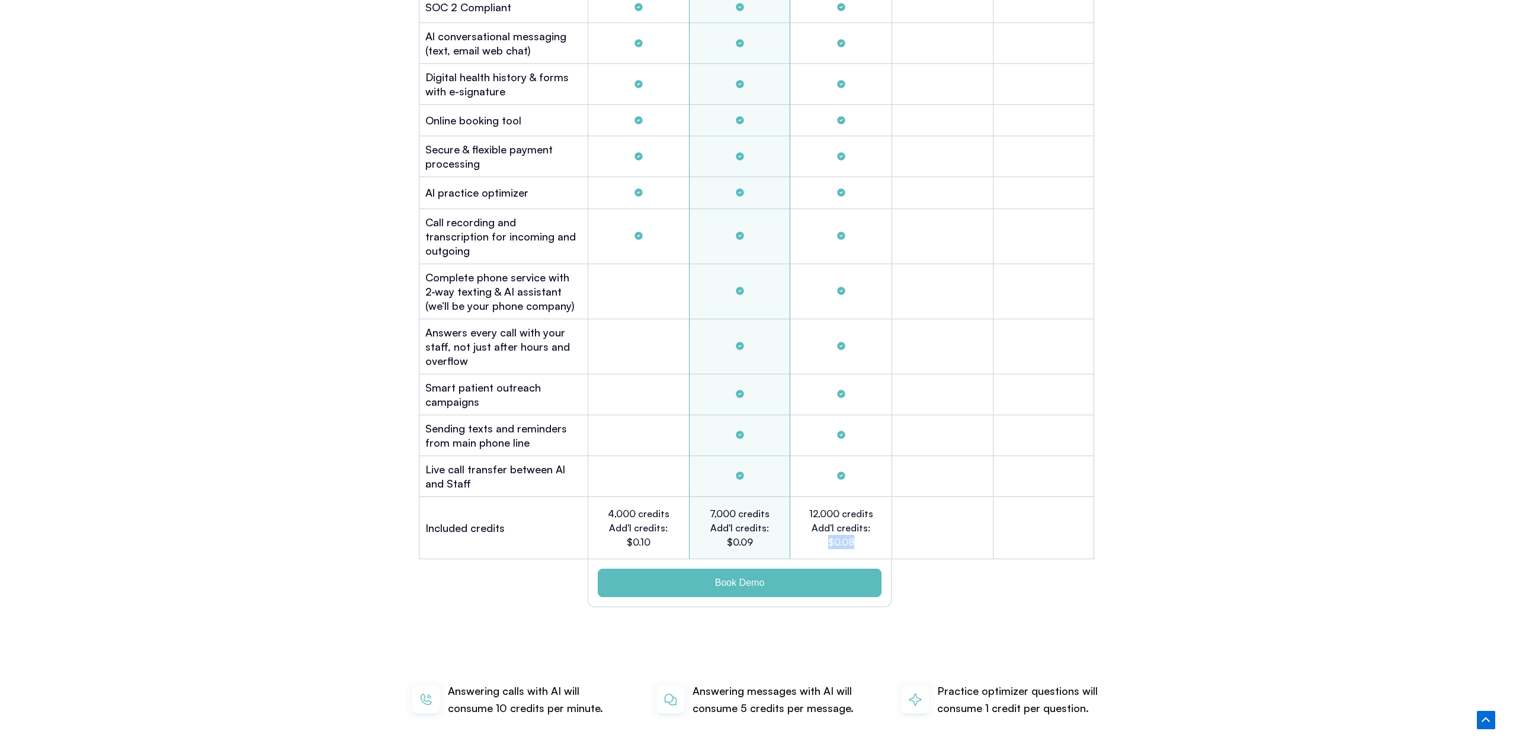
scroll to position [3497, 0]
drag, startPoint x: 606, startPoint y: 499, endPoint x: 602, endPoint y: 493, distance: 7.2
click at [606, 505] on h2 "4,000 credits Add'l credits: $0.10" at bounding box center [638, 526] width 65 height 43
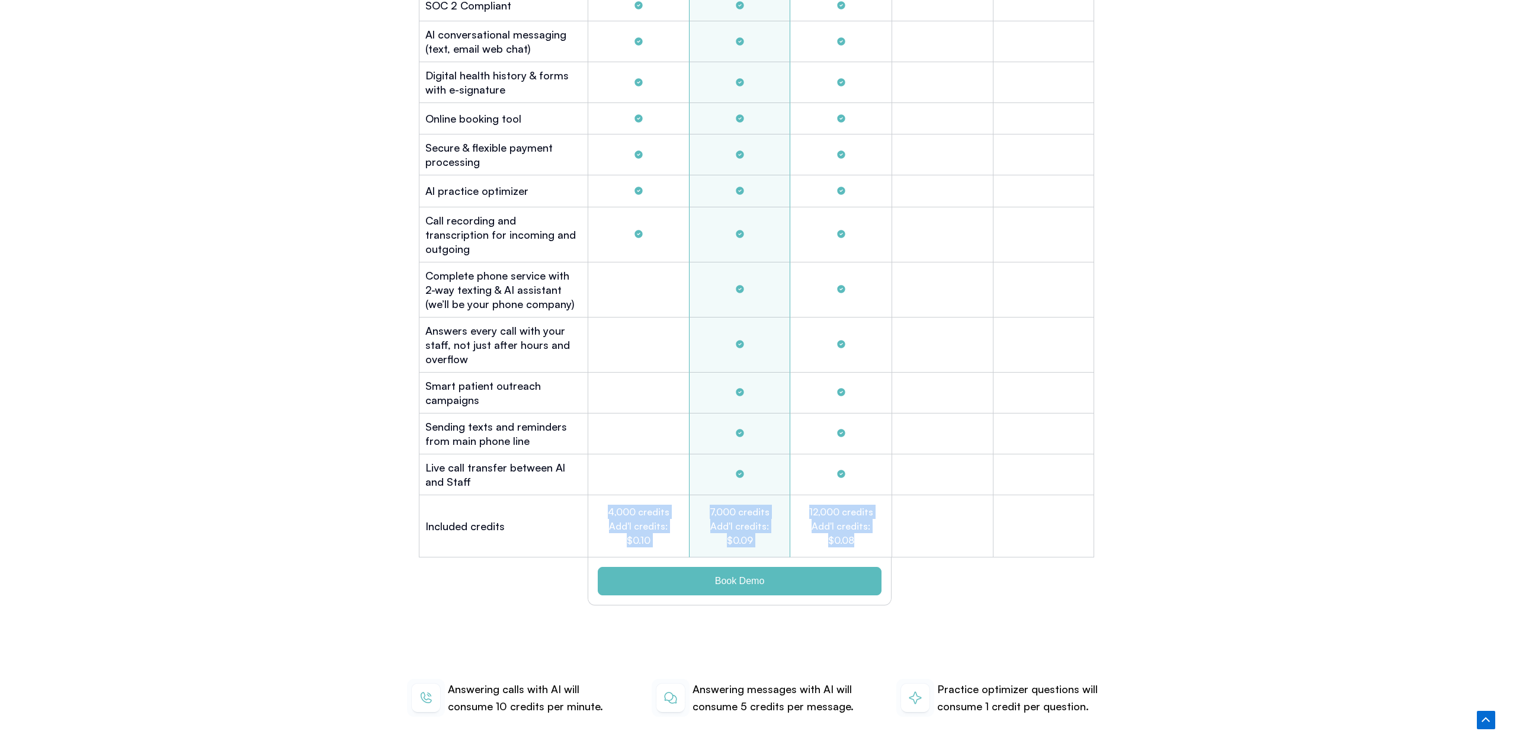
drag, startPoint x: 602, startPoint y: 492, endPoint x: 866, endPoint y: 530, distance: 266.3
click at [866, 530] on div "Included credits 4,000 credits Add'l credits: $0.10 7,000 credits Add'l credits…" at bounding box center [756, 526] width 675 height 62
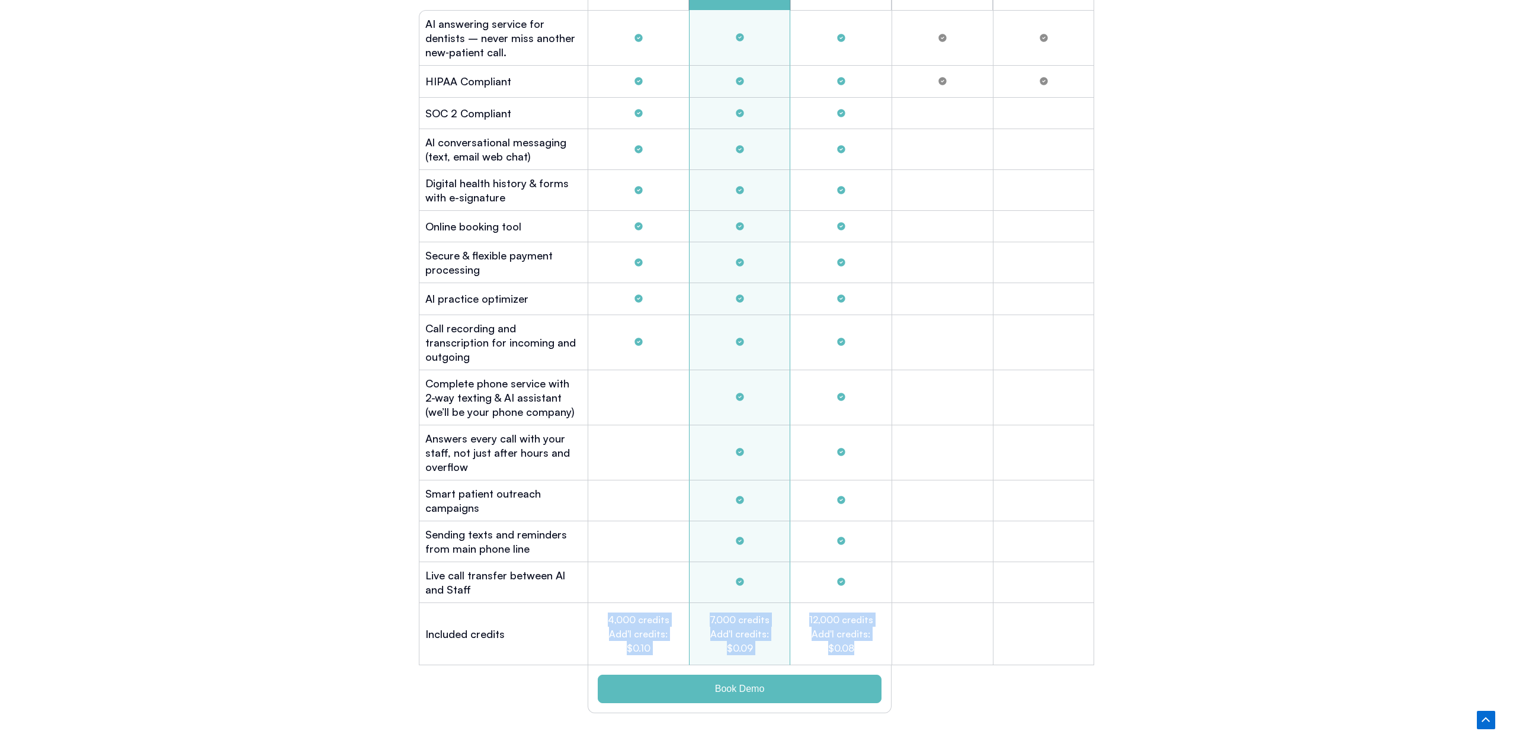
scroll to position [3423, 0]
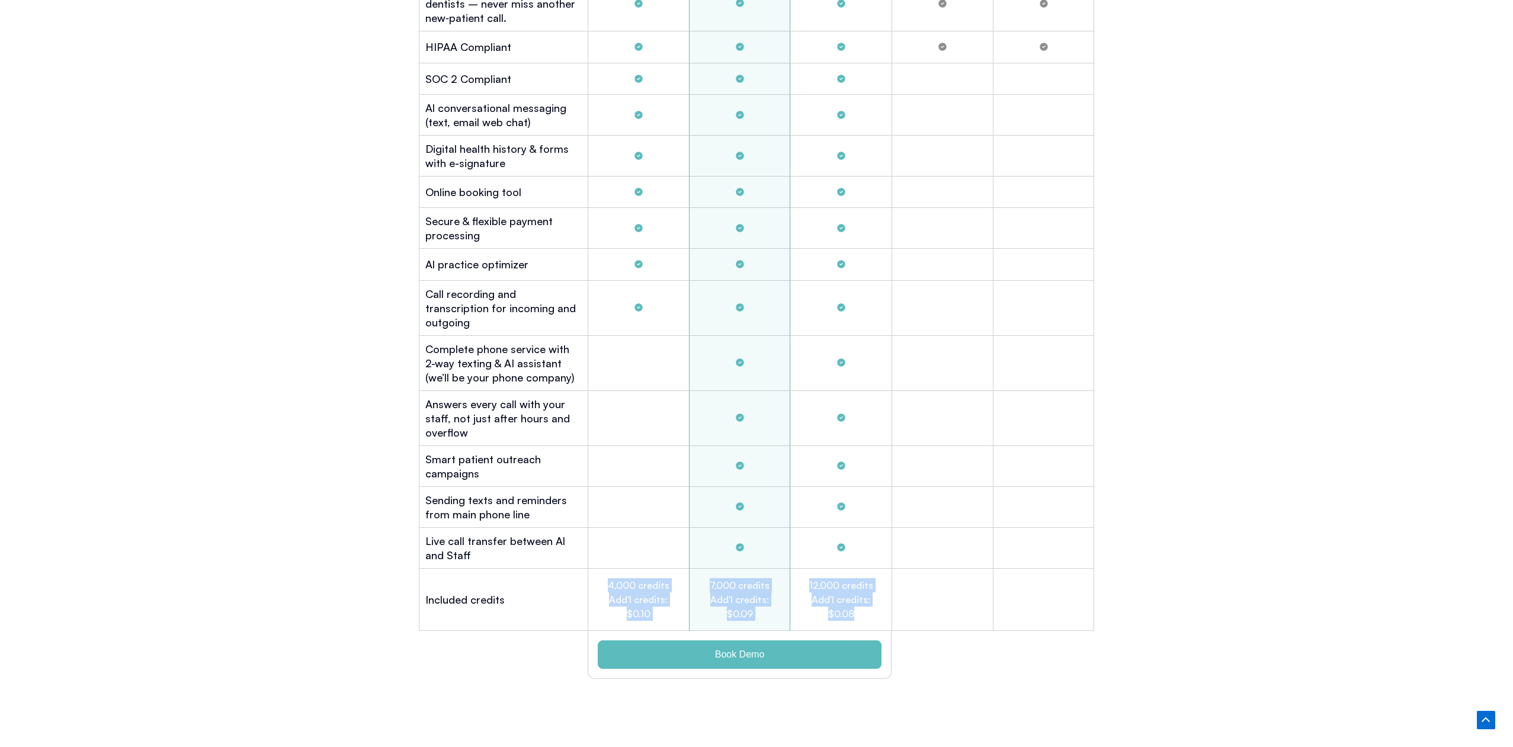
click at [615, 569] on div "4,000 credits Add'l credits: $0.10" at bounding box center [638, 600] width 101 height 62
drag, startPoint x: 601, startPoint y: 562, endPoint x: 722, endPoint y: 528, distance: 125.3
click at [881, 601] on div "Included credits 4,000 credits Add'l credits: $0.10 7,000 credits Add'l credits…" at bounding box center [756, 600] width 675 height 62
click at [1027, 408] on div "Tabs. Open items with Enter or Space, close with Escape and navigate using the …" at bounding box center [1043, 418] width 101 height 55
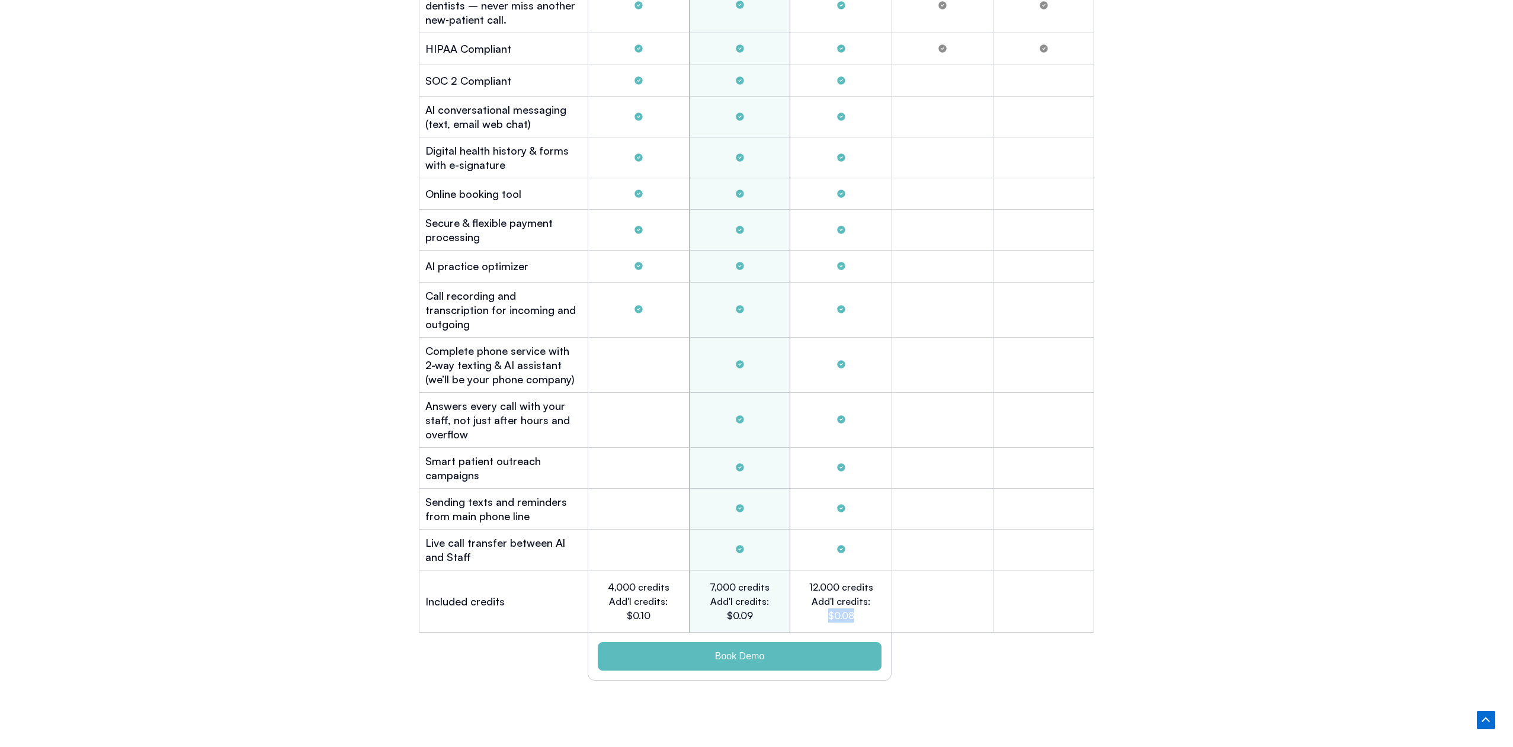
drag, startPoint x: 832, startPoint y: 597, endPoint x: 864, endPoint y: 595, distance: 32.0
click at [864, 595] on h2 "12,000 credits Add'l credits: $0.08" at bounding box center [841, 601] width 66 height 43
drag, startPoint x: 621, startPoint y: 598, endPoint x: 839, endPoint y: 589, distance: 218.1
click at [679, 596] on div "4,000 credits Add'l credits: $0.10" at bounding box center [638, 601] width 101 height 62
drag, startPoint x: 854, startPoint y: 596, endPoint x: 822, endPoint y: 597, distance: 32.0
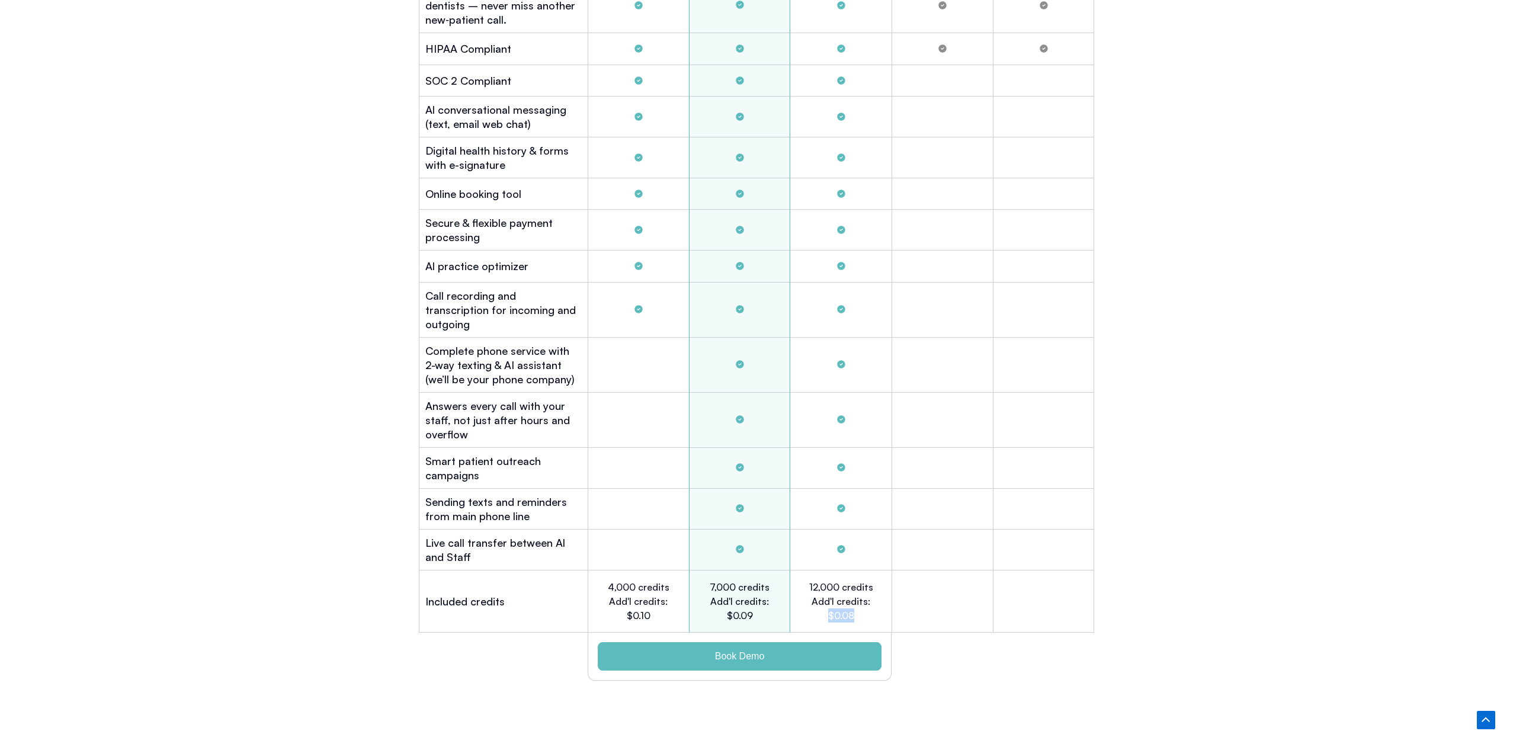
click at [822, 597] on h2 "12,000 credits Add'l credits: $0.08" at bounding box center [841, 601] width 66 height 43
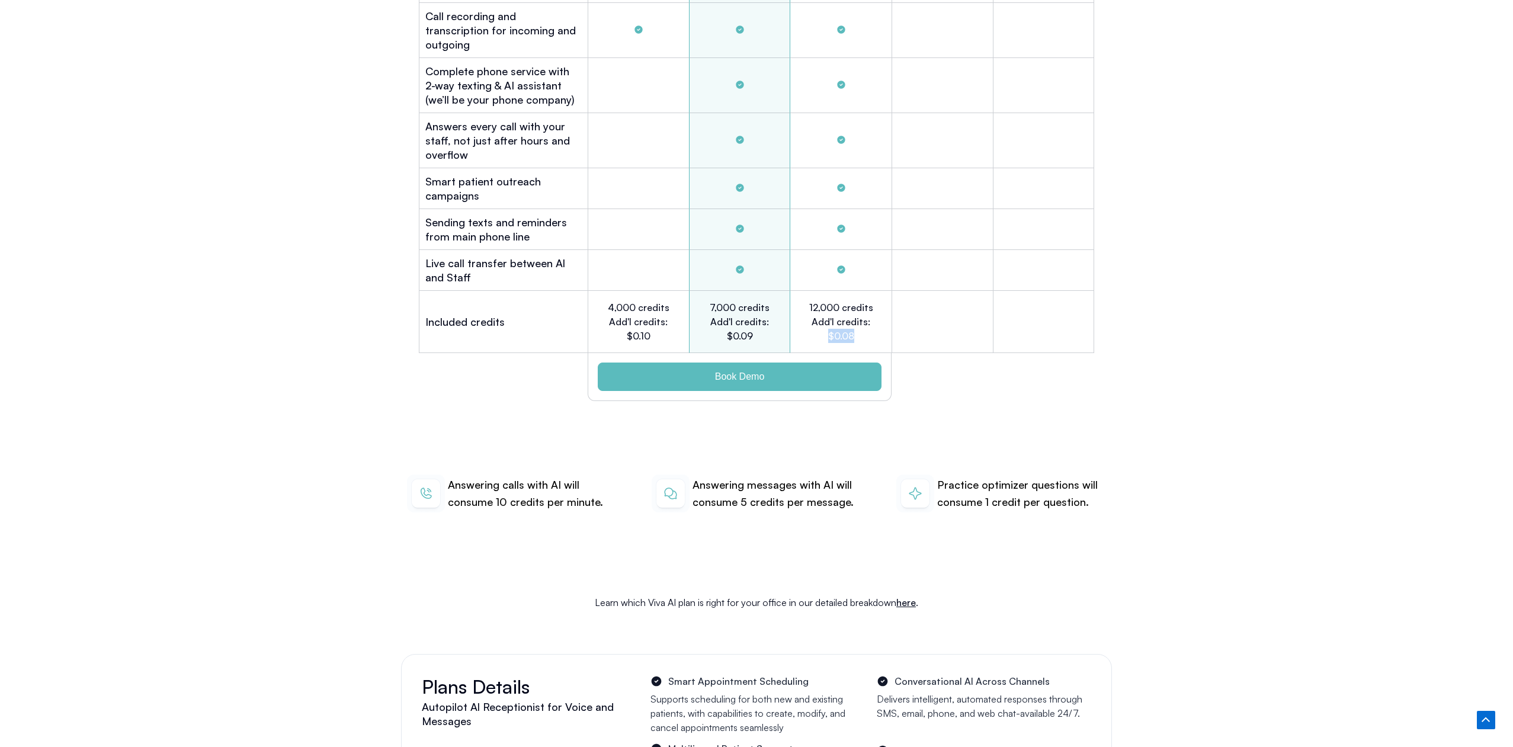
scroll to position [3759, 0]
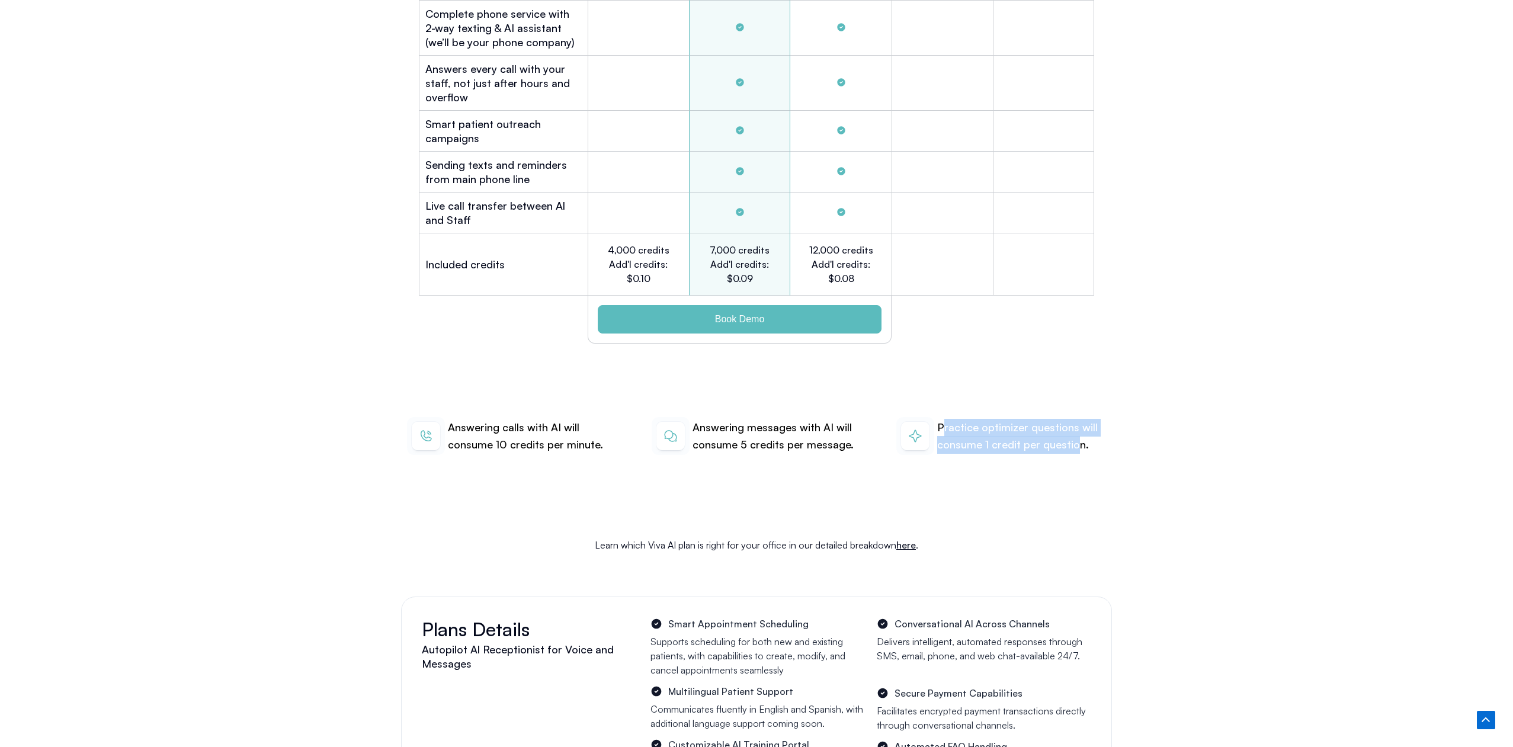
drag, startPoint x: 948, startPoint y: 409, endPoint x: 964, endPoint y: 569, distance: 161.4
click at [1075, 434] on p "Practice optimizer questions will consume 1 credit per question." at bounding box center [1021, 436] width 169 height 35
click at [1072, 379] on div "Answering calls with AI will consume 10 credits per minute. Answering messages …" at bounding box center [756, 436] width 711 height 114
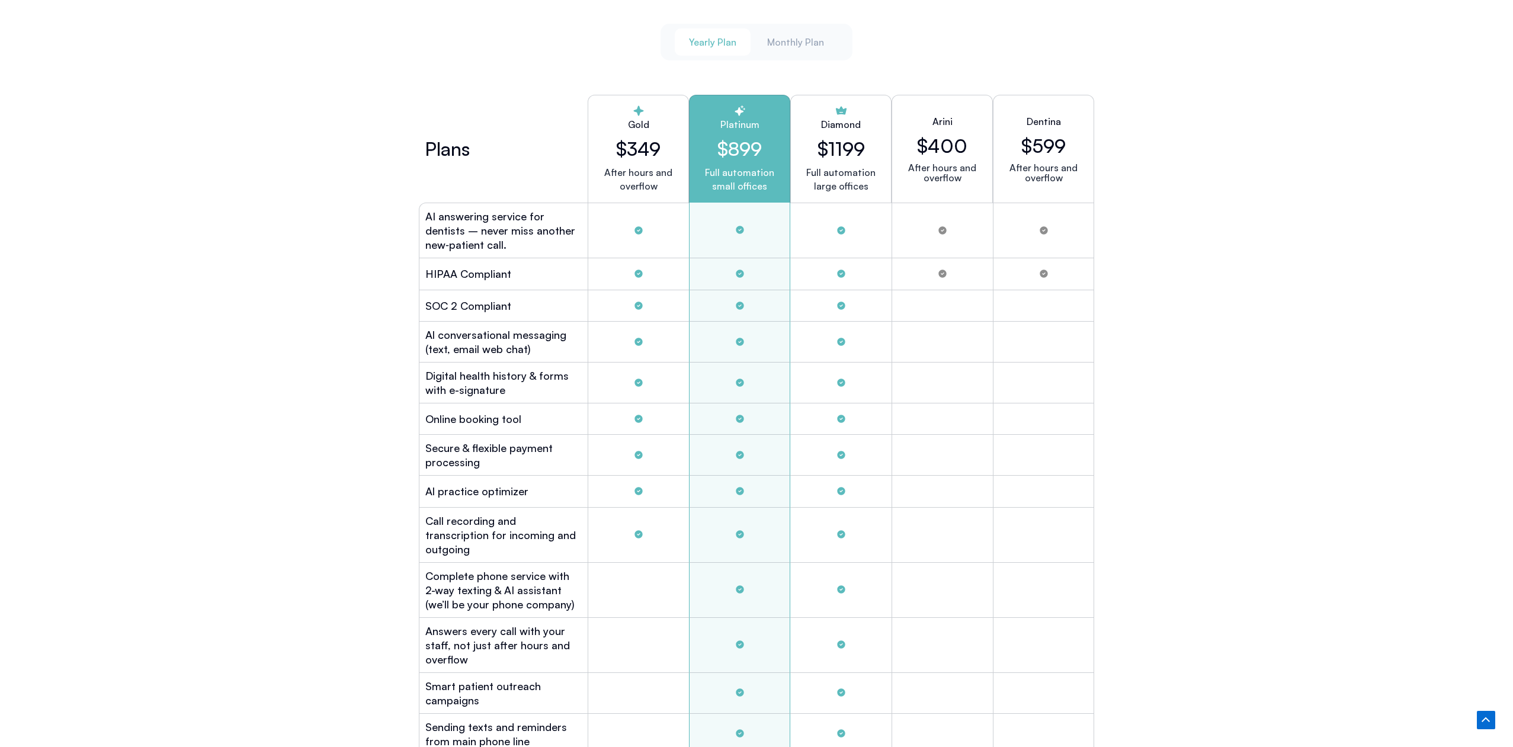
scroll to position [3198, 0]
